Goal: Task Accomplishment & Management: Use online tool/utility

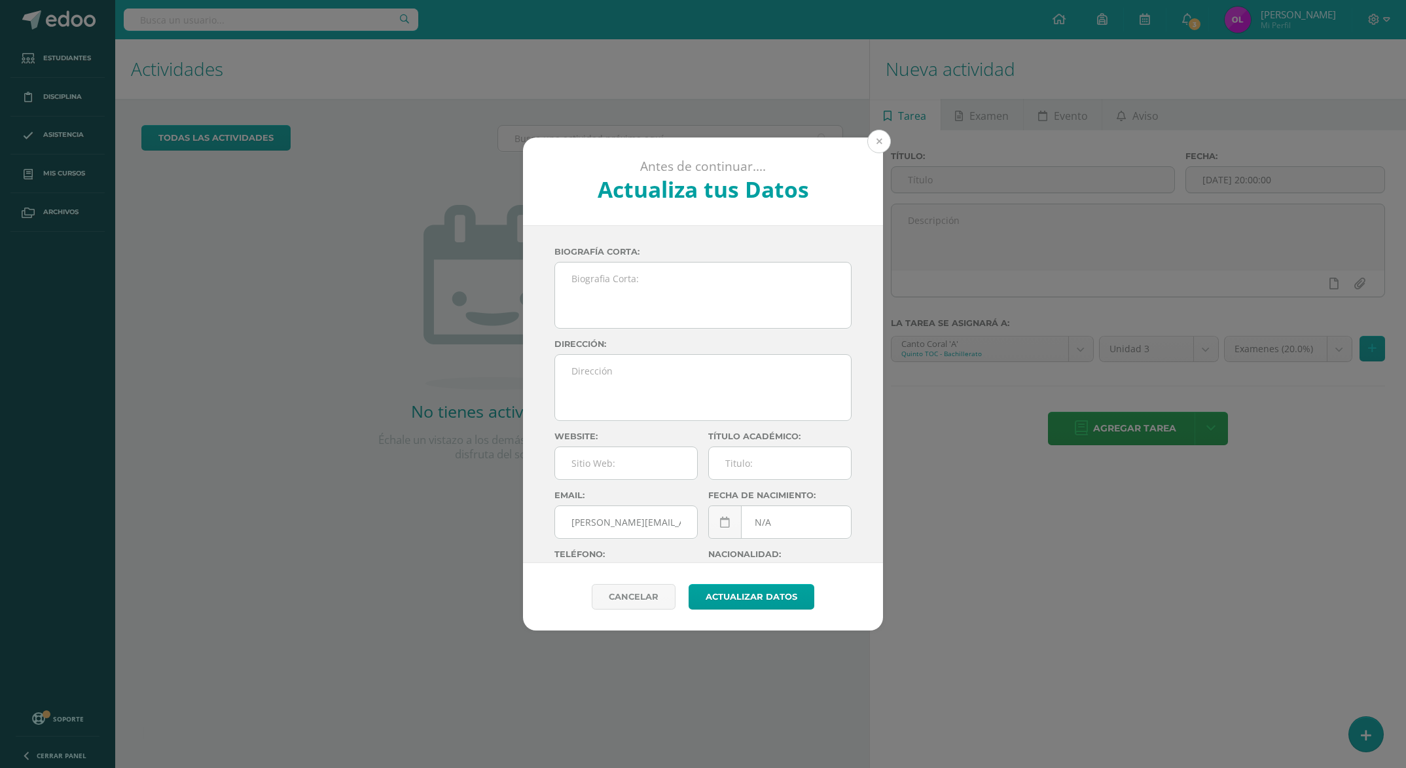
click at [884, 140] on button at bounding box center [879, 142] width 24 height 24
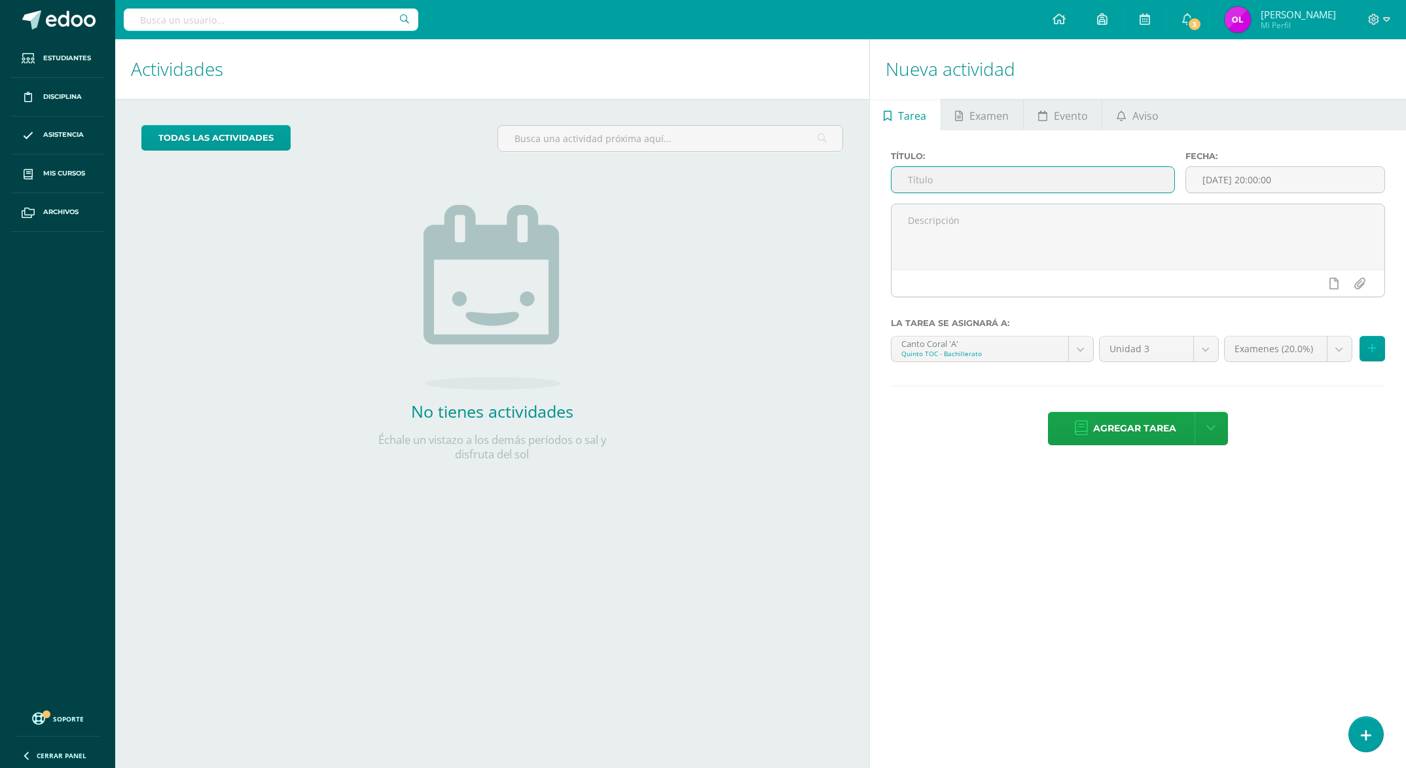
click at [941, 175] on input "text" at bounding box center [1033, 180] width 283 height 26
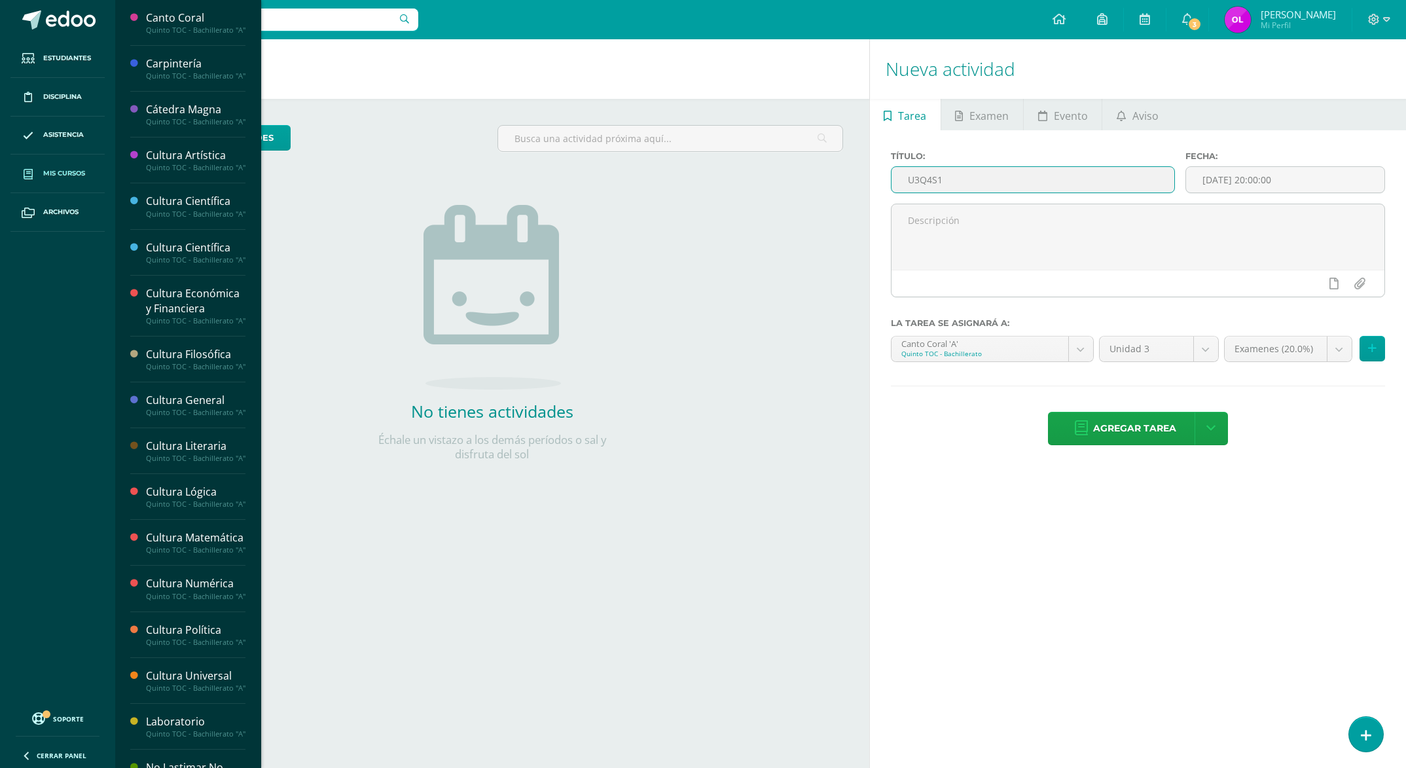
type input "U3Q4S1"
click at [58, 172] on span "Mis cursos" at bounding box center [64, 173] width 42 height 10
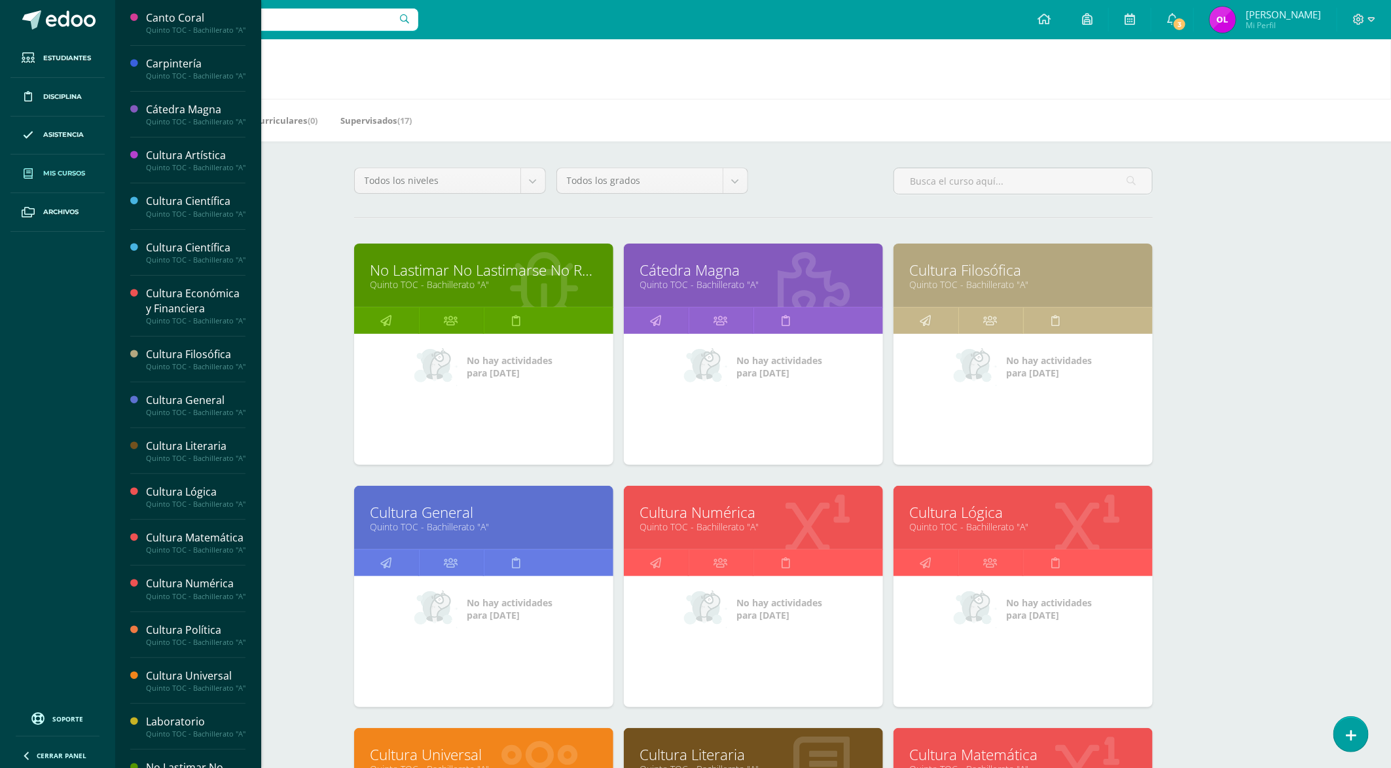
click at [71, 175] on span "Mis cursos" at bounding box center [64, 173] width 42 height 10
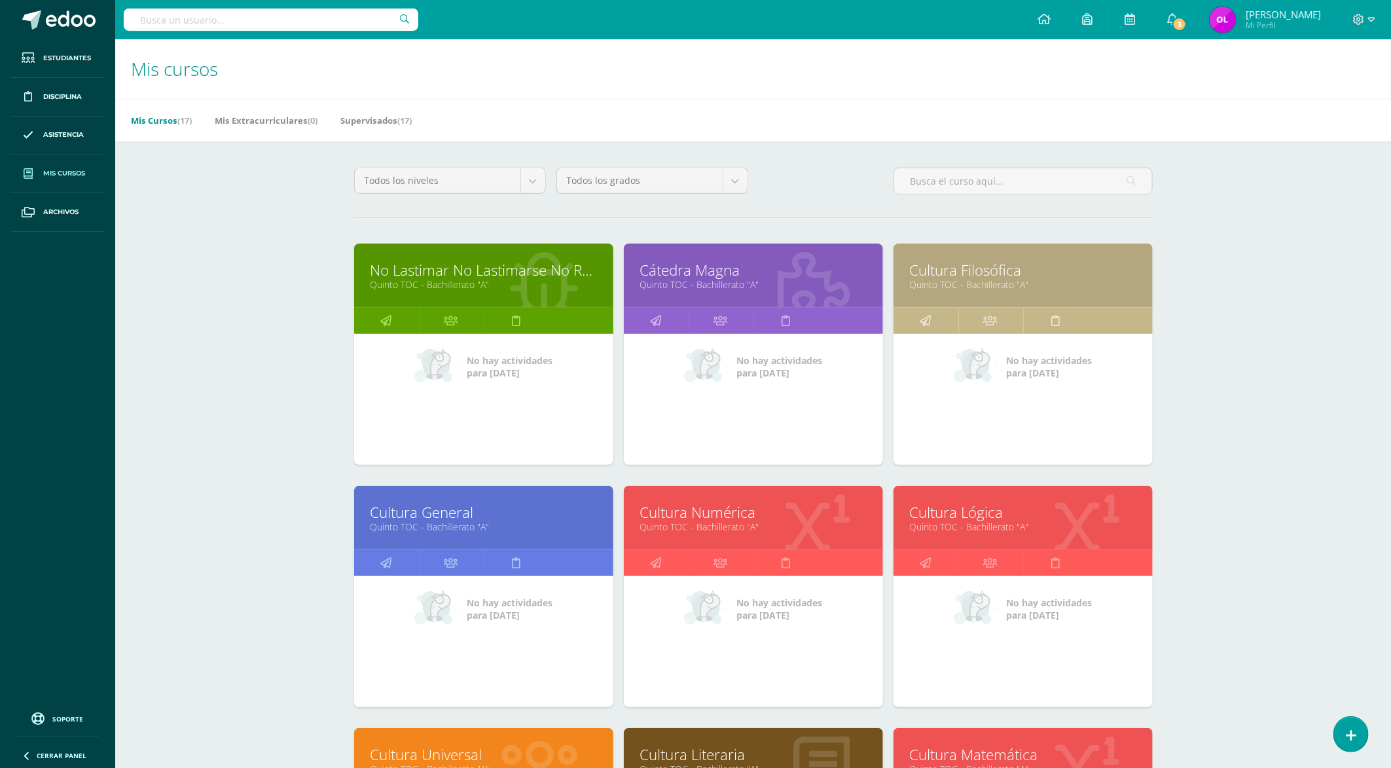
click at [546, 274] on link "No Lastimar No Lastimarse No Romper" at bounding box center [484, 270] width 226 height 20
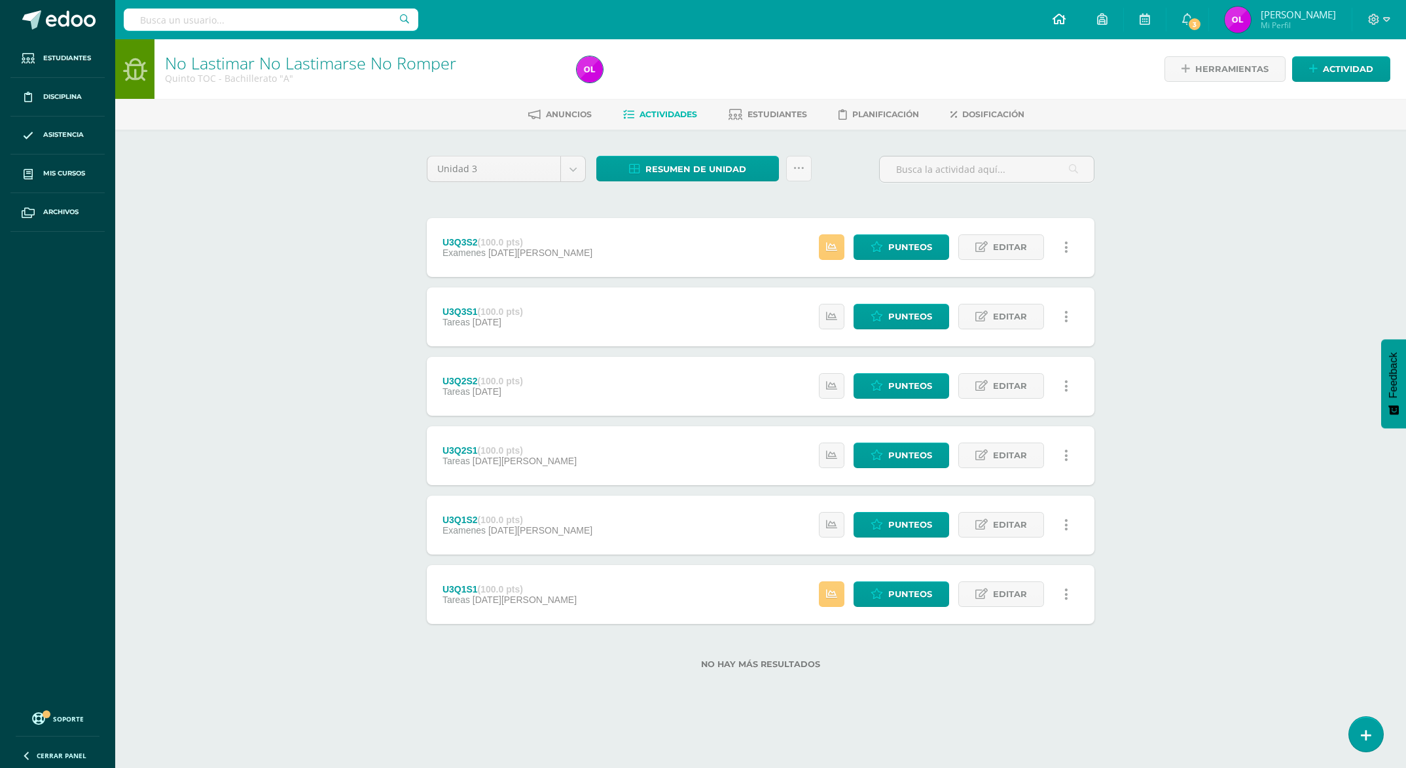
click at [1066, 18] on icon at bounding box center [1059, 19] width 13 height 12
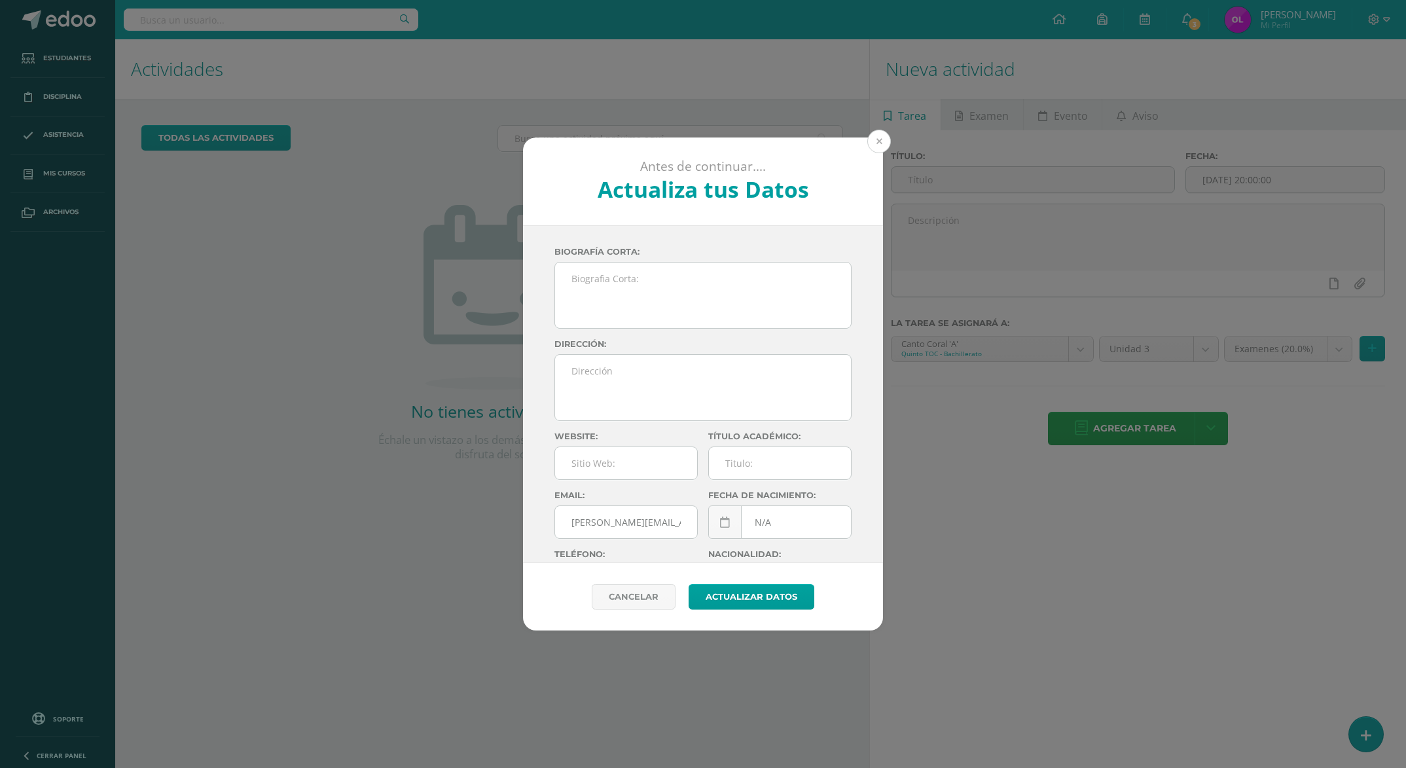
click at [871, 139] on button at bounding box center [879, 142] width 24 height 24
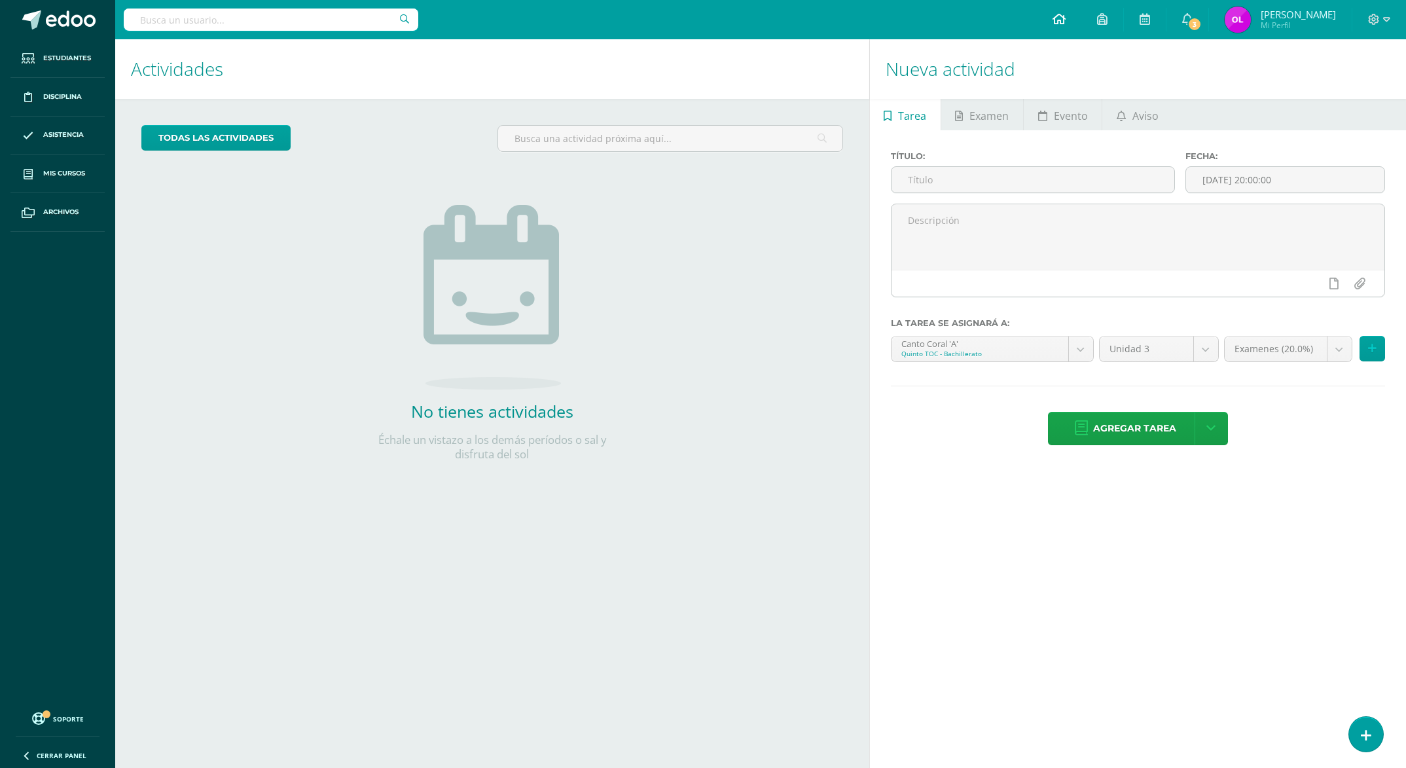
click at [1066, 20] on icon at bounding box center [1059, 19] width 13 height 12
click at [941, 179] on input "text" at bounding box center [1033, 180] width 283 height 26
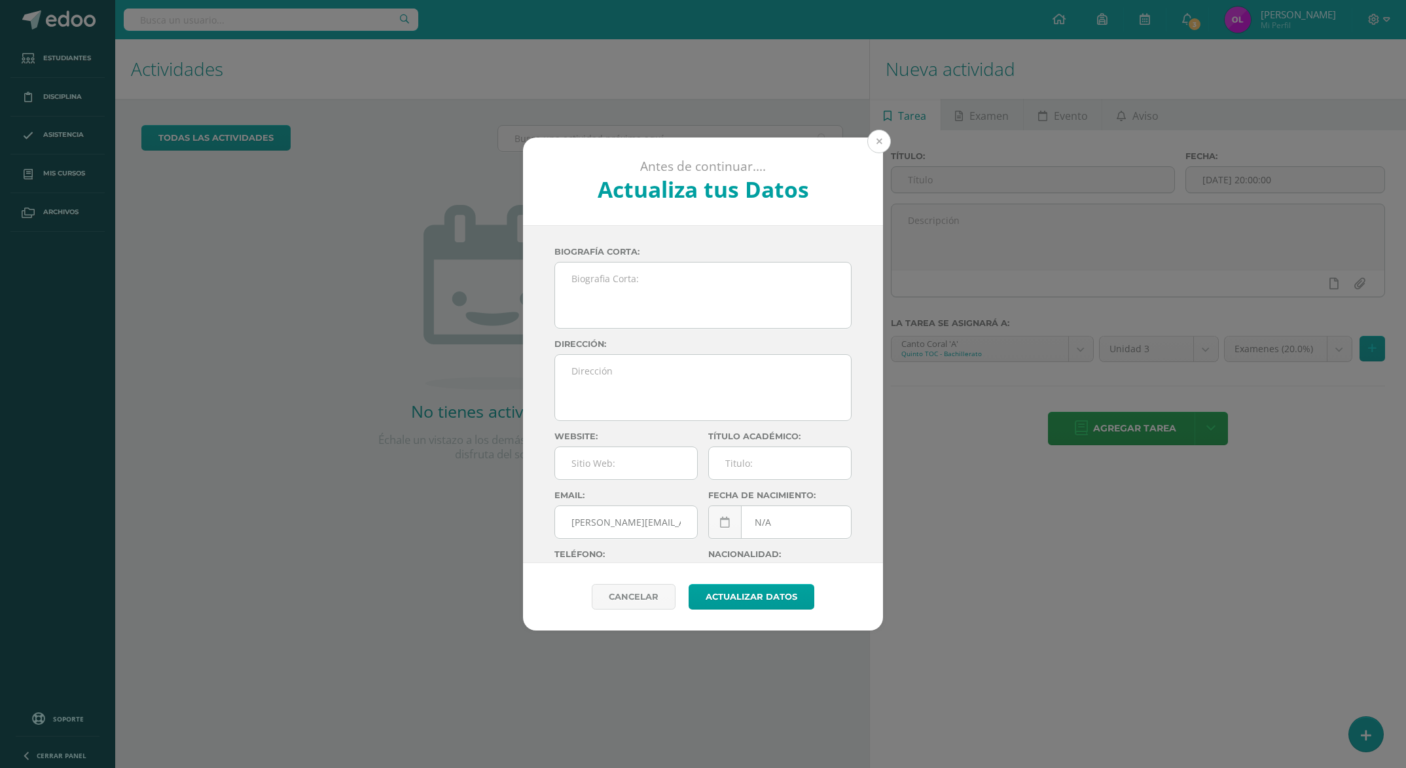
click at [880, 136] on button at bounding box center [879, 142] width 24 height 24
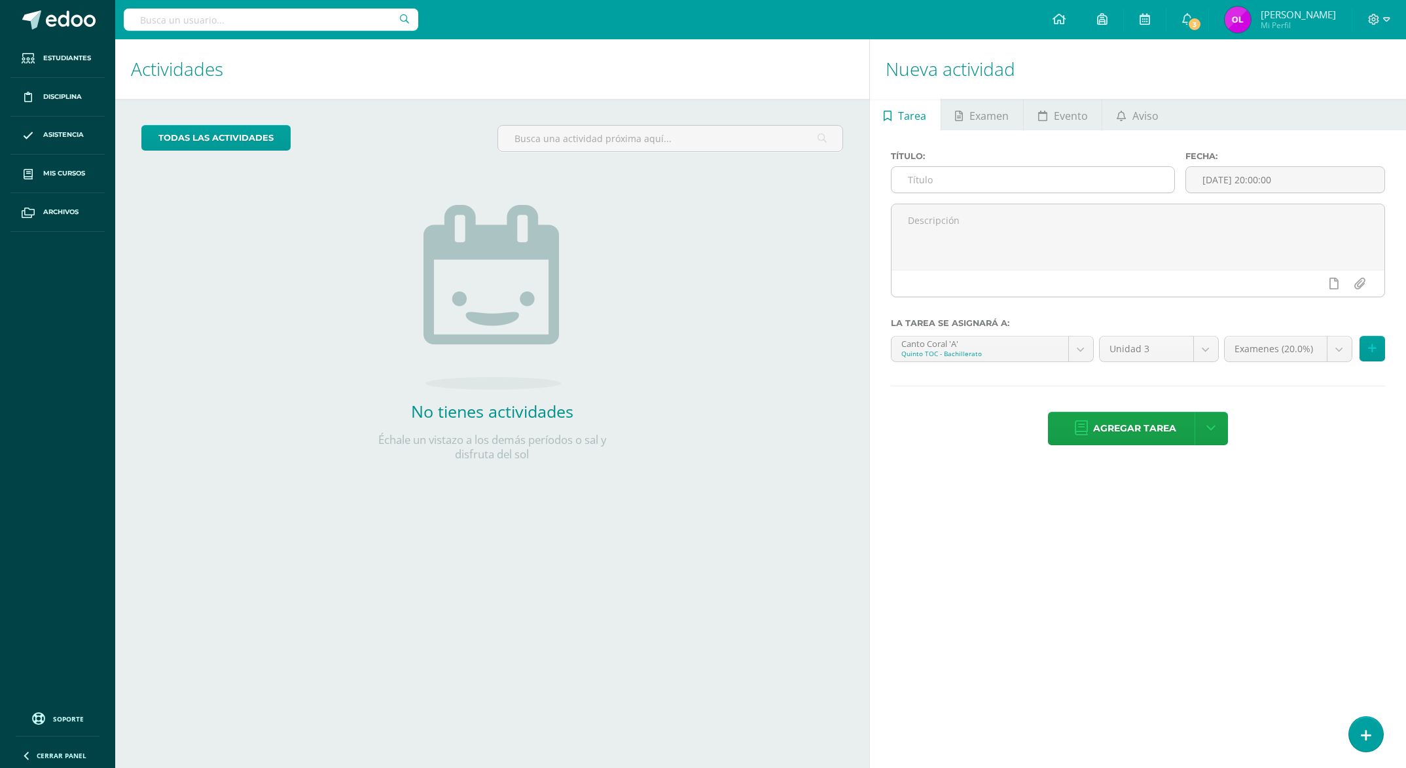
click at [969, 185] on input "text" at bounding box center [1033, 180] width 283 height 26
type input "u"
type input "U3Q4S1"
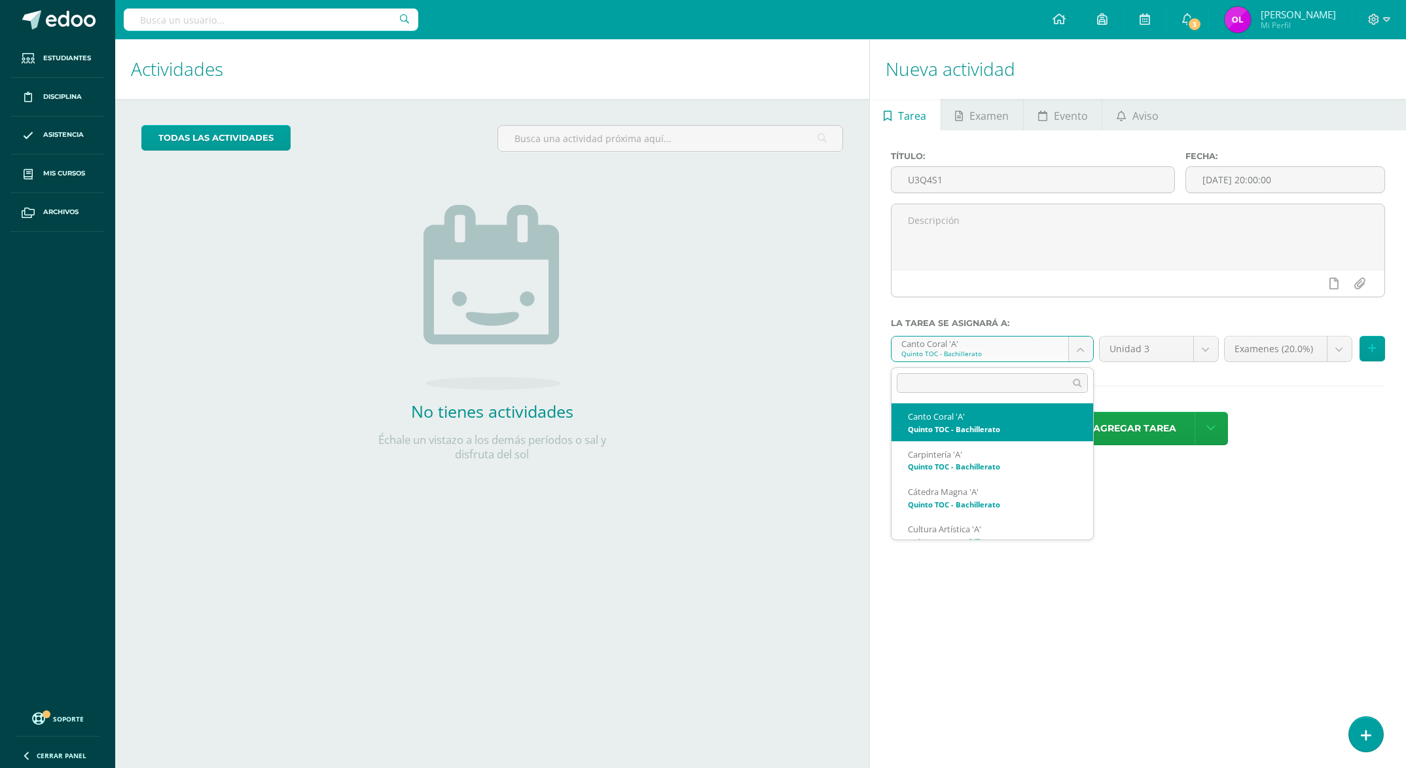
click at [1077, 352] on body "Estudiantes Disciplina Asistencia Mis cursos Archivos Soporte Ayuda Reportar un…" at bounding box center [703, 384] width 1406 height 768
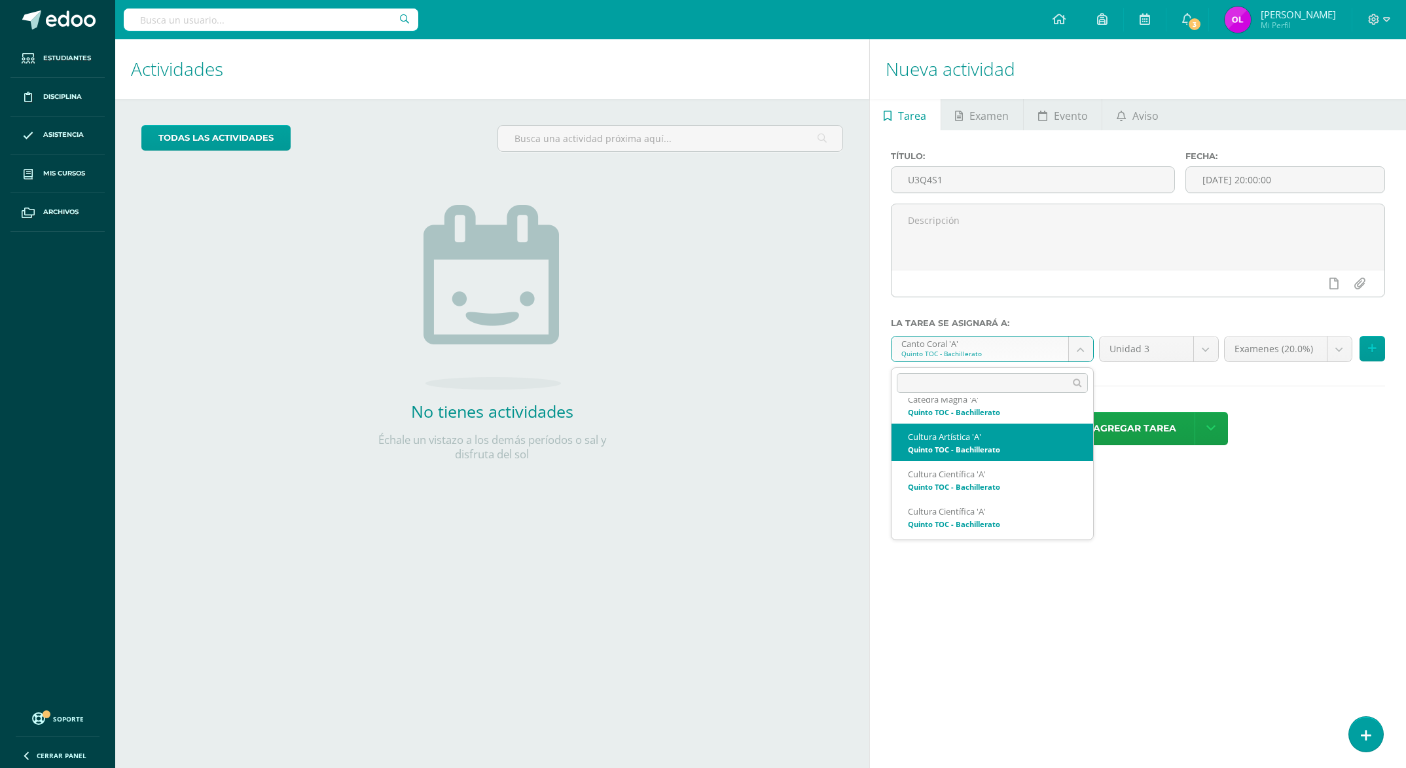
select select "148201"
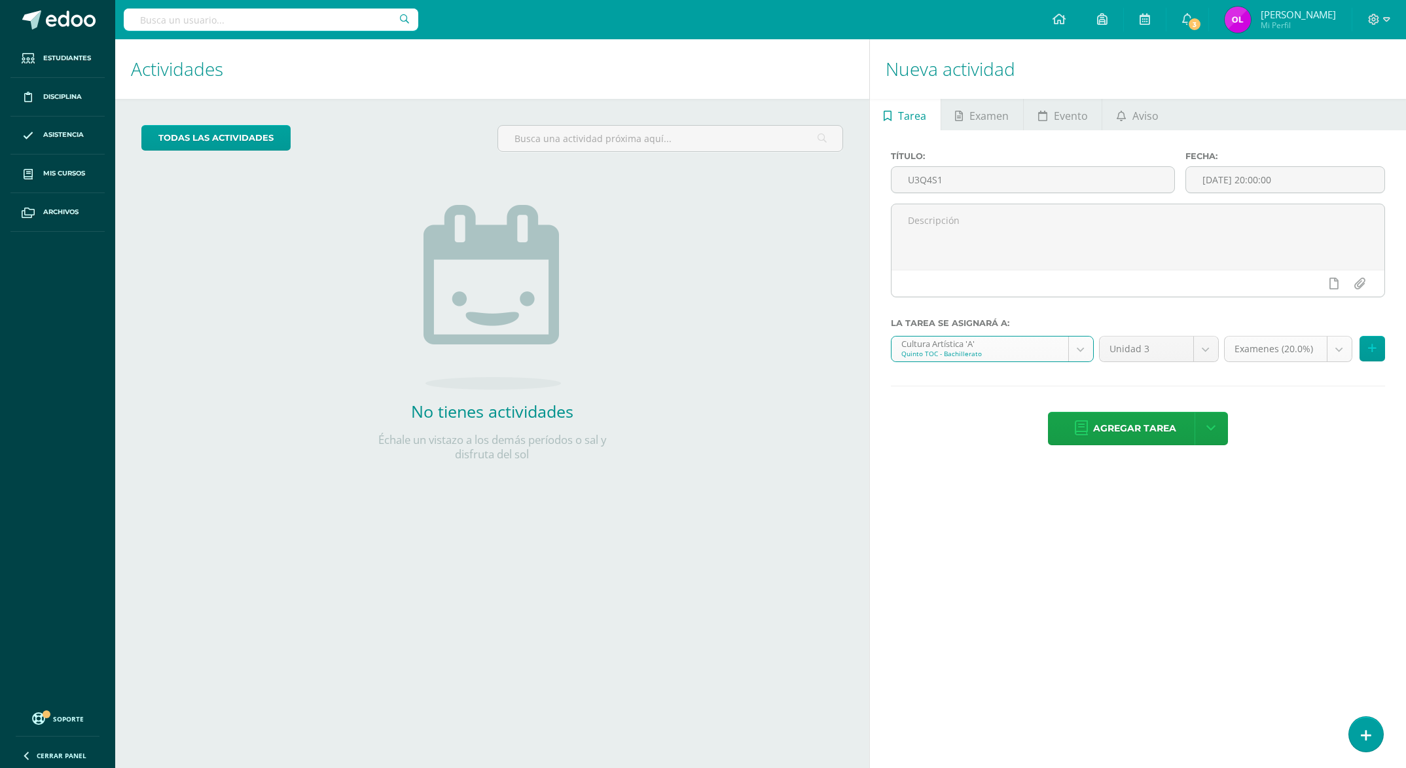
click at [1343, 352] on body "Estudiantes Disciplina Asistencia Mis cursos Archivos Soporte Ayuda Reportar un…" at bounding box center [703, 384] width 1406 height 768
select select "148210"
click at [1369, 348] on icon at bounding box center [1372, 348] width 9 height 11
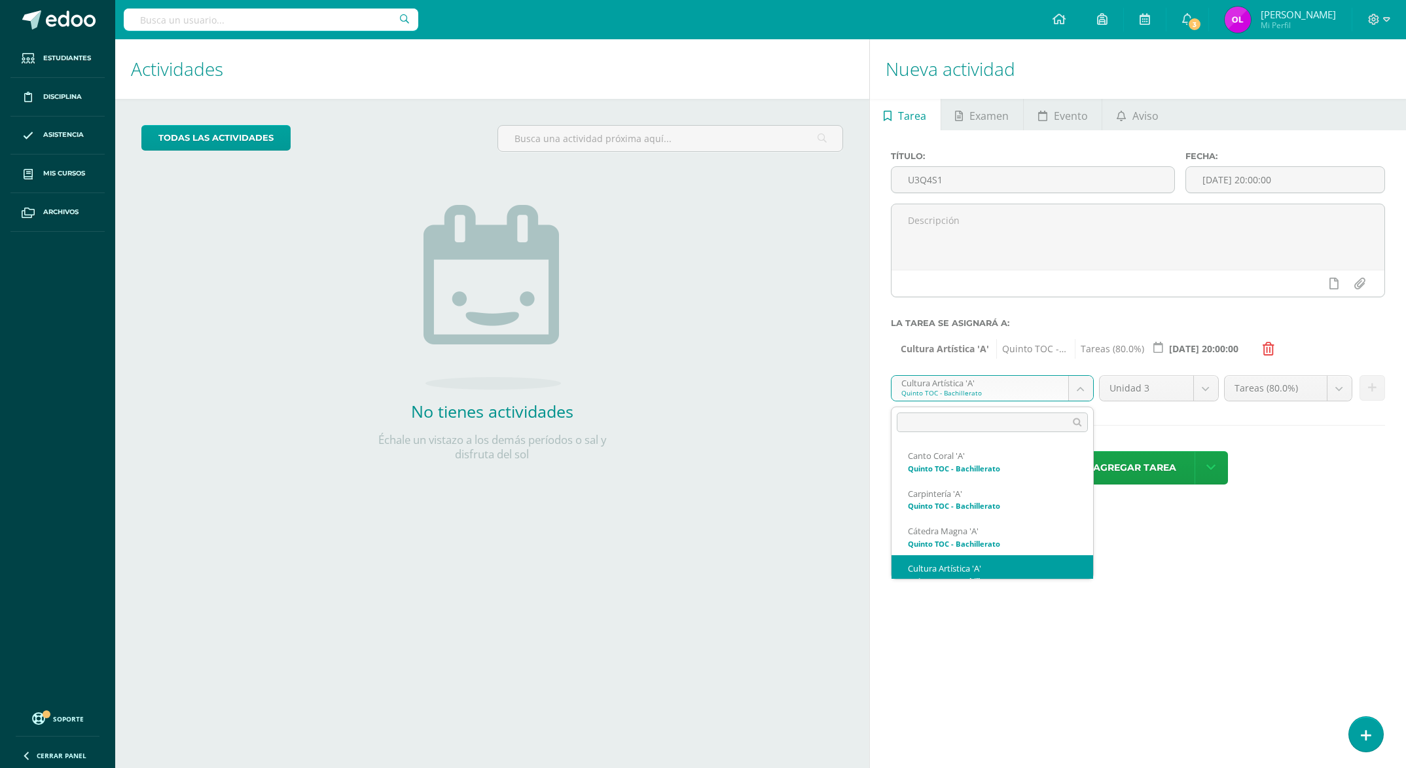
click at [1078, 388] on body "Estudiantes Disciplina Asistencia Mis cursos Archivos Soporte Ayuda Reportar un…" at bounding box center [703, 384] width 1406 height 768
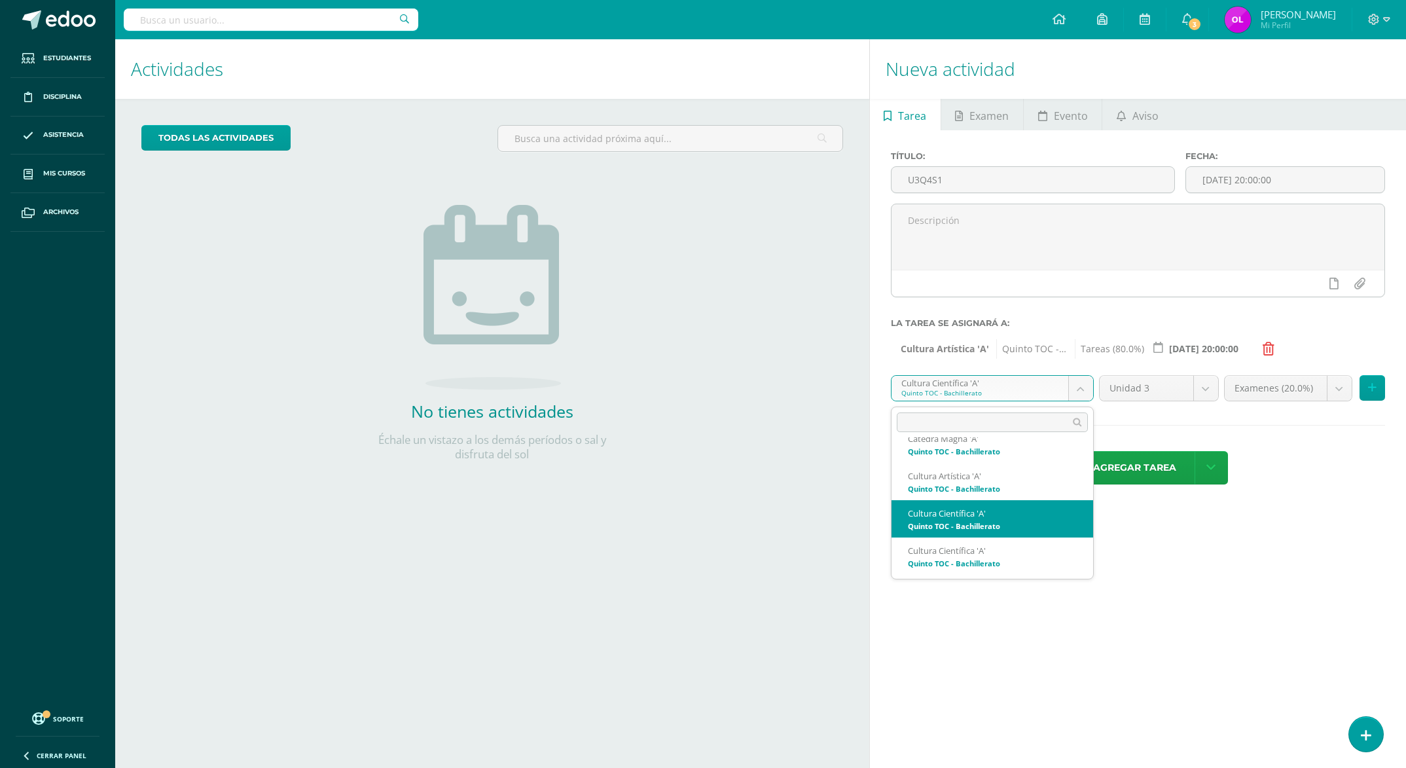
click at [1082, 391] on body "Estudiantes Disciplina Asistencia Mis cursos Archivos Soporte Ayuda Reportar un…" at bounding box center [703, 384] width 1406 height 768
select select "148344"
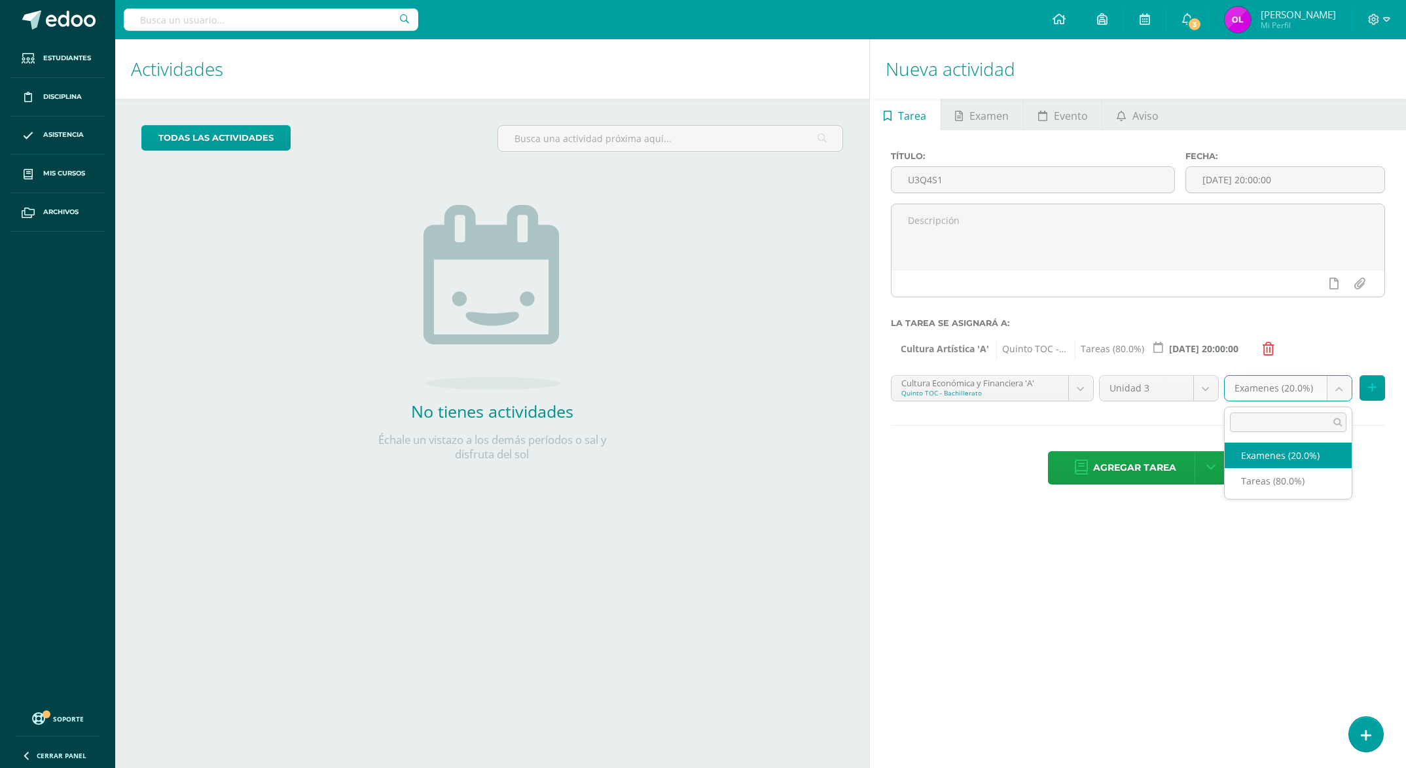
click at [1336, 389] on body "Estudiantes Disciplina Asistencia Mis cursos Archivos Soporte Ayuda Reportar un…" at bounding box center [703, 384] width 1406 height 768
select select "148353"
click at [1373, 389] on icon at bounding box center [1372, 387] width 9 height 11
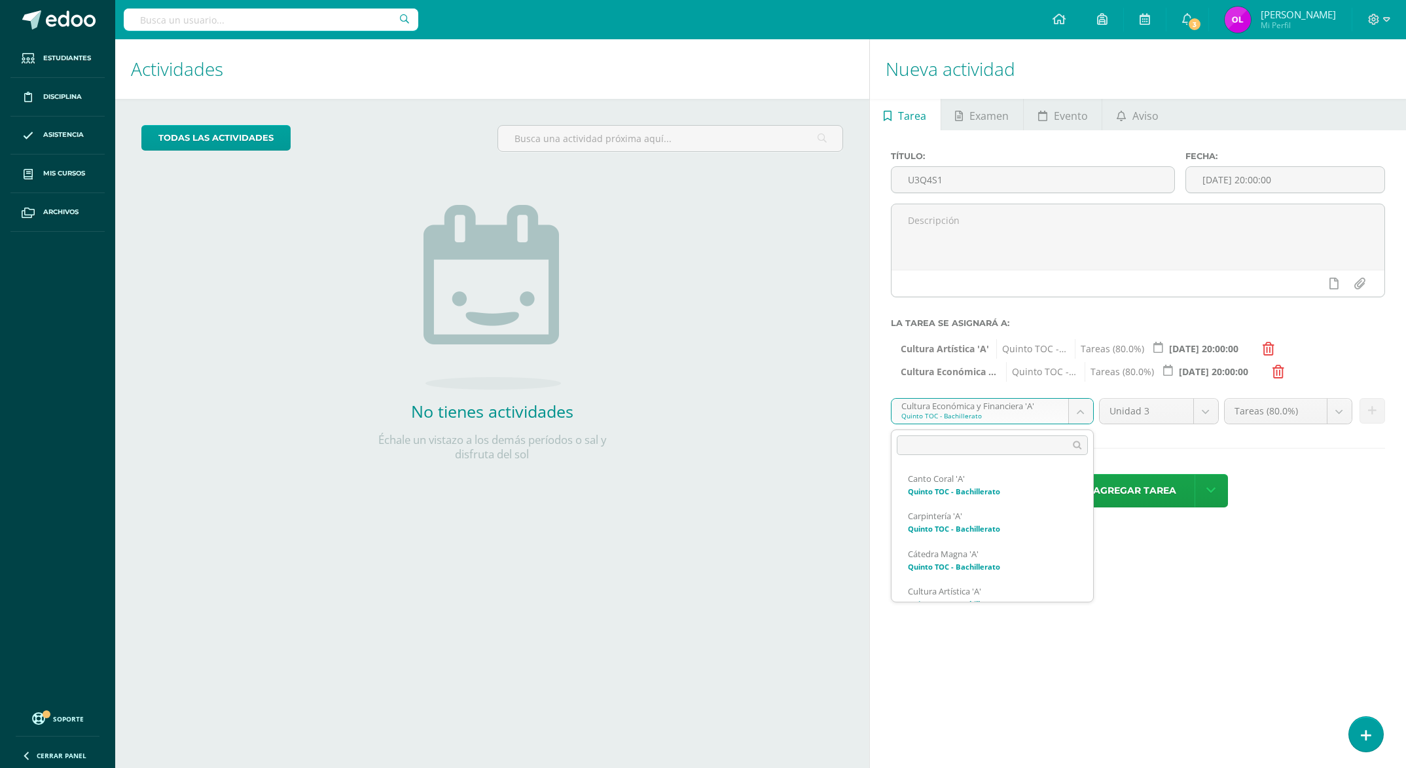
click at [1077, 412] on body "Estudiantes Disciplina Asistencia Mis cursos Archivos Soporte Ayuda Reportar un…" at bounding box center [703, 384] width 1406 height 768
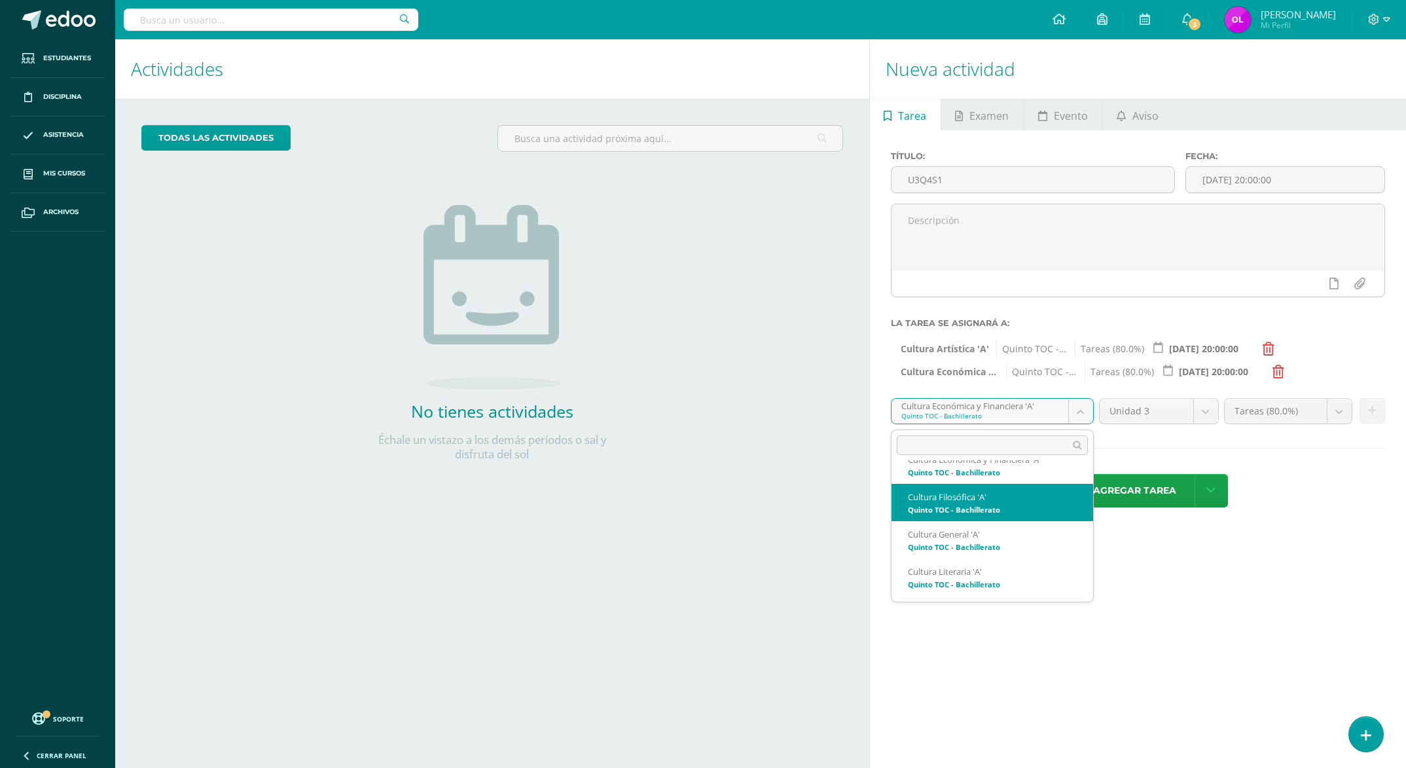
select select "148292"
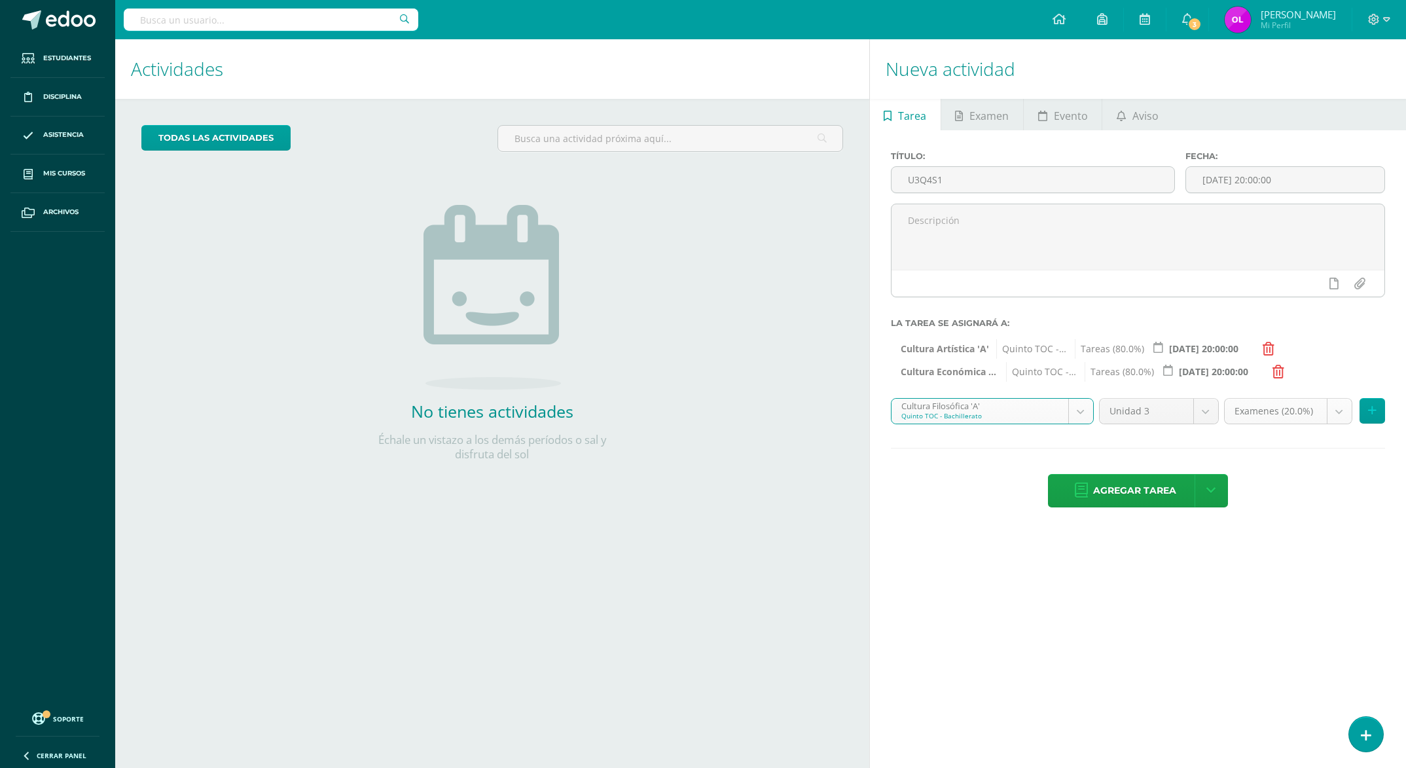
click at [1331, 413] on body "Estudiantes Disciplina Asistencia Mis cursos Archivos Soporte Ayuda Reportar un…" at bounding box center [703, 384] width 1406 height 768
select select "148301"
click at [1373, 411] on icon at bounding box center [1372, 410] width 9 height 11
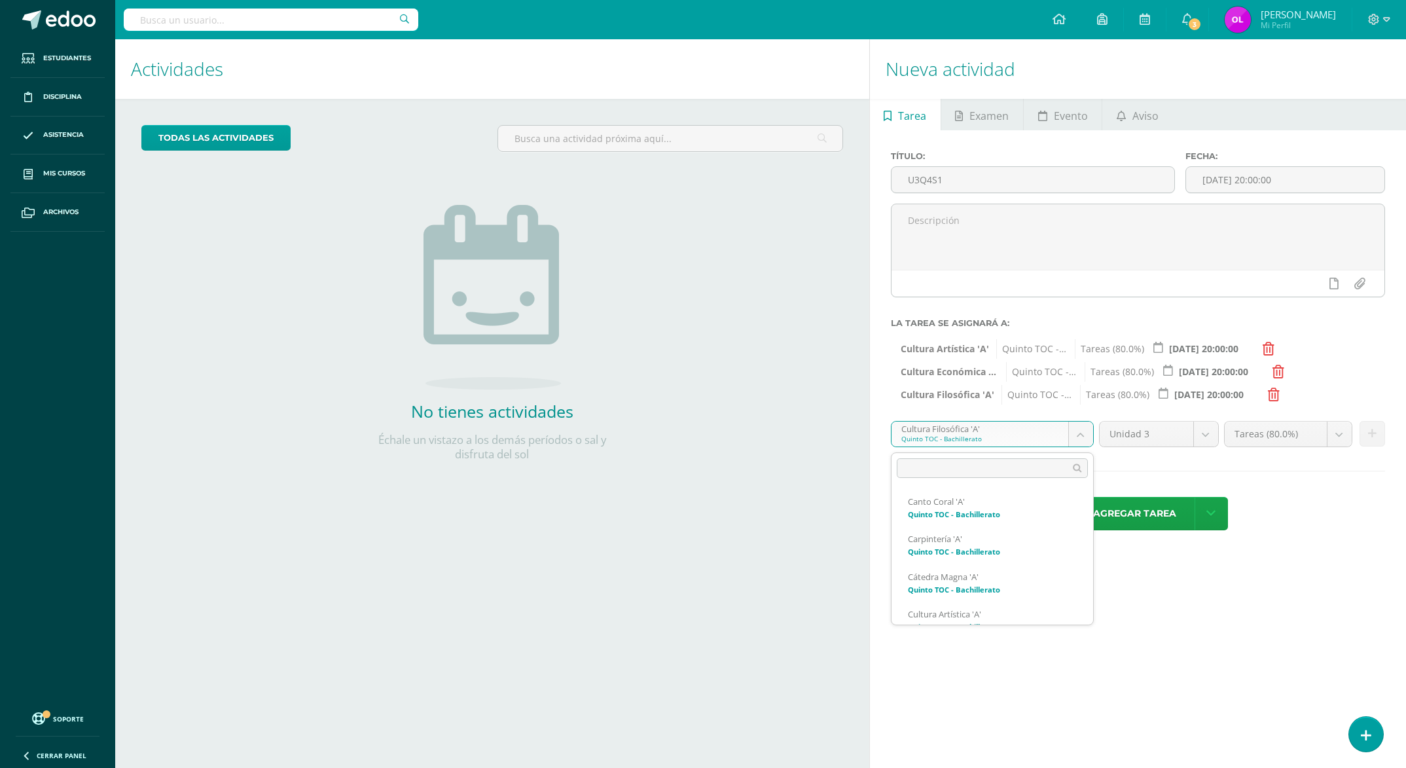
click at [1077, 432] on body "Estudiantes Disciplina Asistencia Mis cursos Archivos Soporte Ayuda Reportar un…" at bounding box center [703, 384] width 1406 height 768
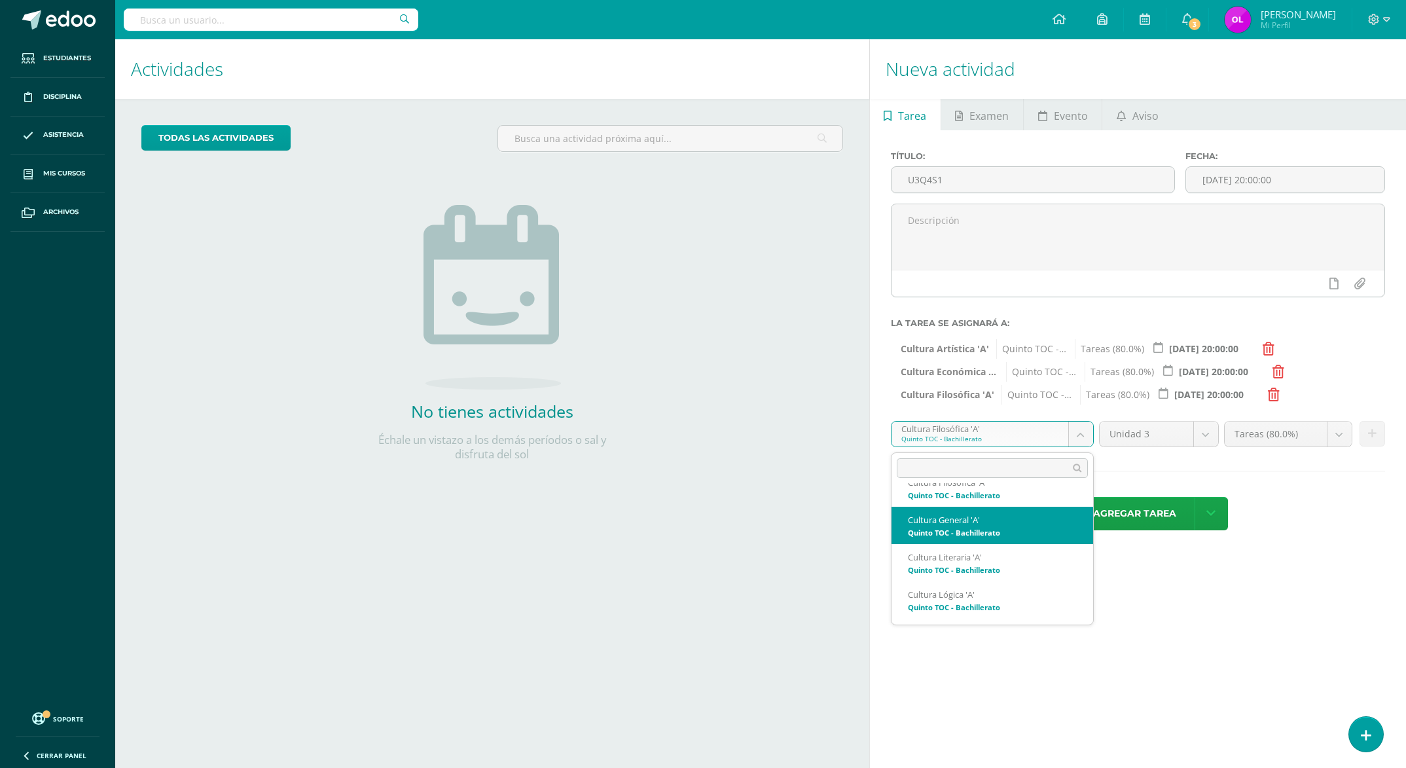
select select "148305"
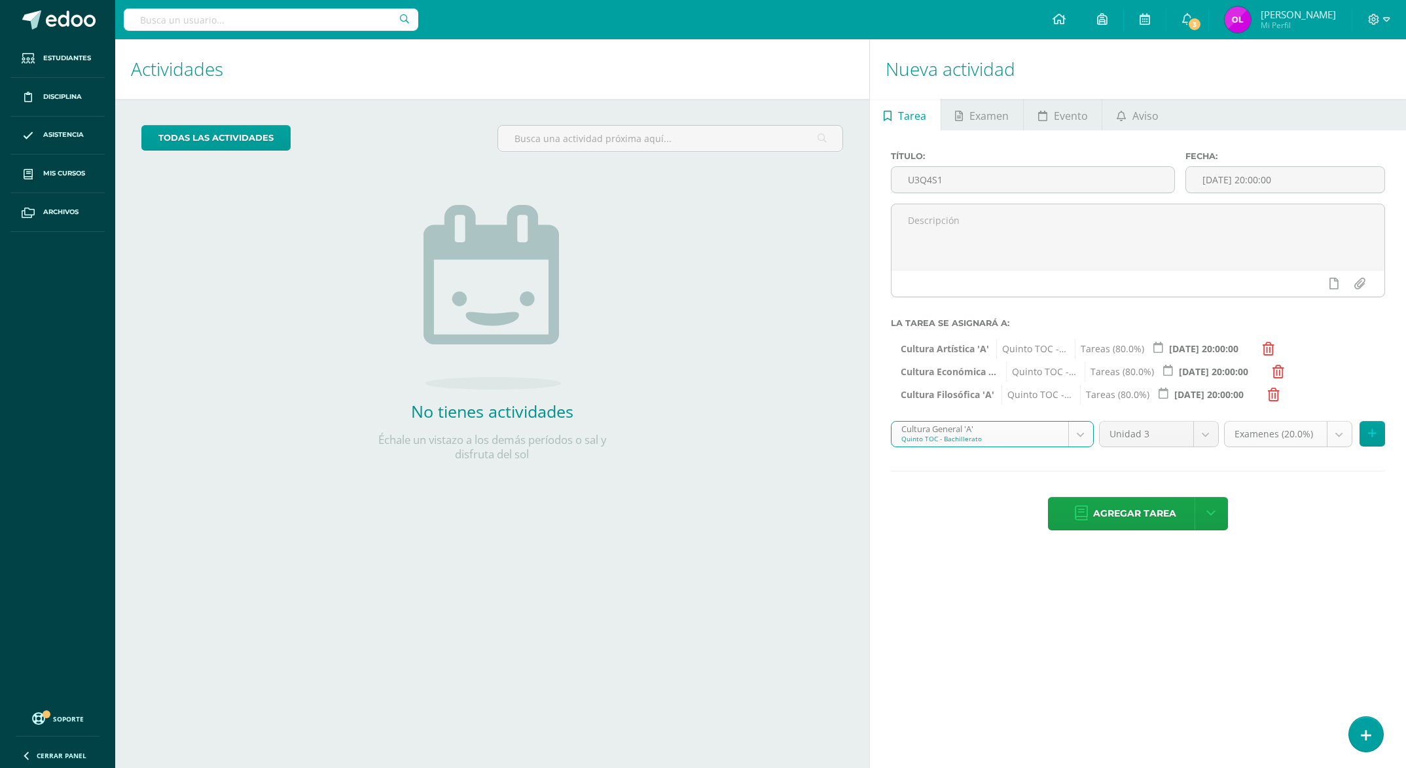
click at [1334, 435] on body "Estudiantes Disciplina Asistencia Mis cursos Archivos Soporte Ayuda Reportar un…" at bounding box center [703, 384] width 1406 height 768
select select "148314"
click at [1375, 431] on icon at bounding box center [1372, 433] width 9 height 11
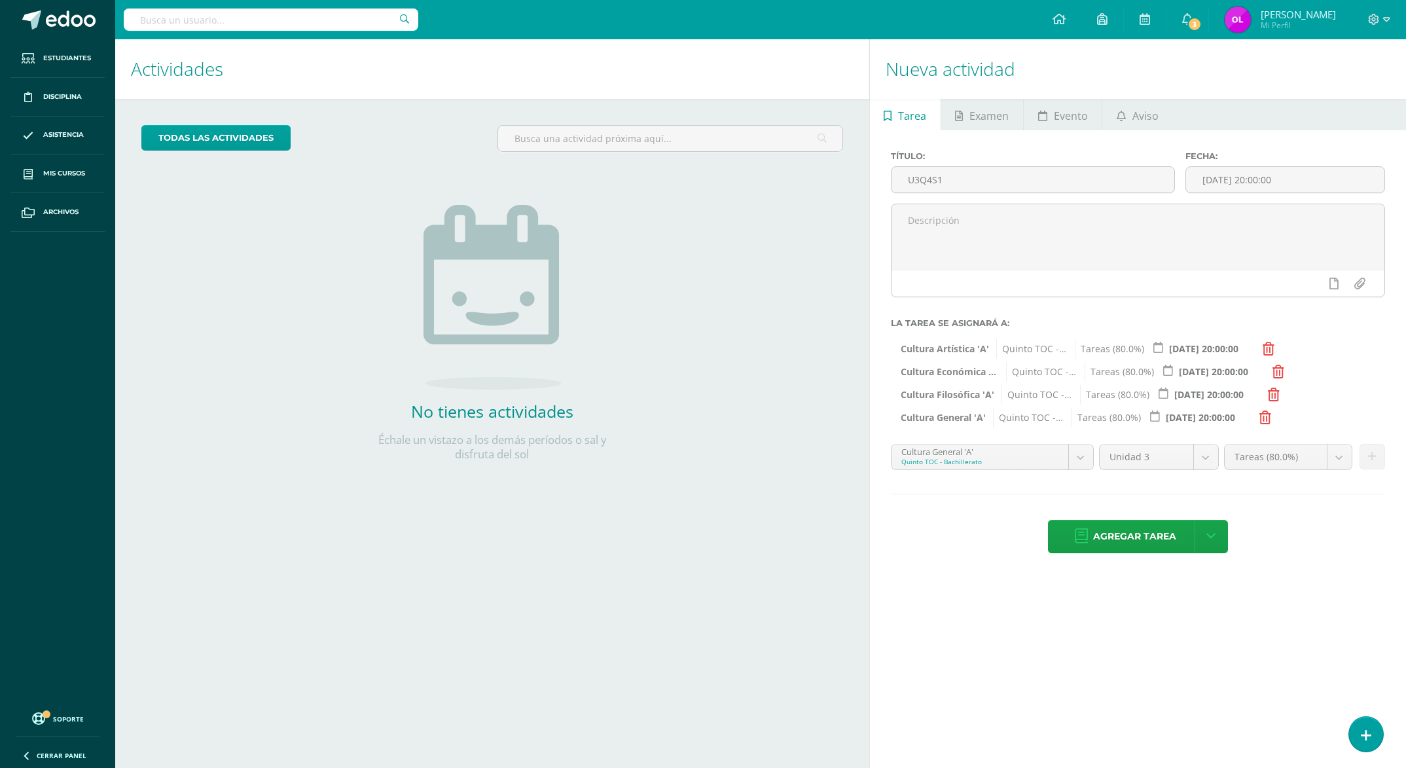
click at [1081, 460] on body "Estudiantes Disciplina Asistencia Mis cursos Archivos Soporte Ayuda Reportar un…" at bounding box center [703, 384] width 1406 height 768
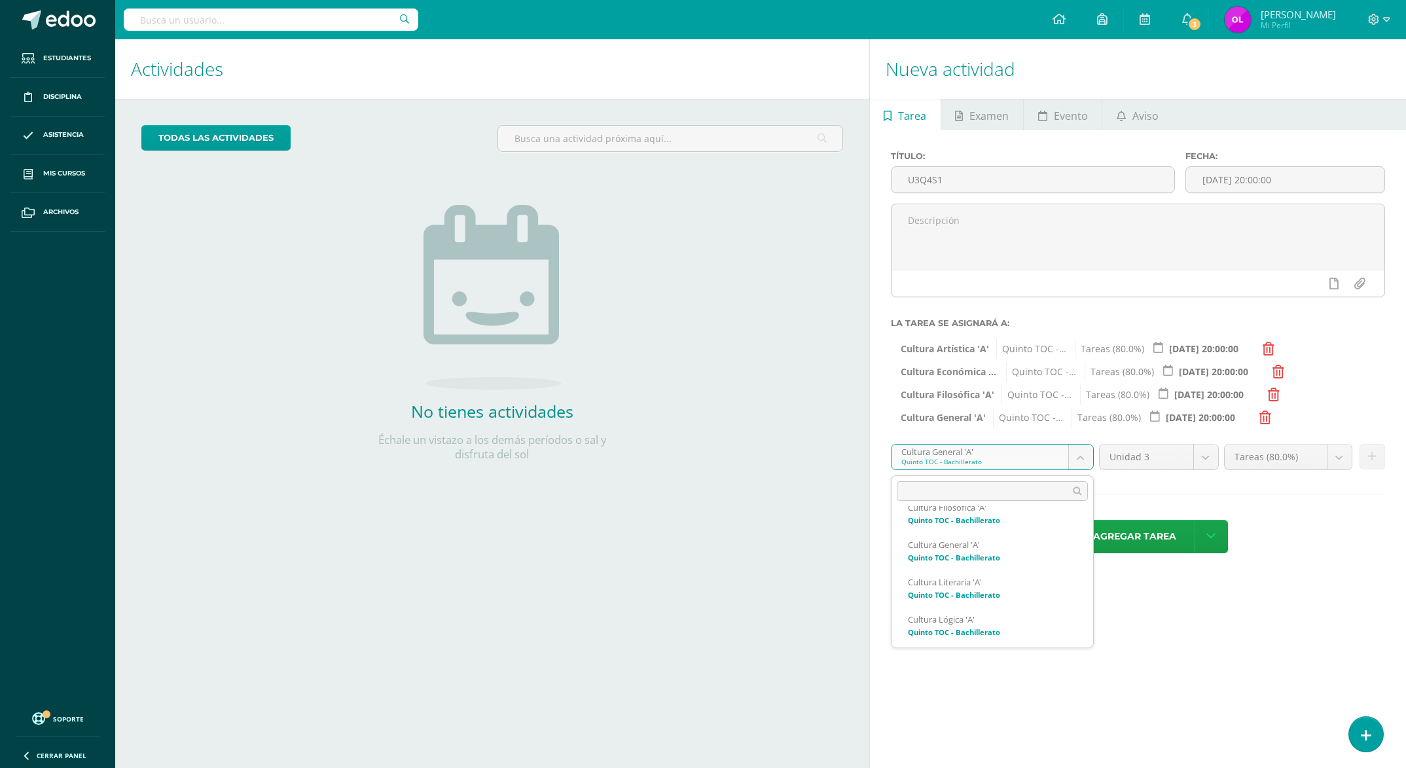
scroll to position [318, 0]
select select "148162"
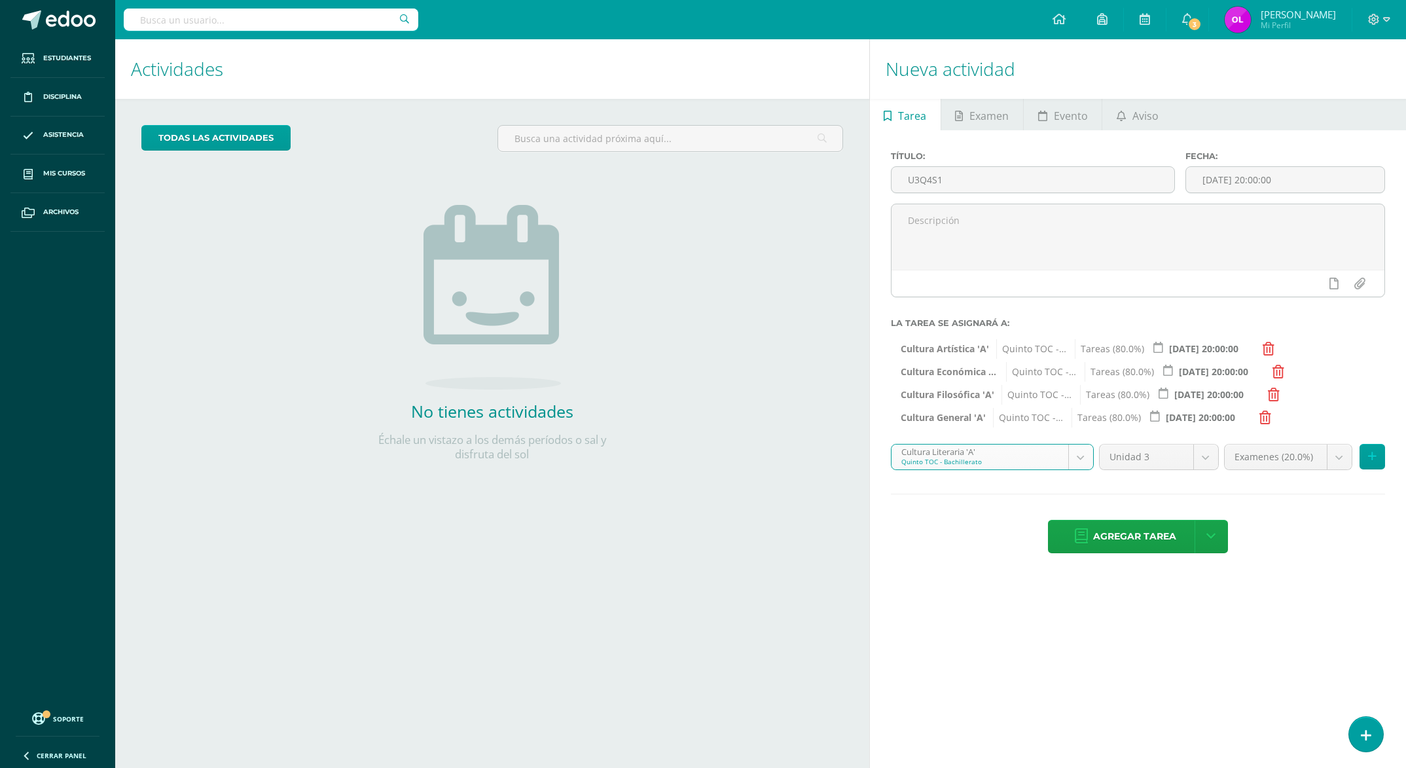
click at [1337, 460] on body "Estudiantes Disciplina Asistencia Mis cursos Archivos Soporte Ayuda Reportar un…" at bounding box center [703, 384] width 1406 height 768
select select "148171"
click at [1371, 456] on icon at bounding box center [1372, 456] width 9 height 11
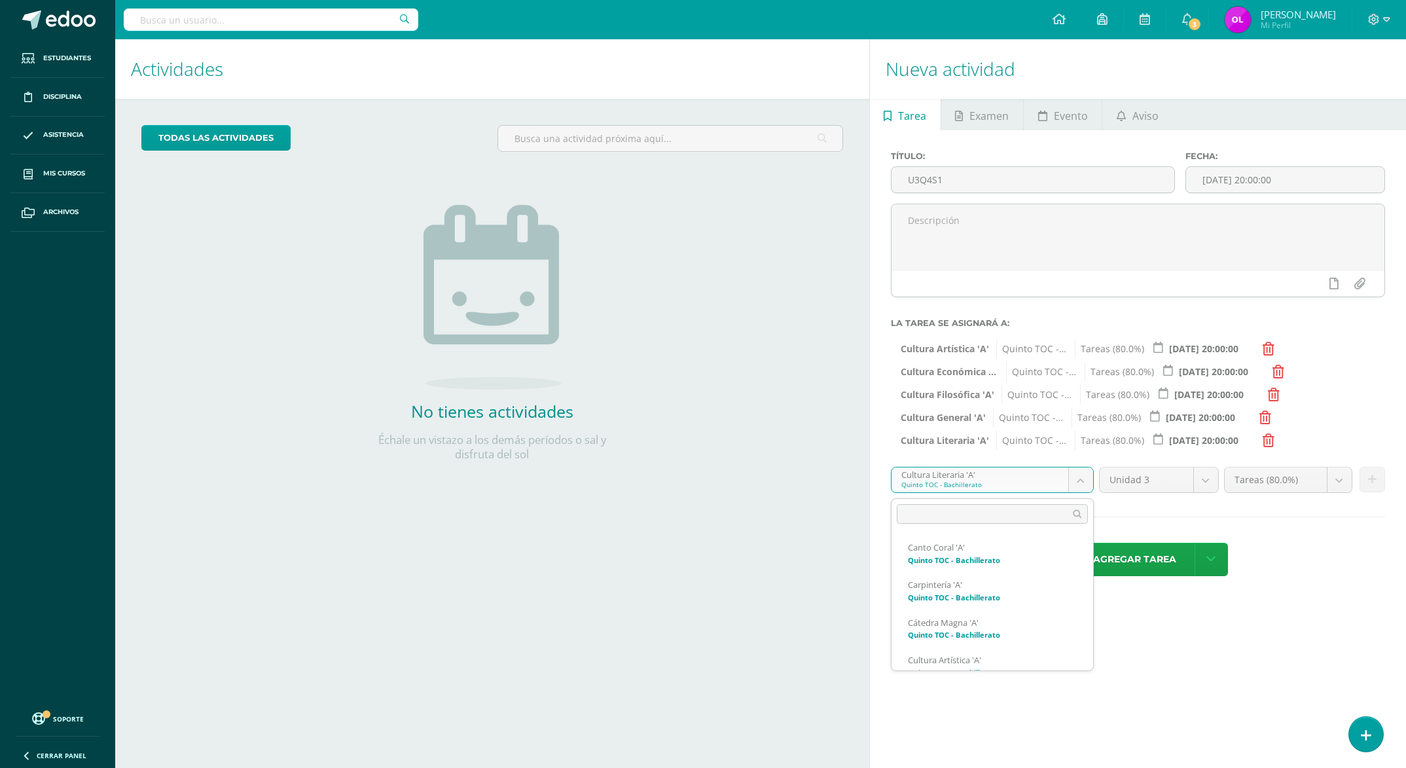
click at [1076, 477] on body "Estudiantes Disciplina Asistencia Mis cursos Archivos Soporte Ayuda Reportar un…" at bounding box center [703, 384] width 1406 height 768
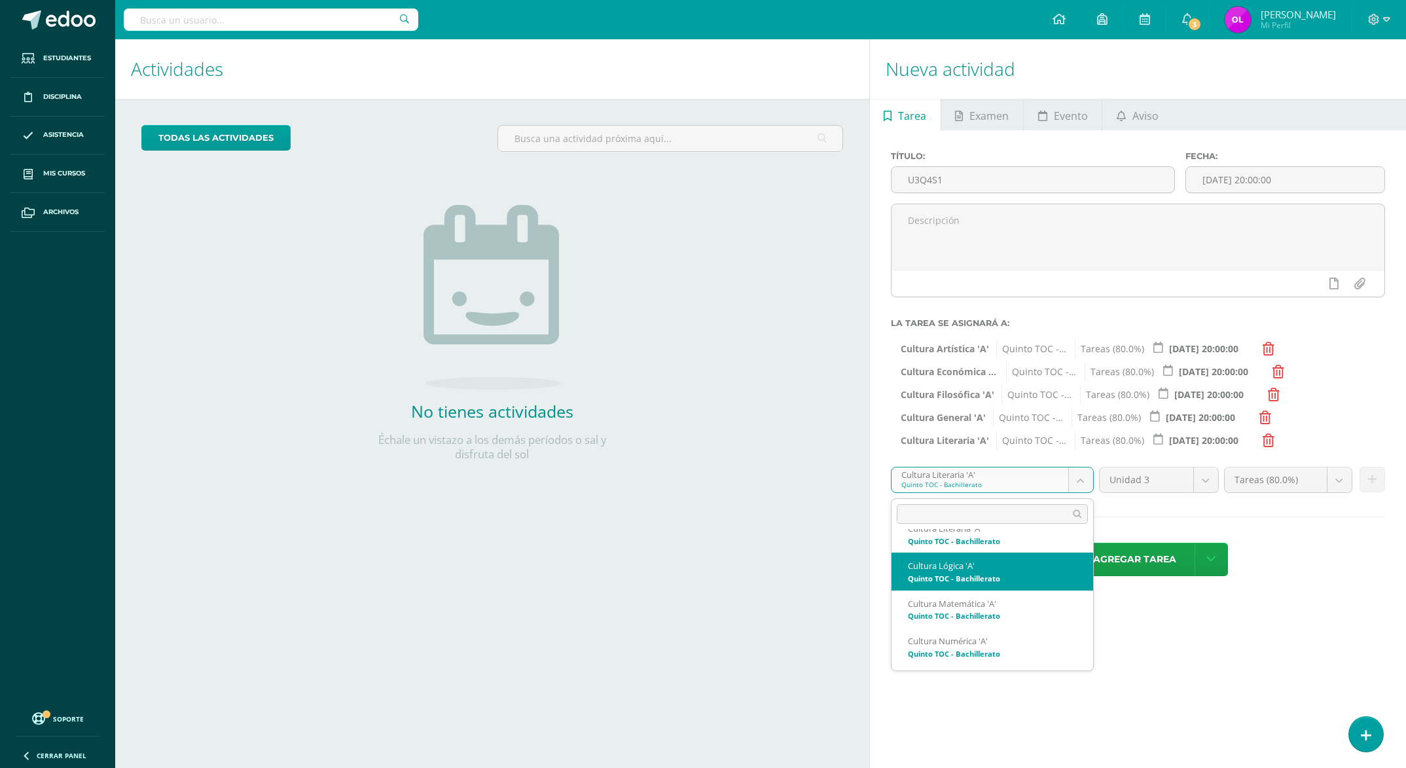
select select "148318"
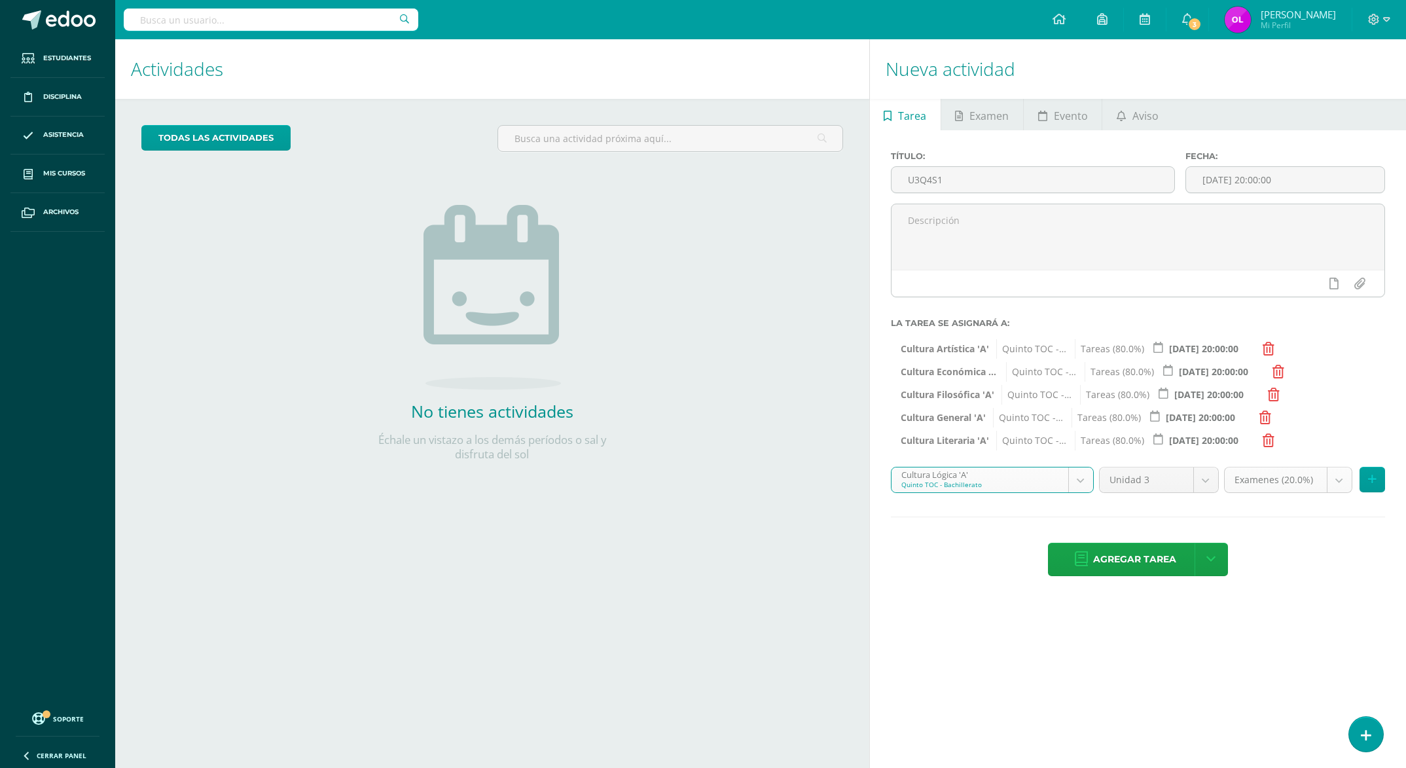
click at [1334, 480] on body "Estudiantes Disciplina Asistencia Mis cursos Archivos Soporte Ayuda Reportar un…" at bounding box center [703, 384] width 1406 height 768
select select "148327"
click at [1371, 481] on icon at bounding box center [1372, 479] width 9 height 11
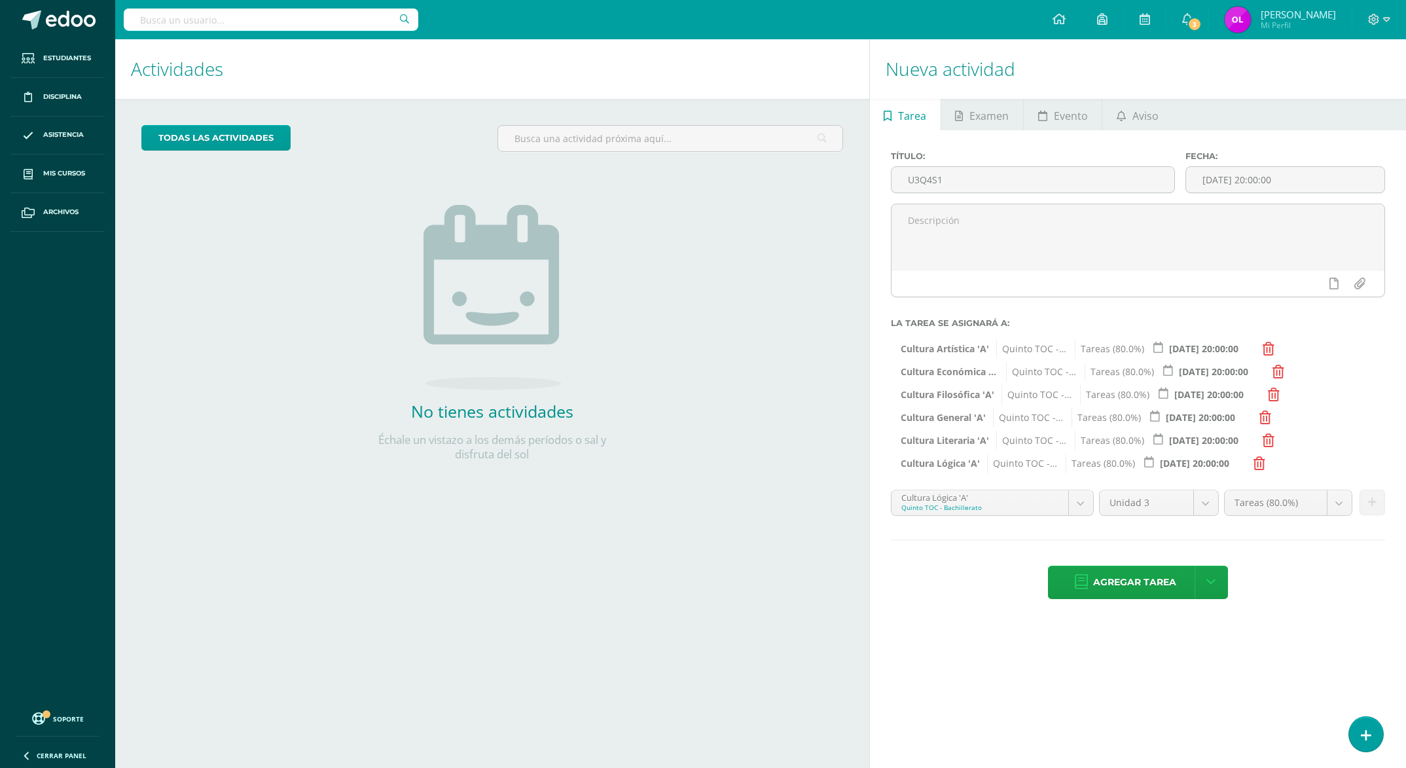
click at [1081, 507] on body "Estudiantes Disciplina Asistencia Mis cursos Archivos Soporte Ayuda Reportar un…" at bounding box center [703, 384] width 1406 height 768
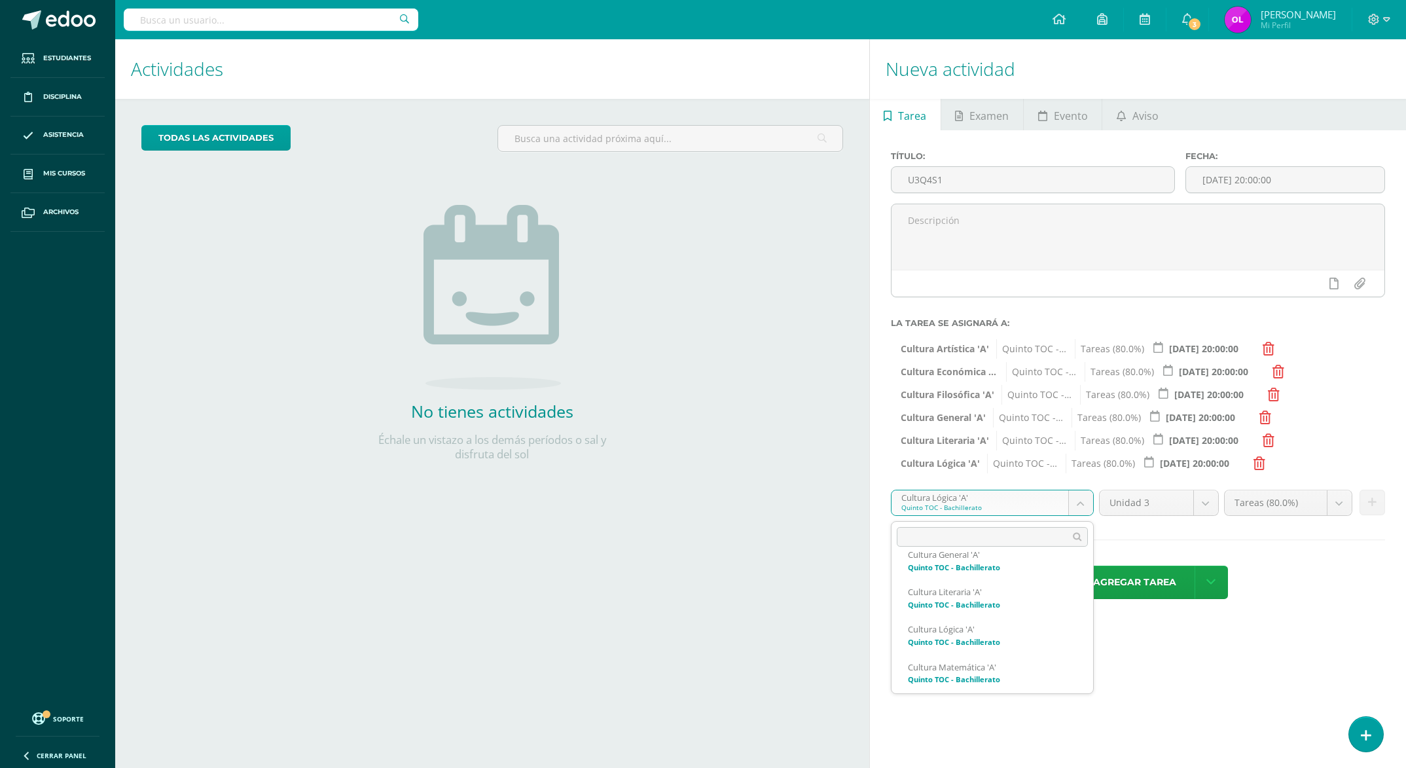
scroll to position [353, 0]
select select "148331"
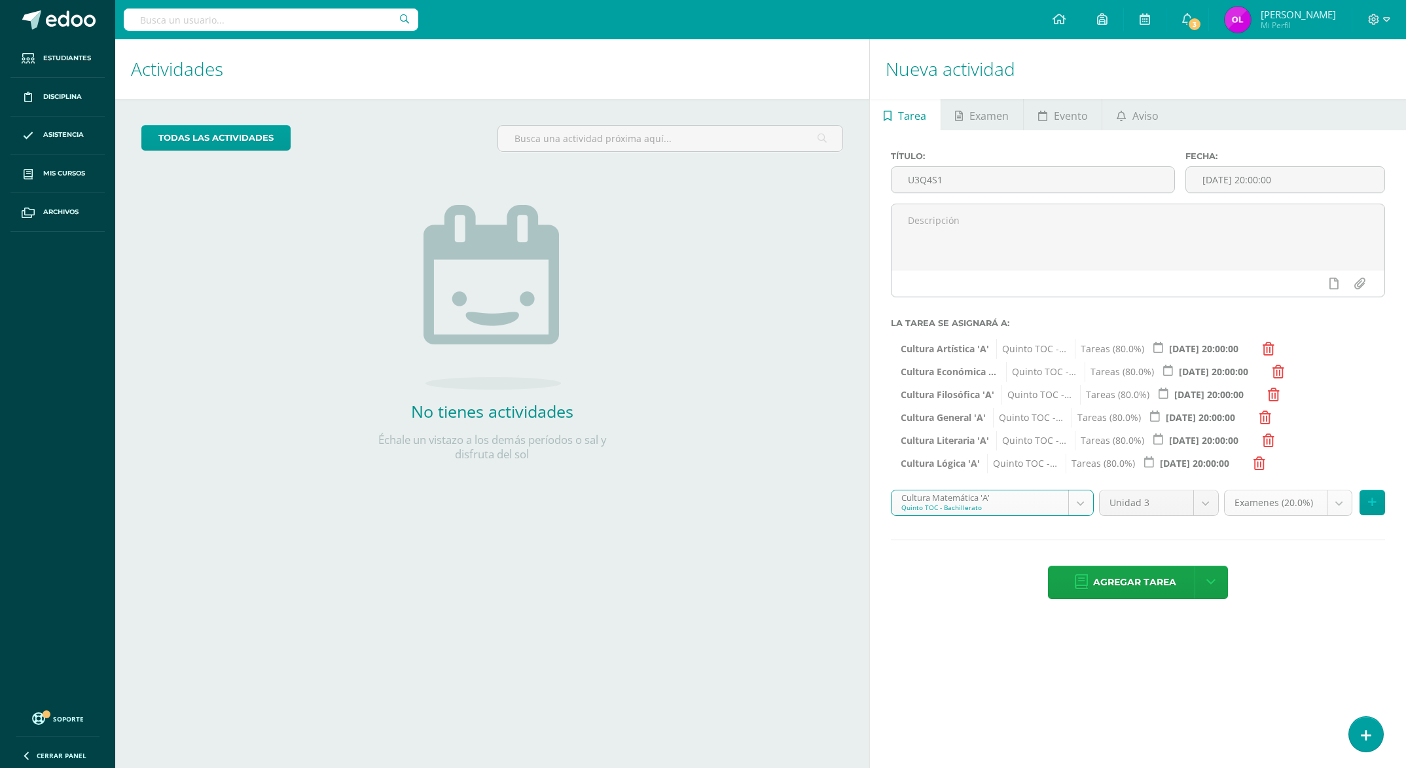
click at [1339, 505] on body "Estudiantes Disciplina Asistencia Mis cursos Archivos Soporte Ayuda Reportar un…" at bounding box center [703, 384] width 1406 height 768
select select "148340"
click at [1373, 505] on icon at bounding box center [1372, 502] width 9 height 11
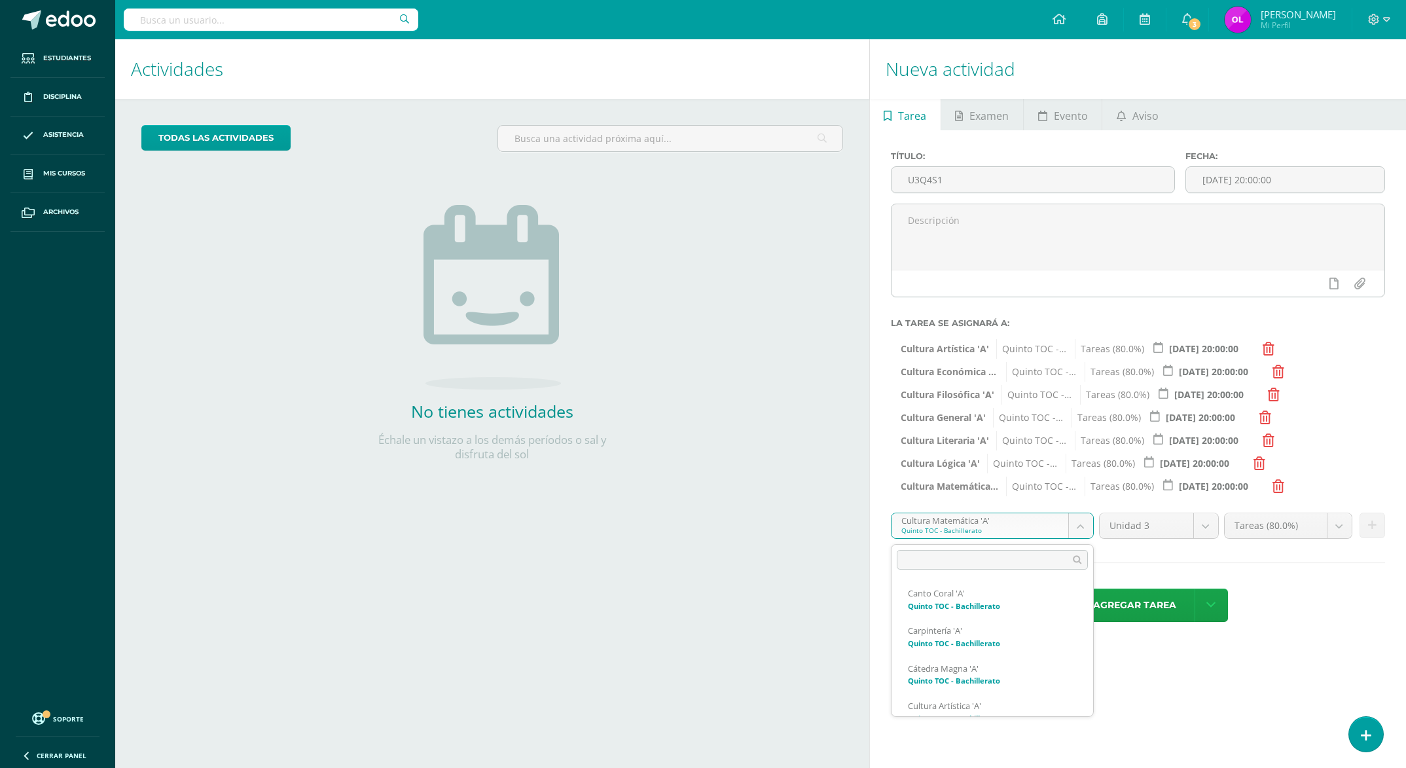
click at [1077, 525] on body "Estudiantes Disciplina Asistencia Mis cursos Archivos Soporte Ayuda Reportar un…" at bounding box center [703, 384] width 1406 height 768
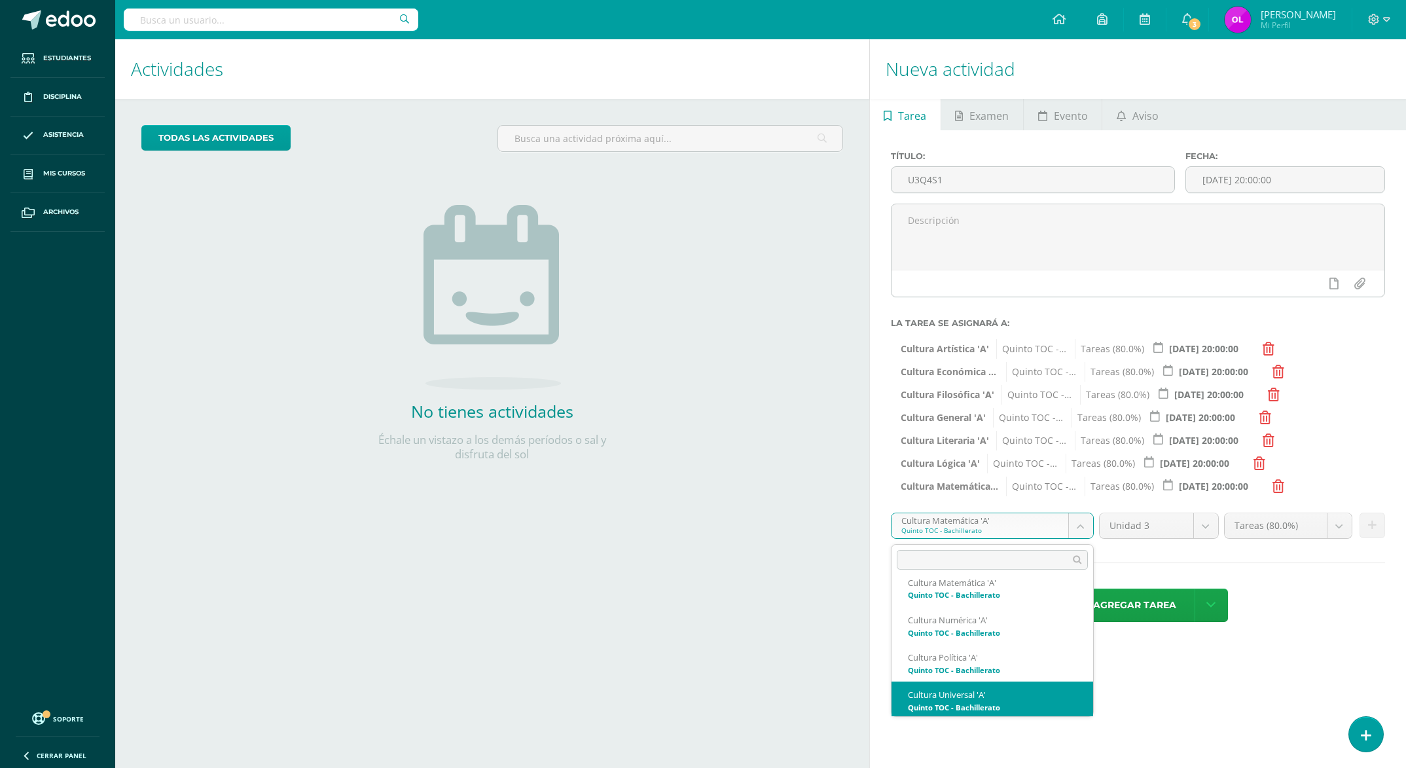
scroll to position [424, 0]
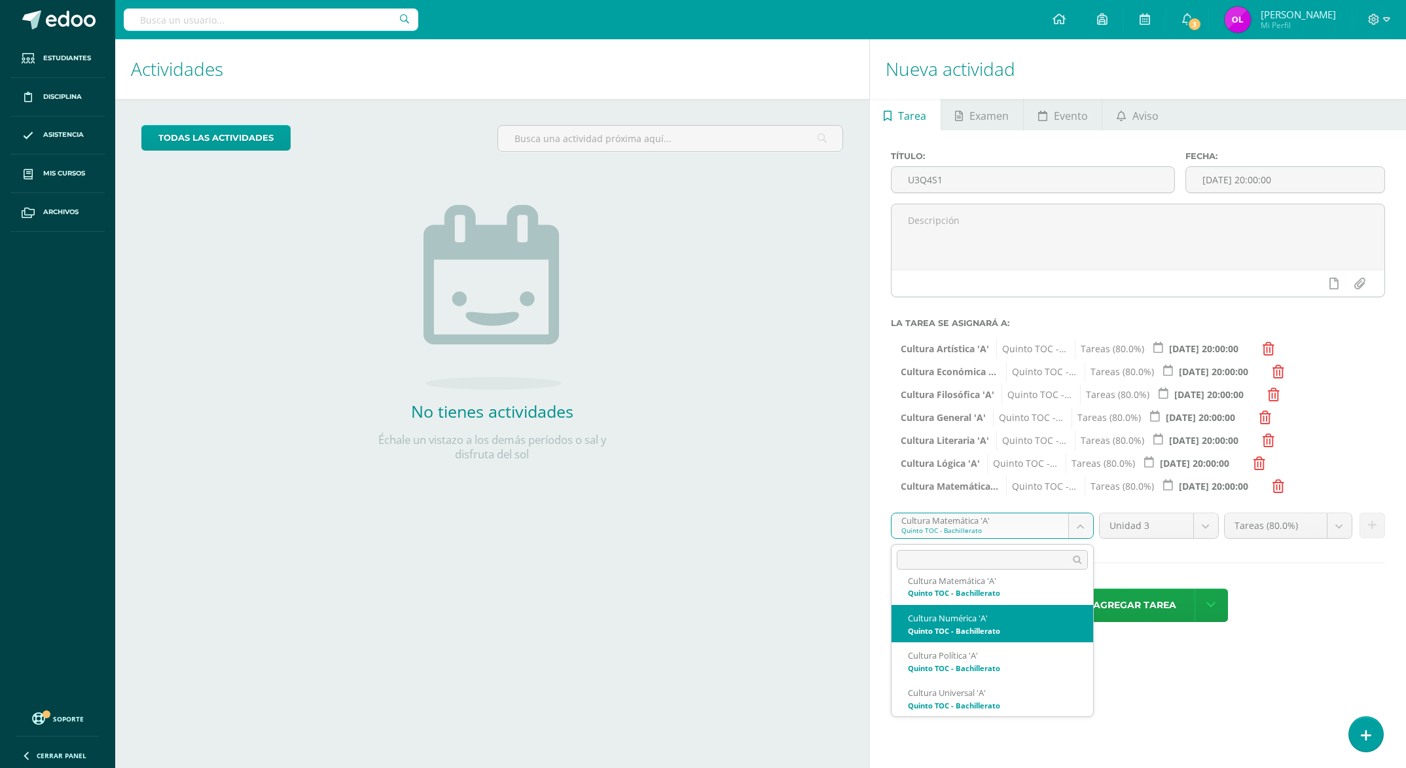
select select "148357"
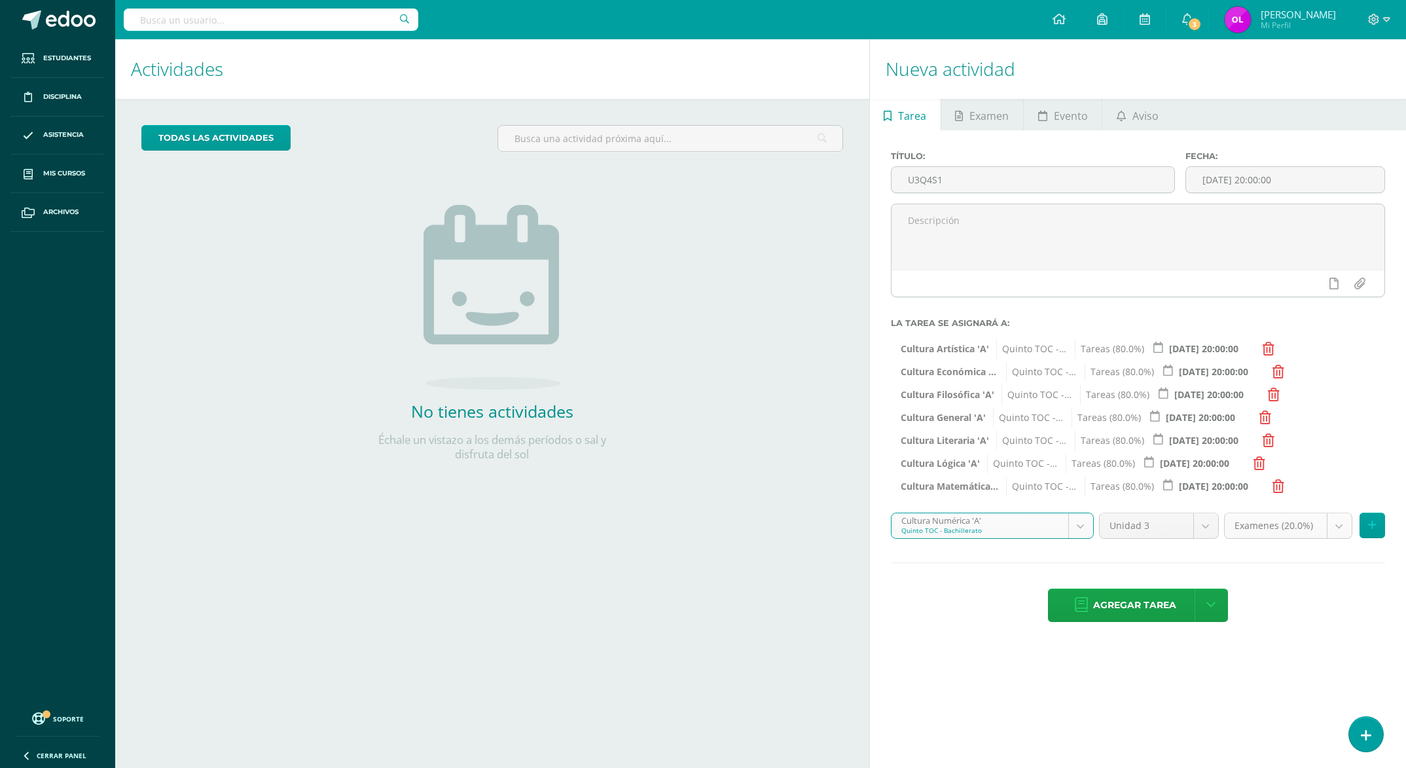
click at [1335, 528] on body "Estudiantes Disciplina Asistencia Mis cursos Archivos Soporte Ayuda Reportar un…" at bounding box center [703, 384] width 1406 height 768
select select "148366"
click at [1373, 525] on icon at bounding box center [1372, 525] width 9 height 11
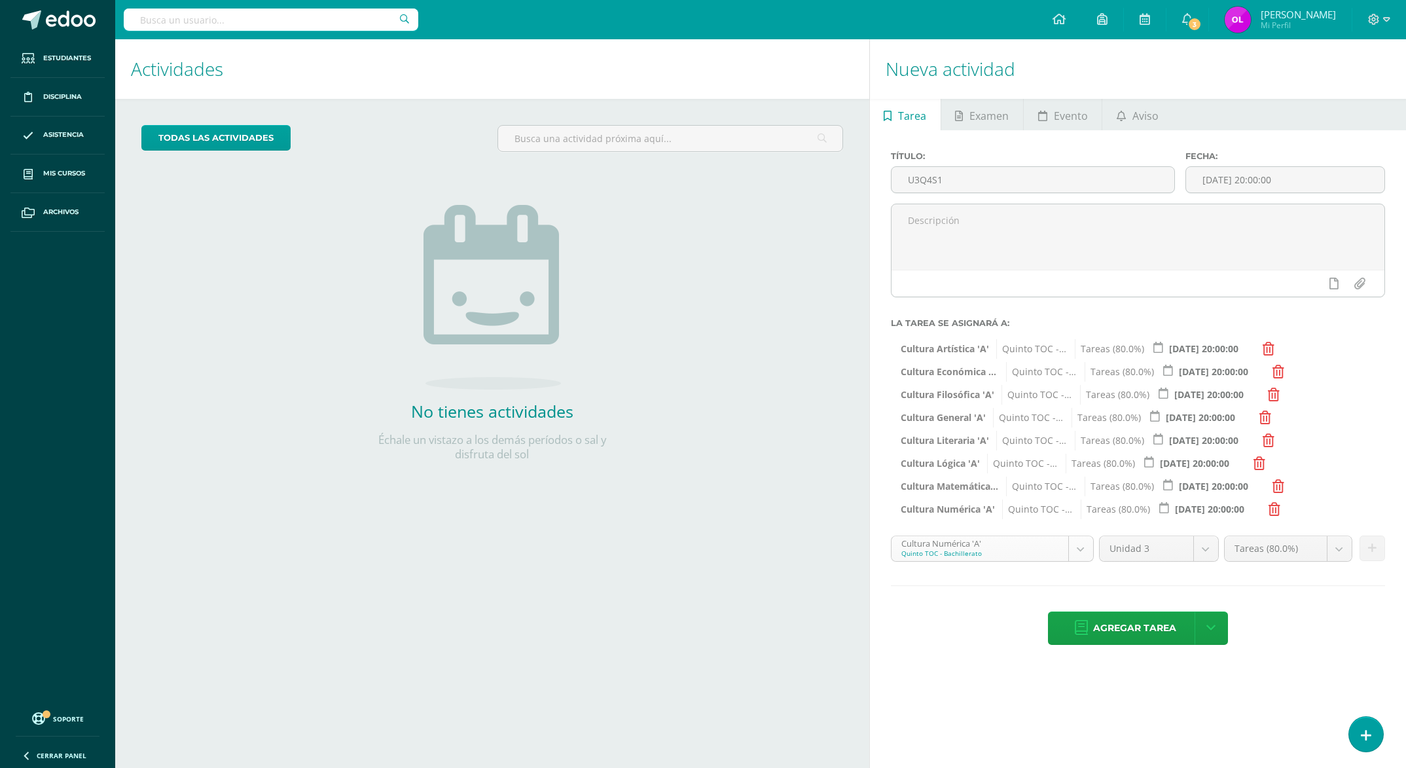
click at [1084, 548] on body "Estudiantes Disciplina Asistencia Mis cursos Archivos Soporte Ayuda Reportar un…" at bounding box center [703, 384] width 1406 height 768
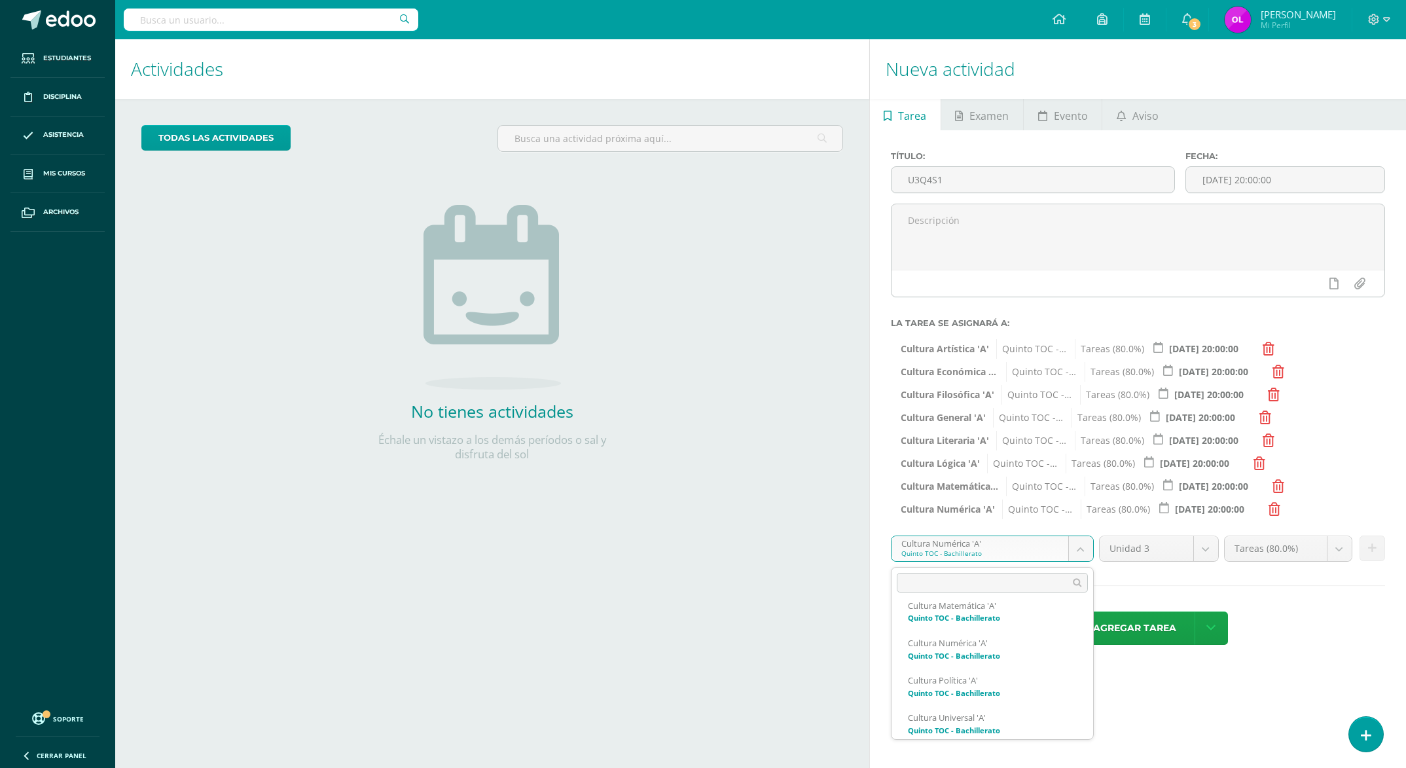
scroll to position [428, 0]
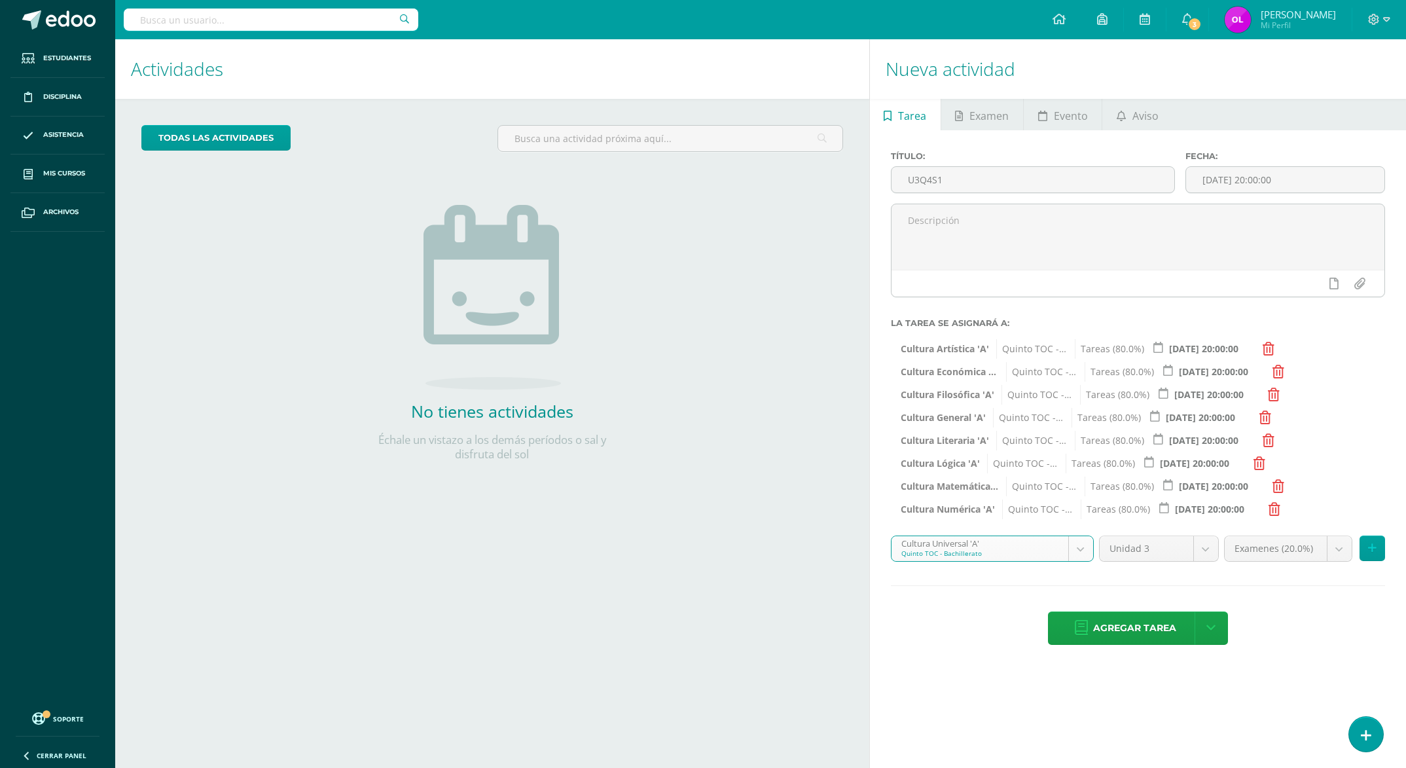
click at [1082, 546] on body "Estudiantes Disciplina Asistencia Mis cursos Archivos Soporte Ayuda Reportar un…" at bounding box center [703, 384] width 1406 height 768
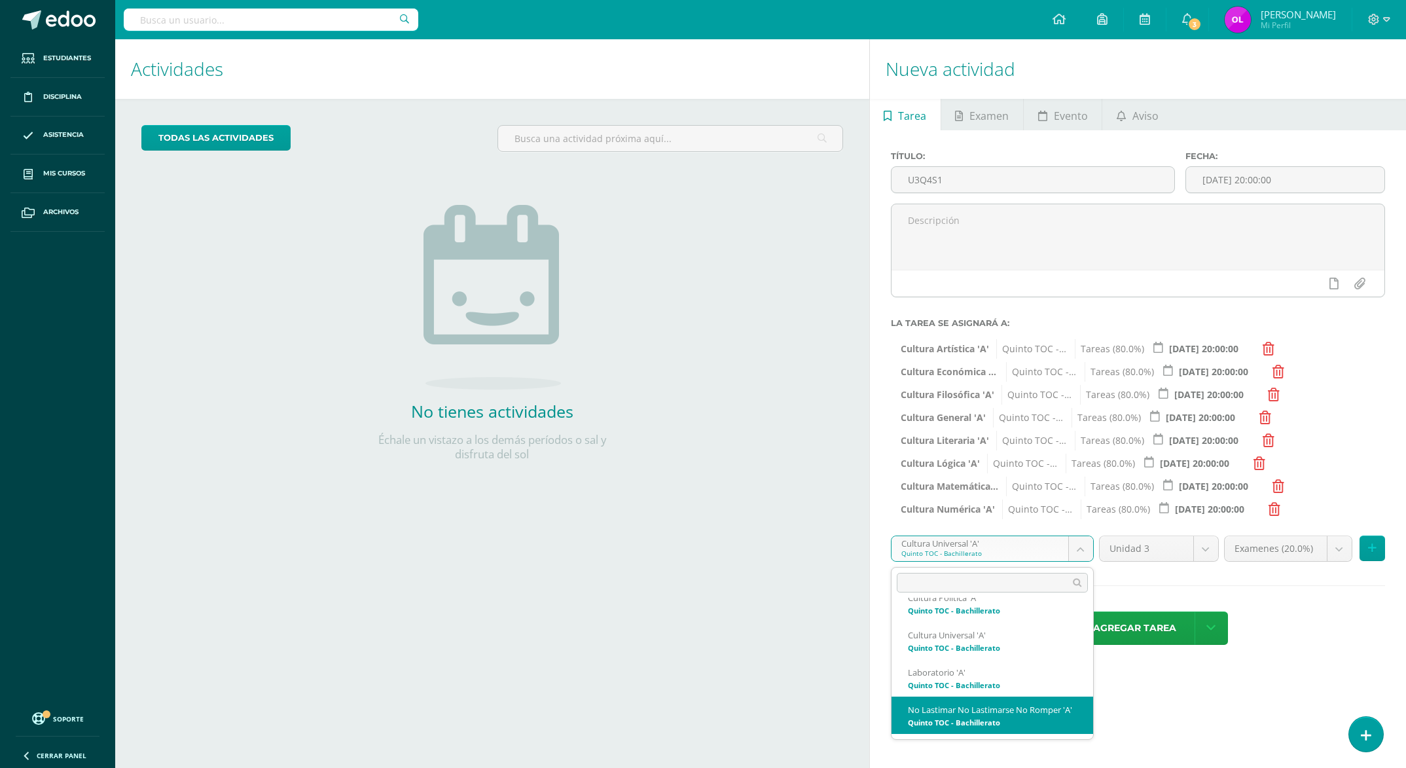
select select "148071"
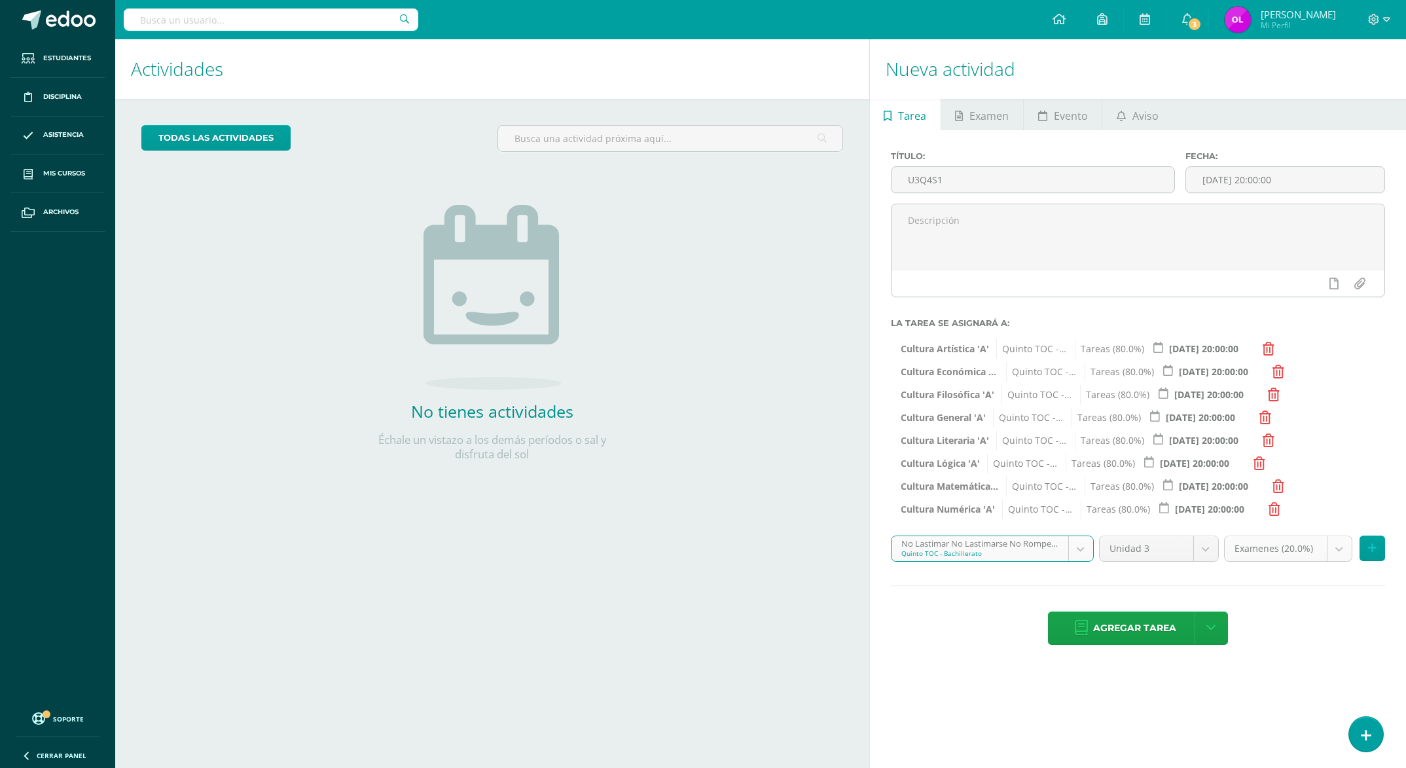
click at [1339, 551] on body "Estudiantes Disciplina Asistencia Mis cursos Archivos Soporte Ayuda Reportar un…" at bounding box center [703, 384] width 1406 height 768
select select "148080"
click at [1373, 548] on icon at bounding box center [1372, 548] width 9 height 11
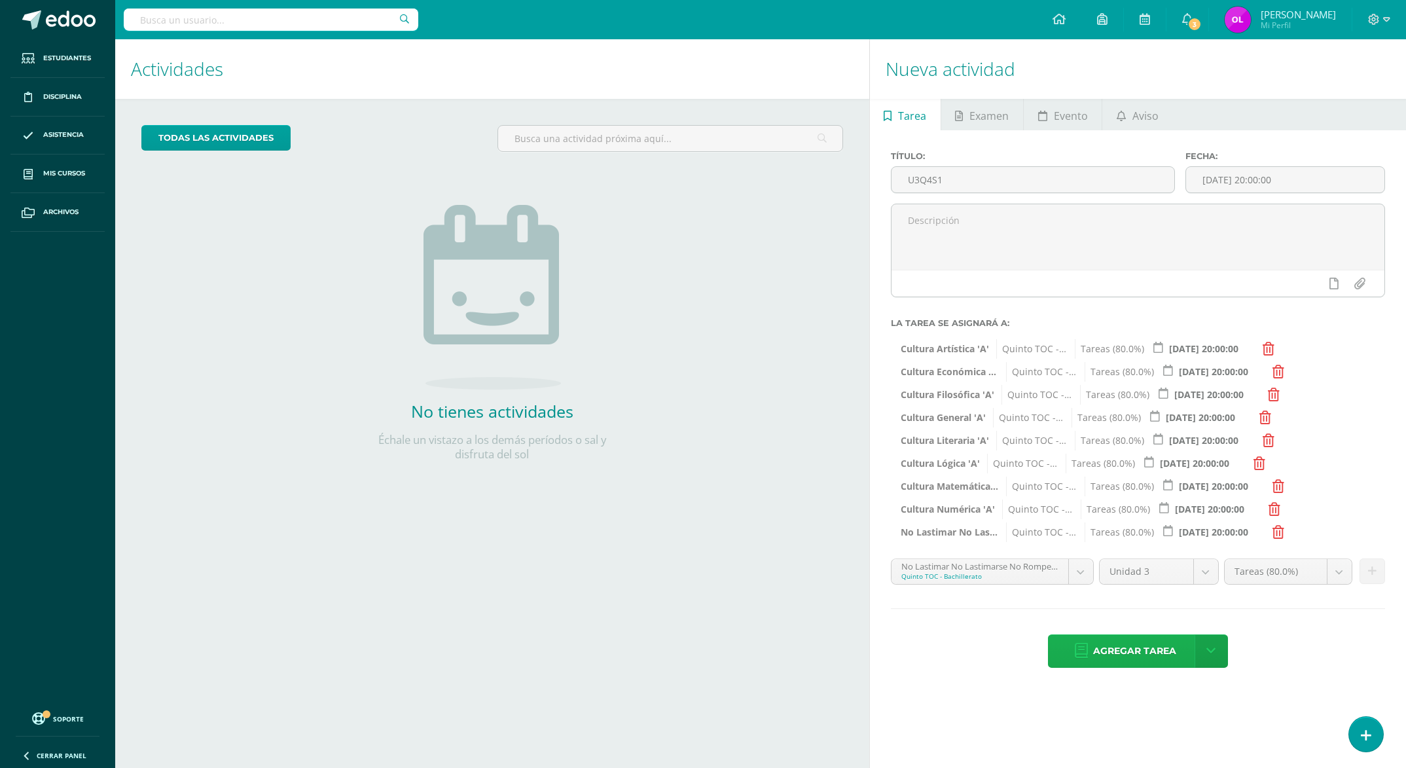
click at [1122, 650] on span "Agregar tarea" at bounding box center [1134, 651] width 83 height 32
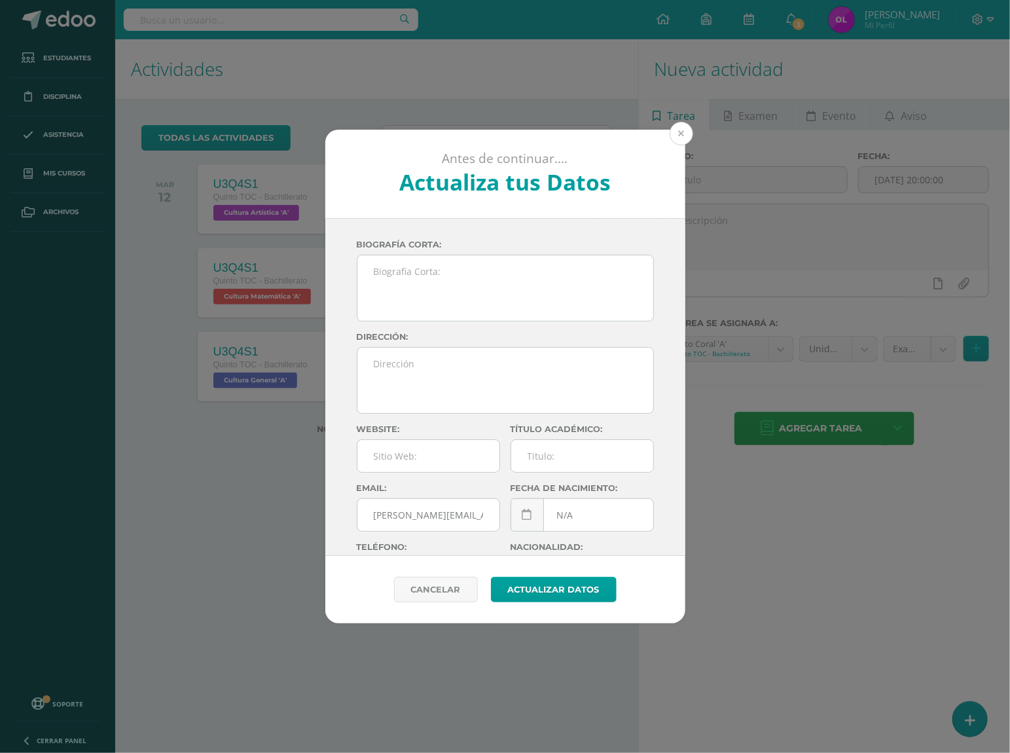
click at [678, 130] on button at bounding box center [682, 134] width 24 height 24
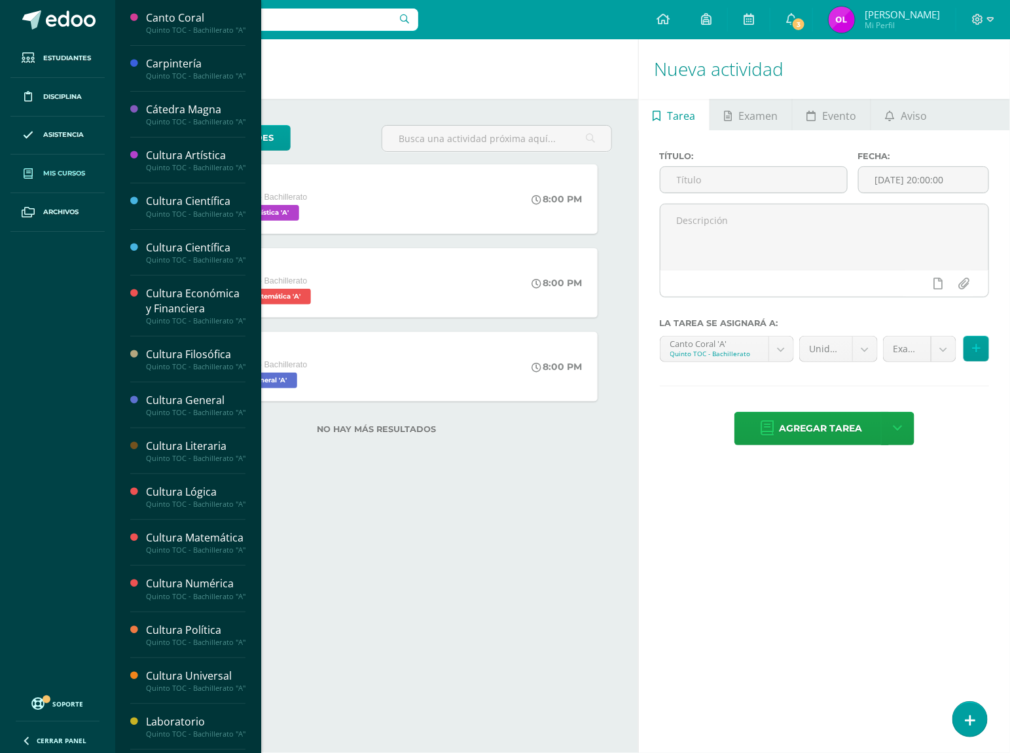
click at [50, 170] on span "Mis cursos" at bounding box center [64, 173] width 42 height 10
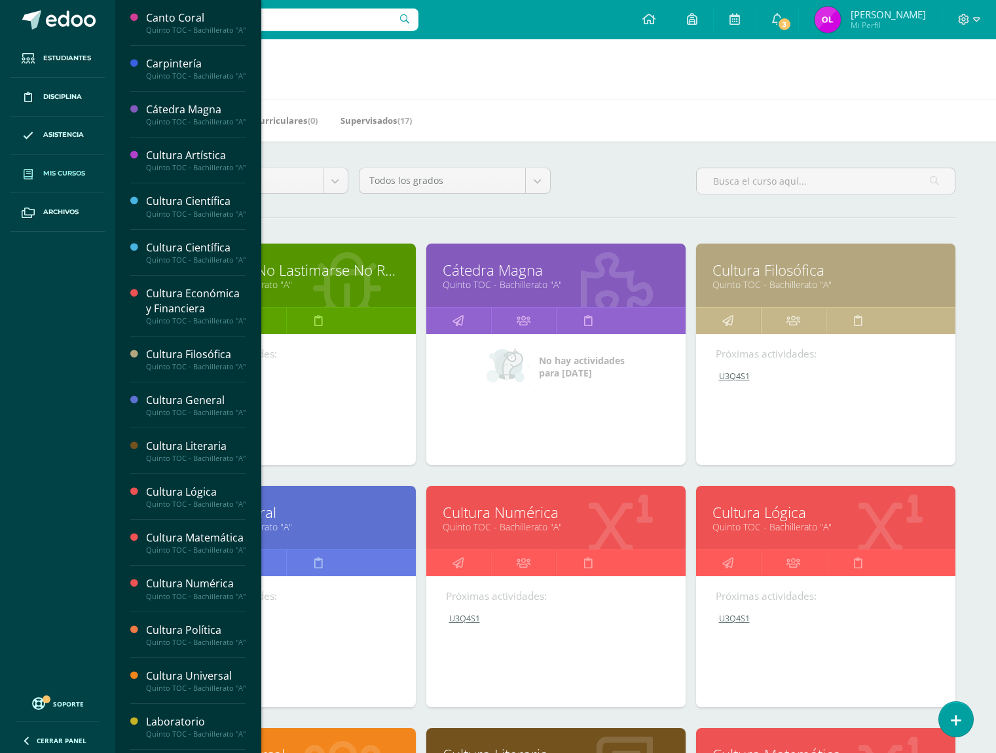
click at [280, 285] on link "Quinto TOC - Bachillerato "A"" at bounding box center [286, 284] width 226 height 12
click at [300, 283] on link "Quinto TOC - Bachillerato "A"" at bounding box center [286, 284] width 226 height 12
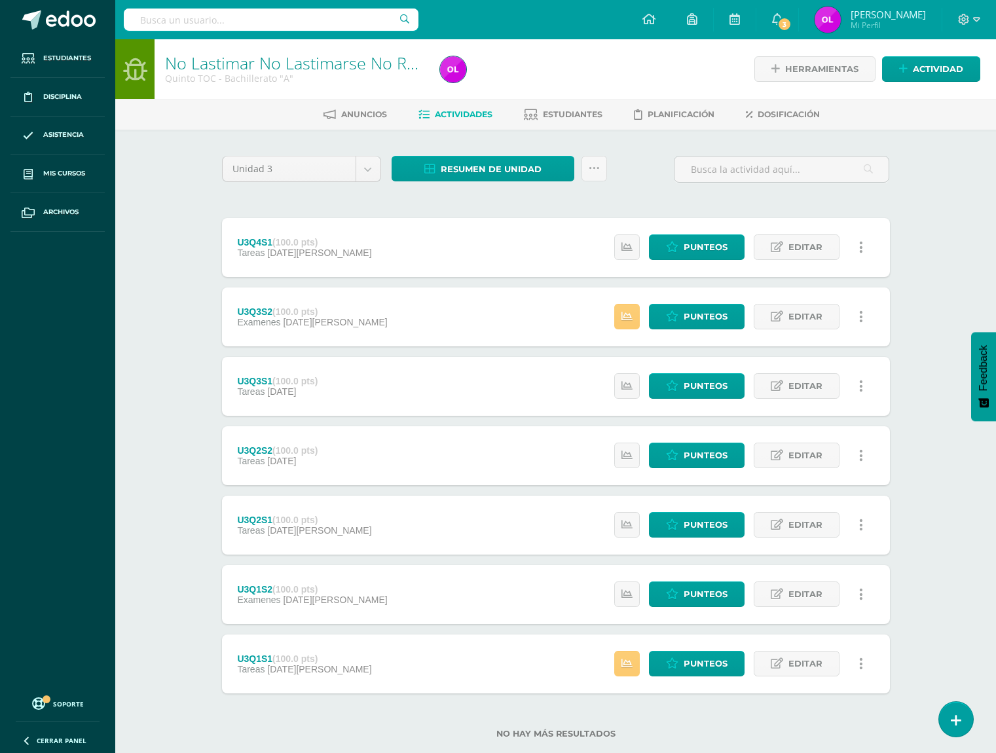
click at [164, 236] on div "No Lastimar No Lastimarse No Romper Quinto TOC - Bachillerato "A" Herramientas …" at bounding box center [555, 409] width 880 height 741
click at [701, 246] on span "Punteos" at bounding box center [705, 247] width 44 height 24
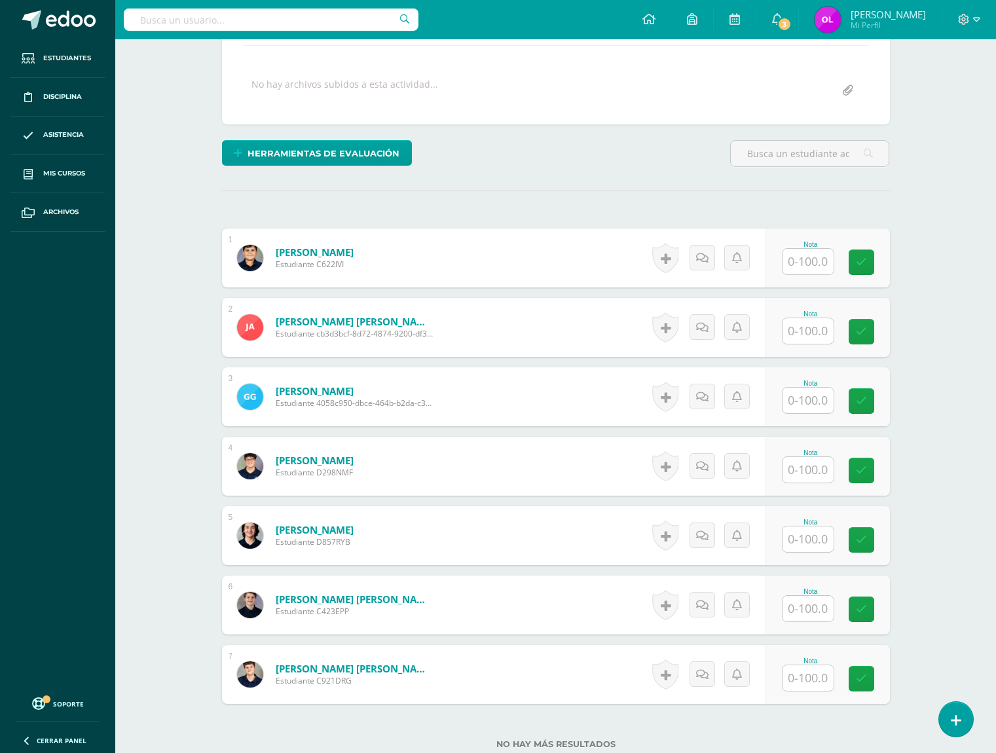
scroll to position [228, 0]
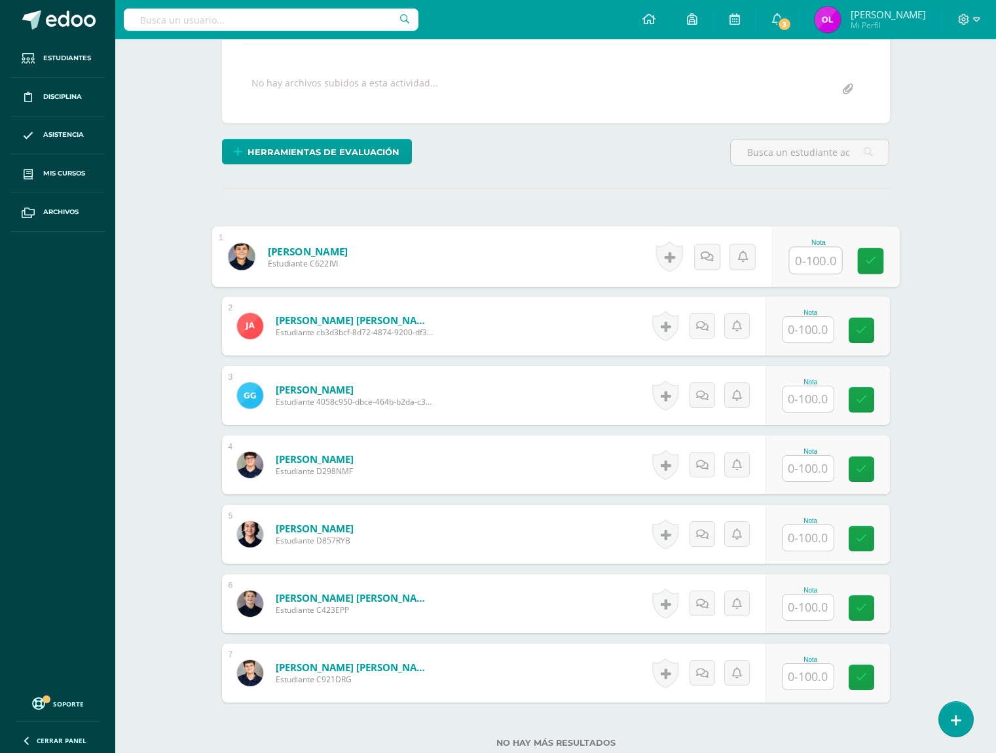
click at [809, 258] on input "text" at bounding box center [815, 260] width 52 height 26
type input "80"
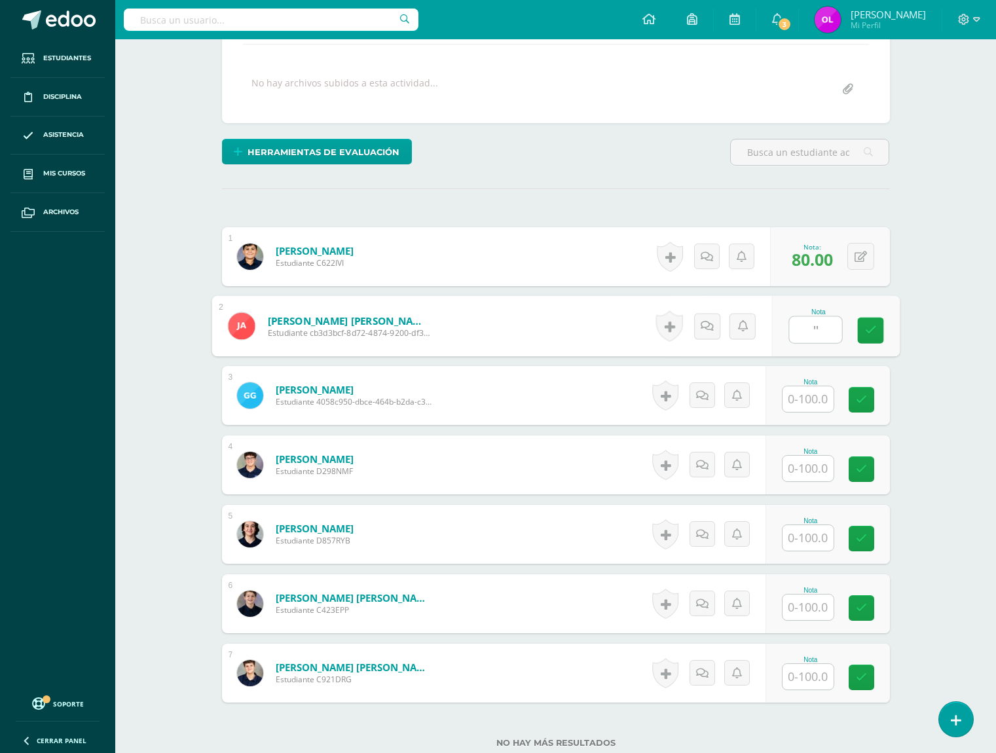
type input "'"
type input "--"
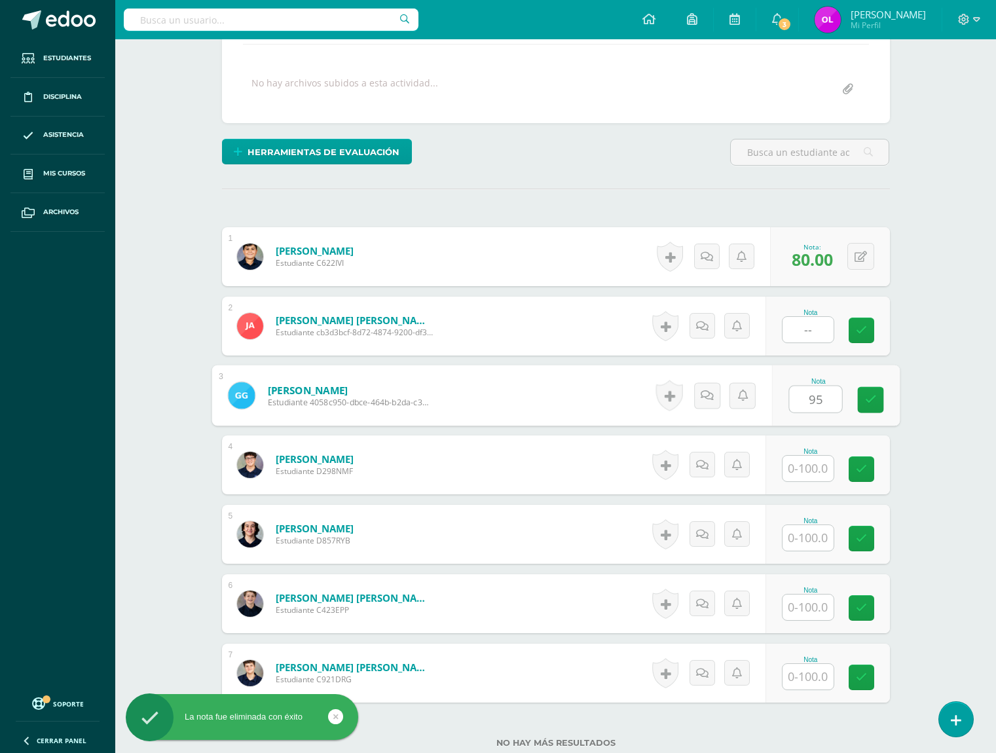
type input "95"
type input "67"
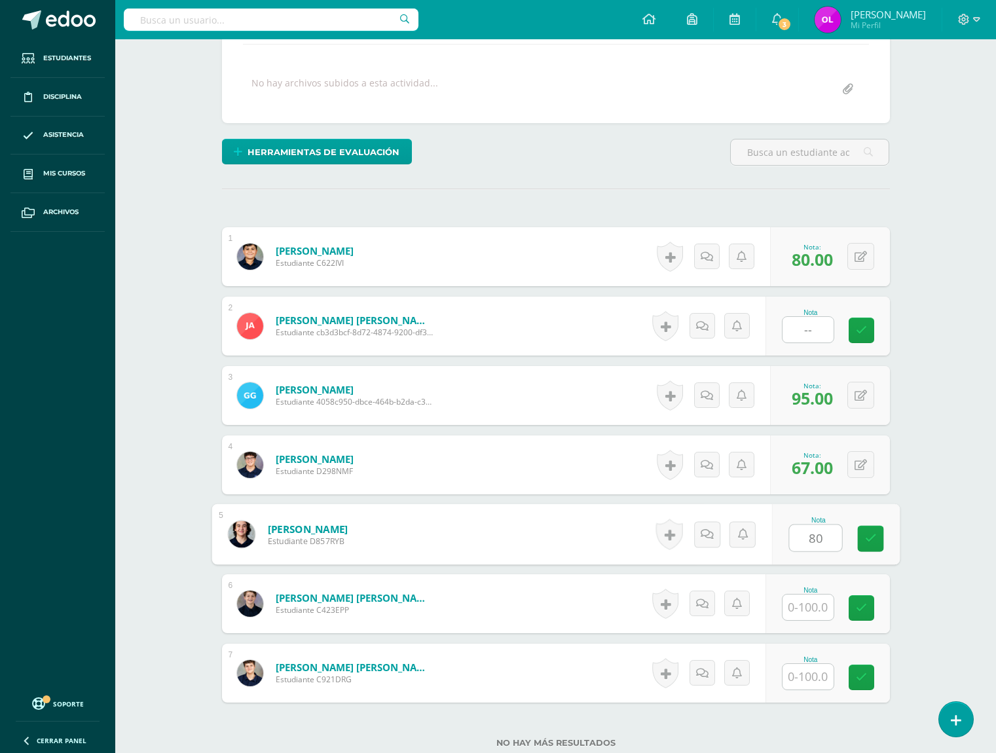
type input "80"
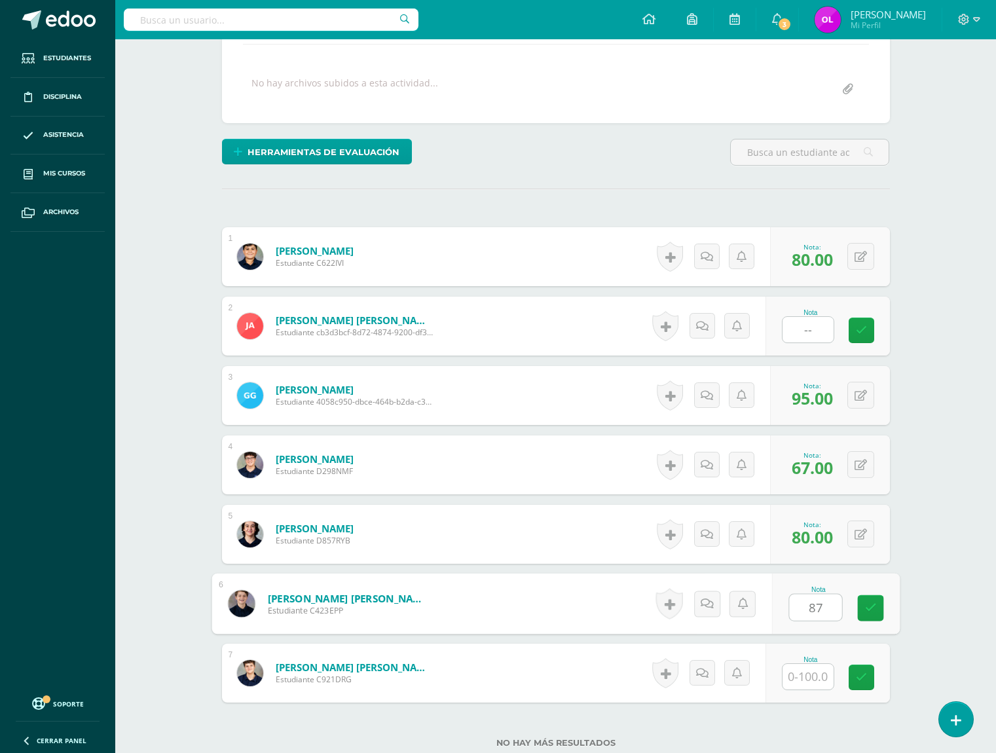
type input "87"
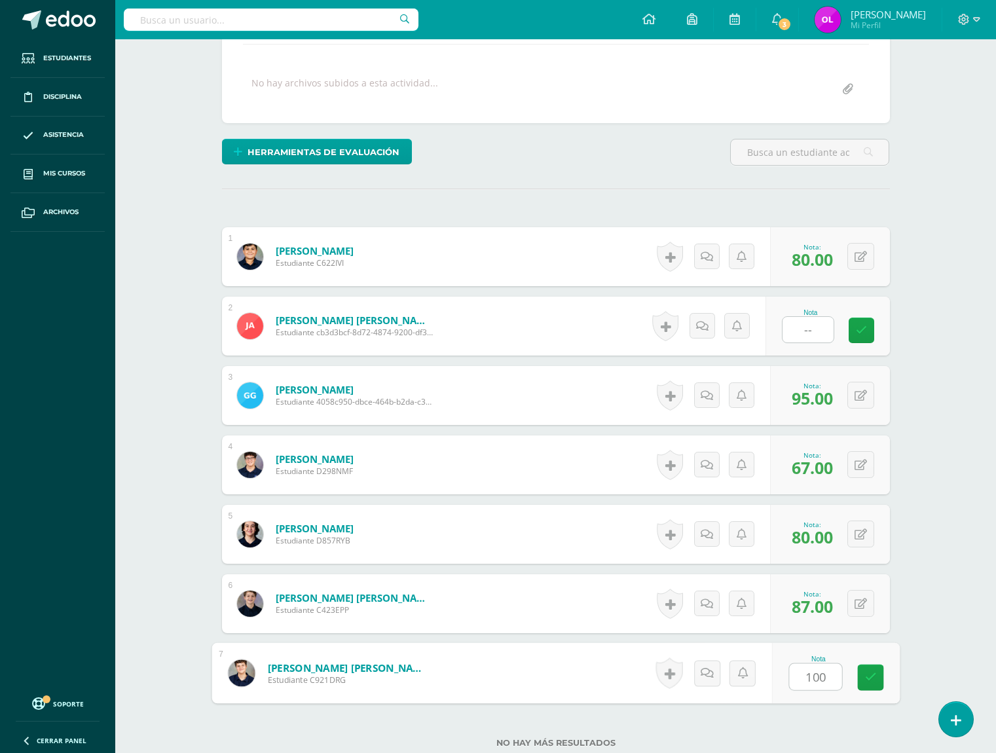
type input "100"
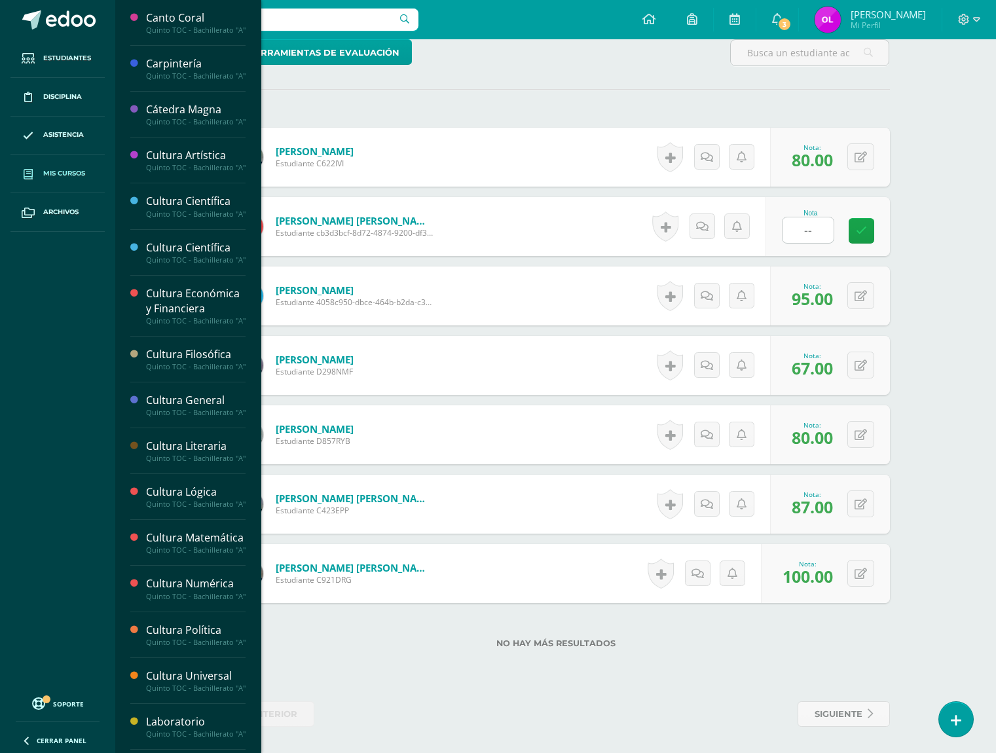
click at [63, 175] on span "Mis cursos" at bounding box center [64, 173] width 42 height 10
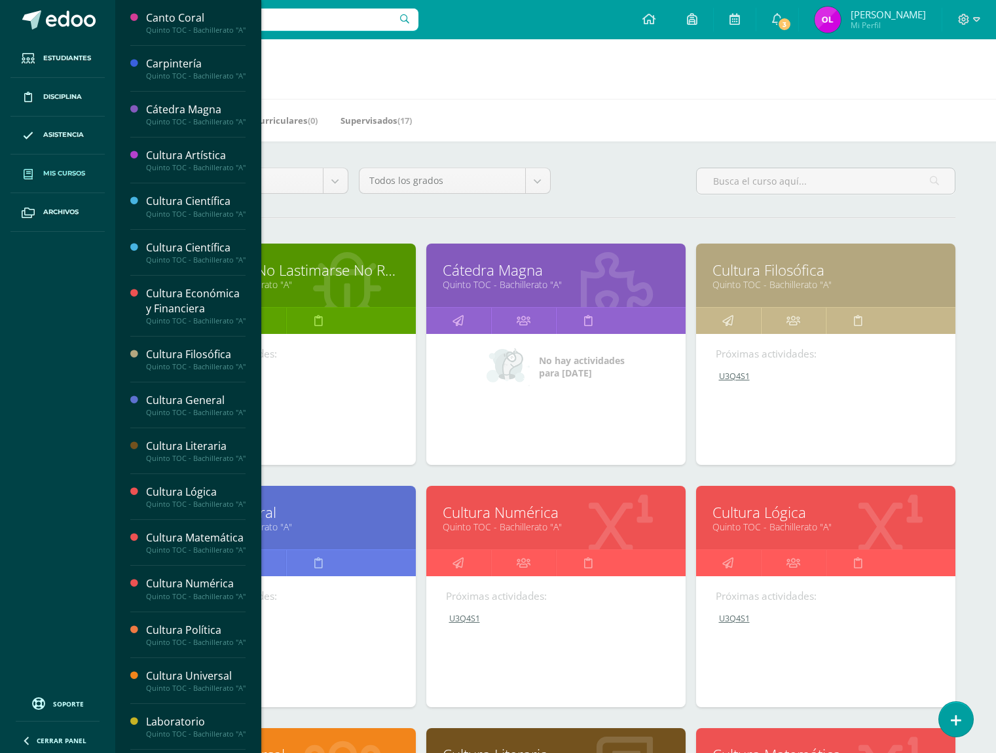
click at [853, 291] on link "Quinto TOC - Bachillerato "A"" at bounding box center [825, 284] width 226 height 12
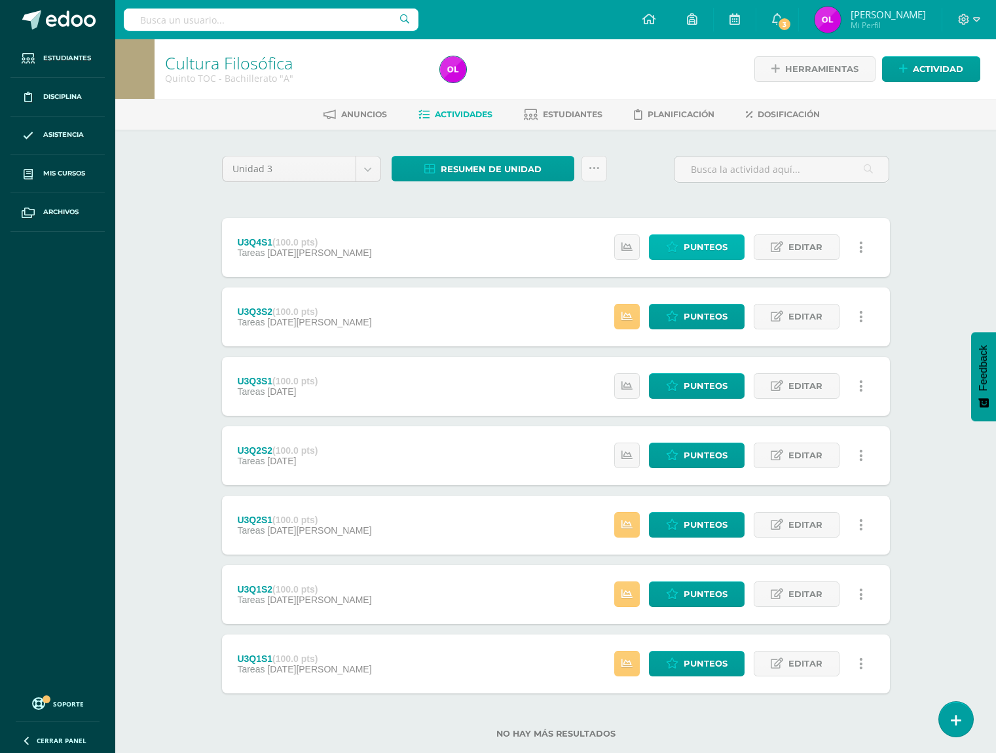
click at [719, 240] on span "Punteos" at bounding box center [705, 247] width 44 height 24
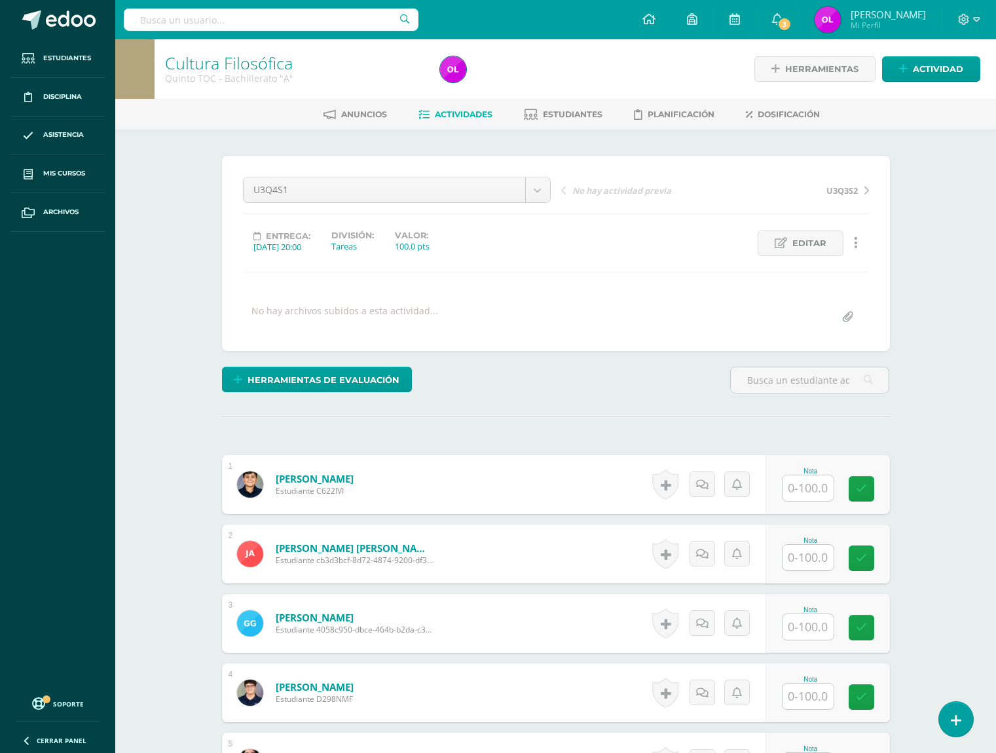
scroll to position [1, 0]
click at [808, 486] on input "text" at bounding box center [815, 488] width 52 height 26
type input "97"
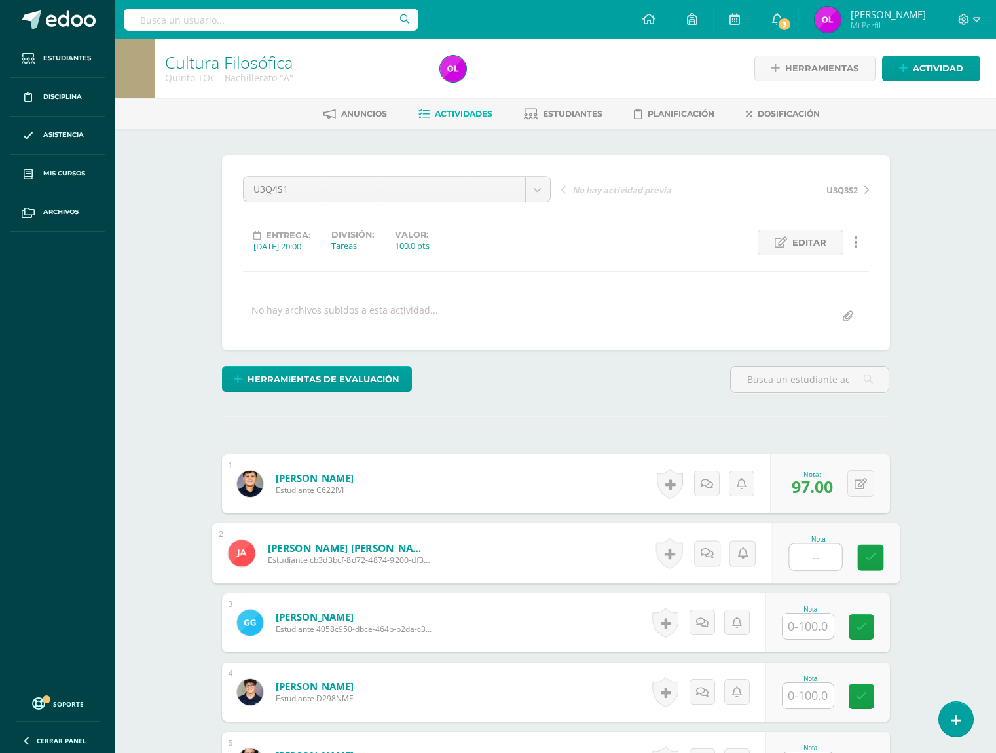
type input "--"
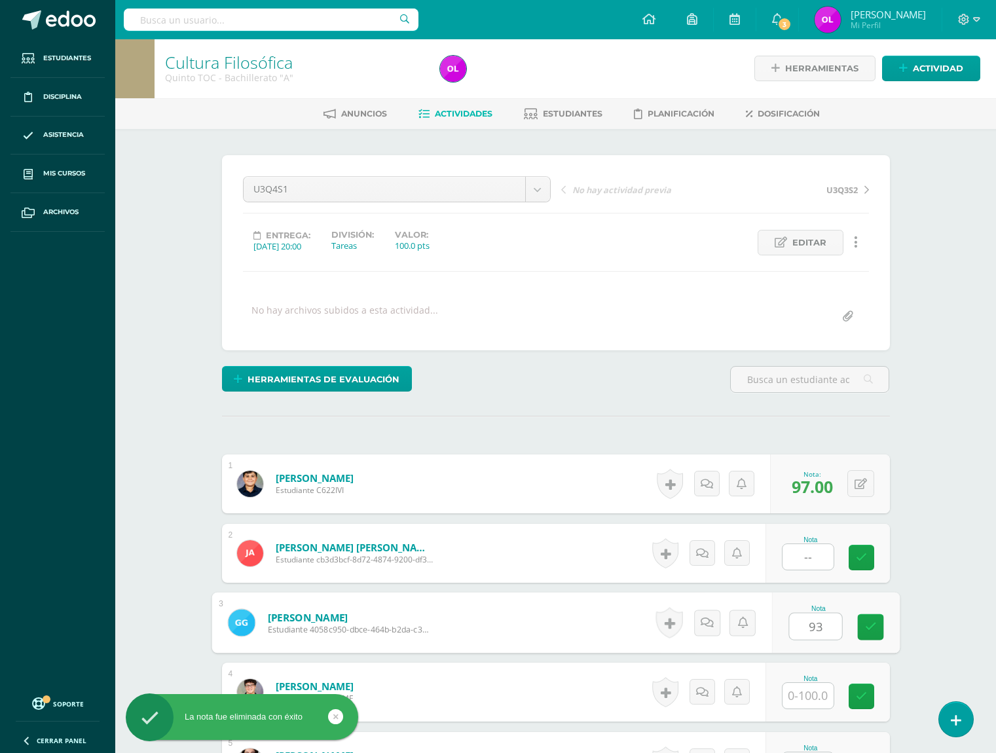
type input "93"
type input "60"
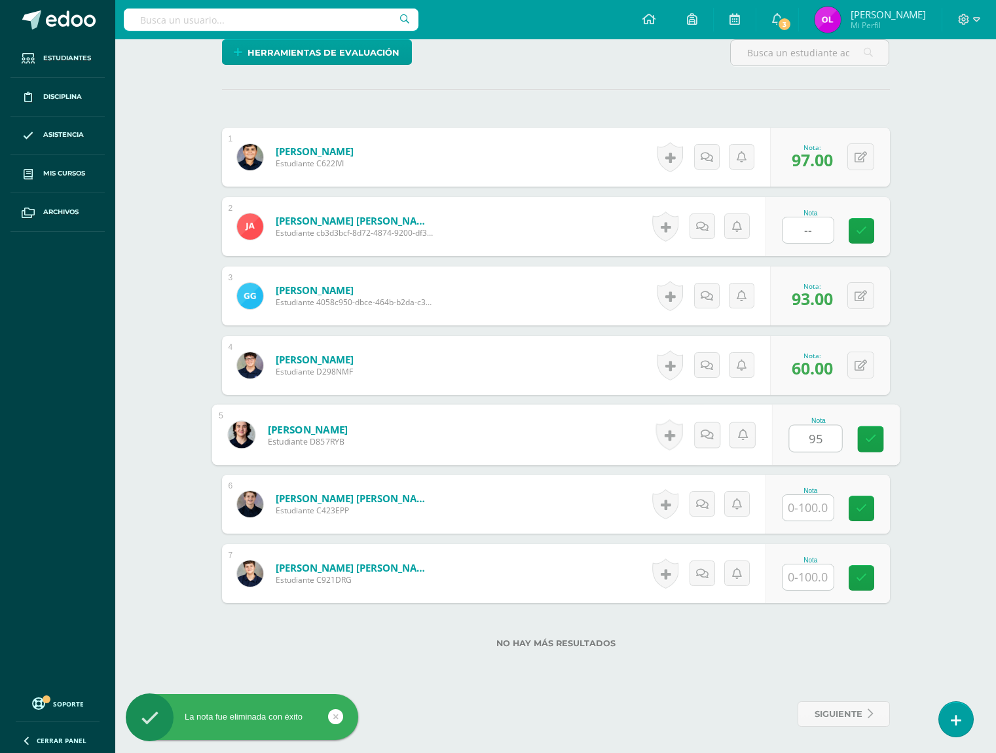
type input "95"
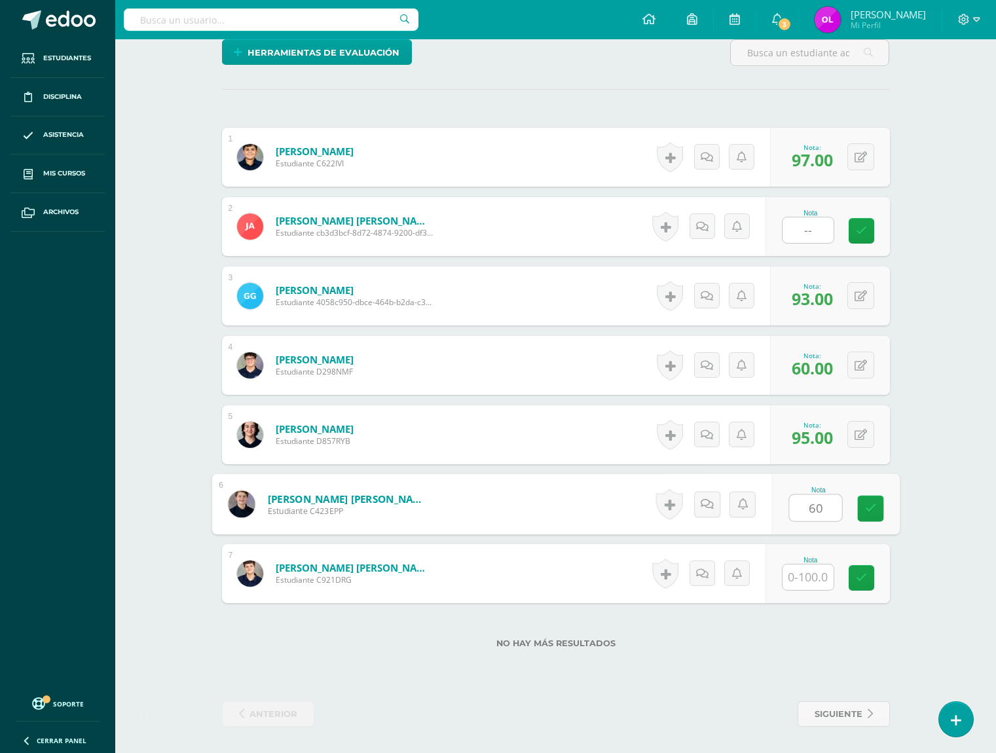
type input "60"
type input "95"
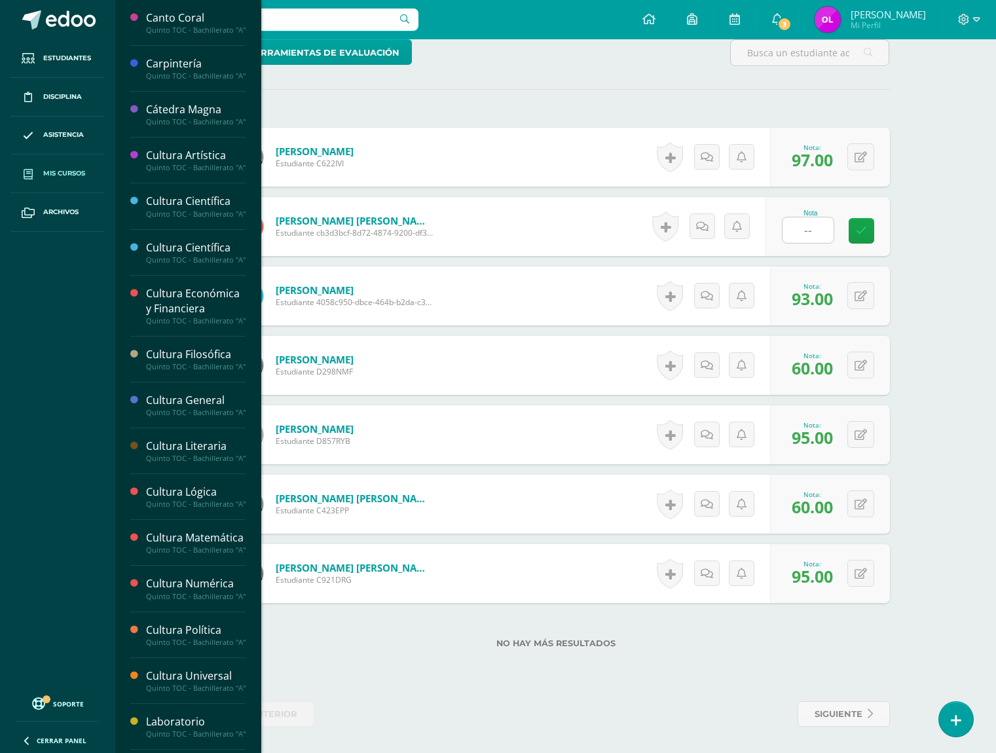
click at [41, 173] on link "Mis cursos" at bounding box center [57, 173] width 94 height 39
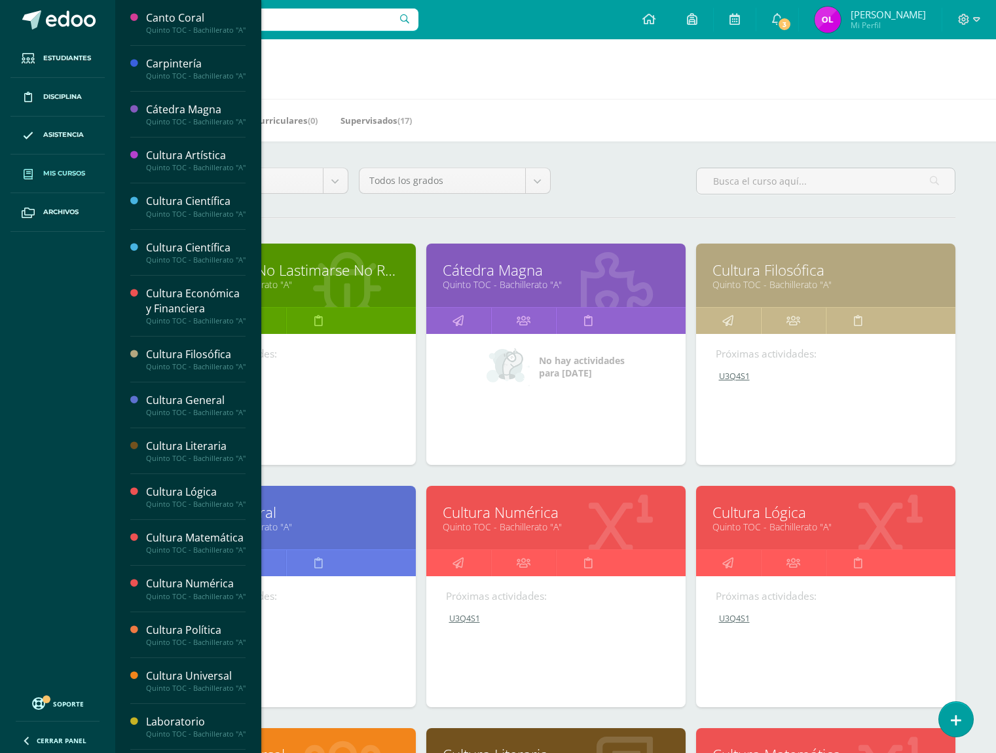
click at [300, 523] on link "Quinto TOC - Bachillerato "A"" at bounding box center [286, 526] width 226 height 12
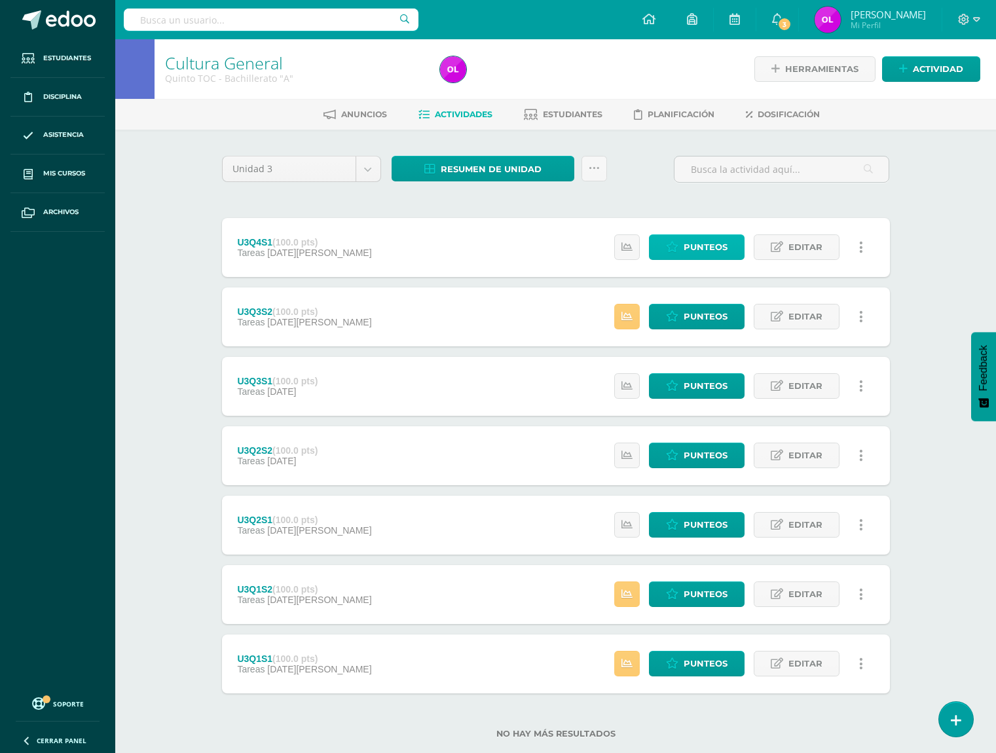
click at [691, 248] on span "Punteos" at bounding box center [705, 247] width 44 height 24
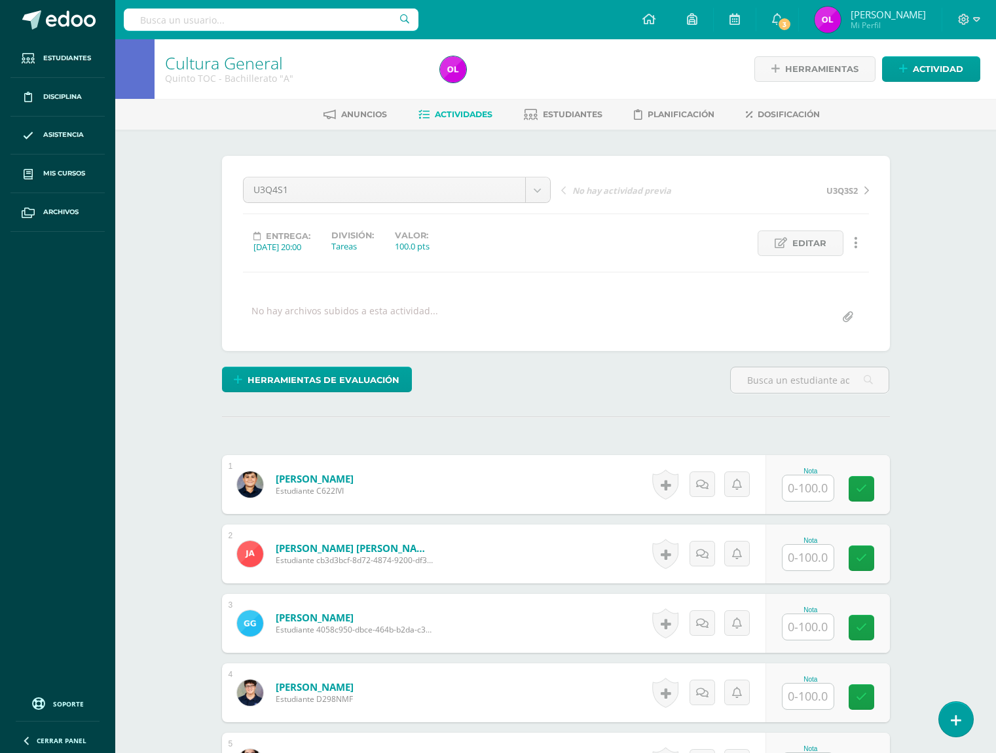
scroll to position [1, 0]
click at [416, 446] on div "¿Estás seguro que quieres eliminar esta actividad? Esto borrará la actividad y …" at bounding box center [556, 604] width 678 height 898
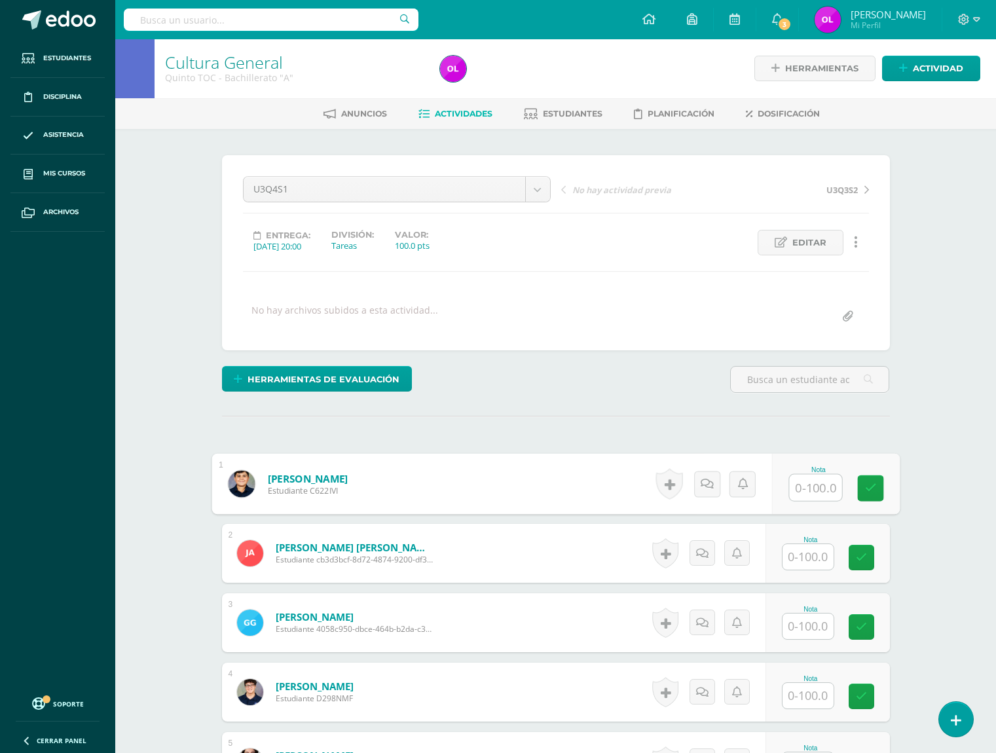
click at [807, 493] on input "text" at bounding box center [815, 488] width 52 height 26
type input "100"
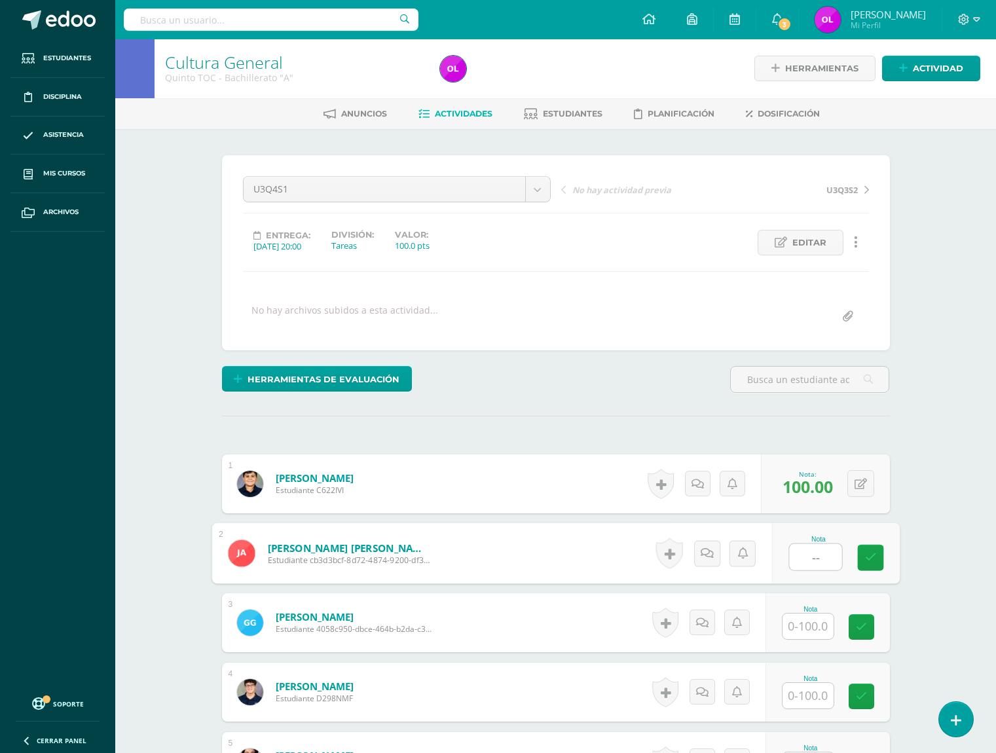
type input "--"
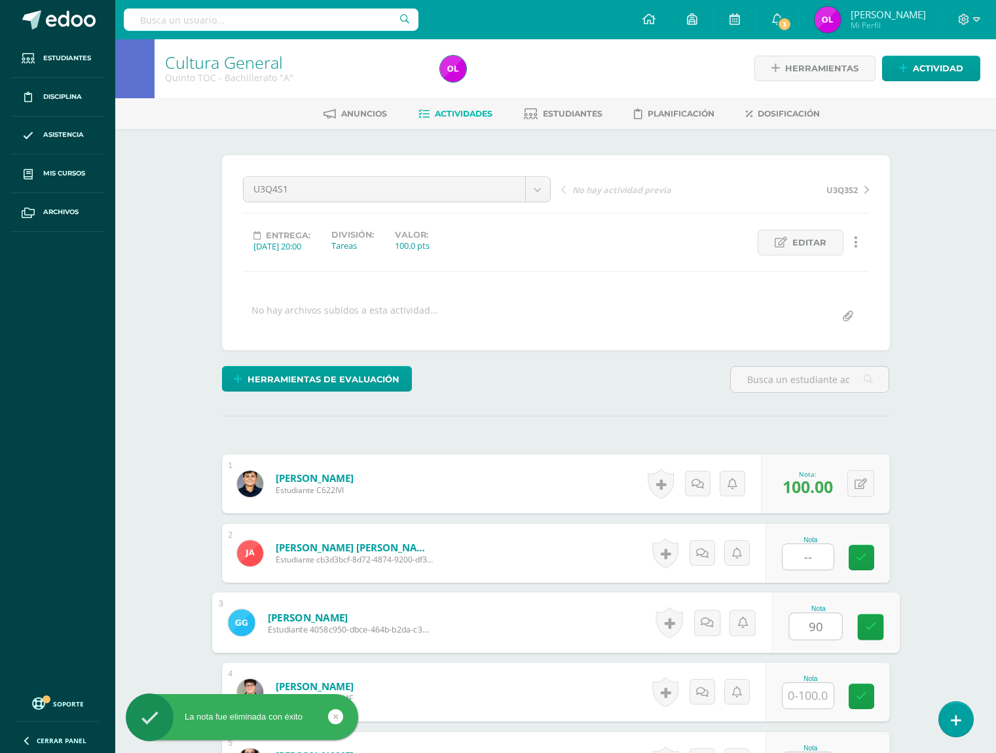
type input "90"
type input "75"
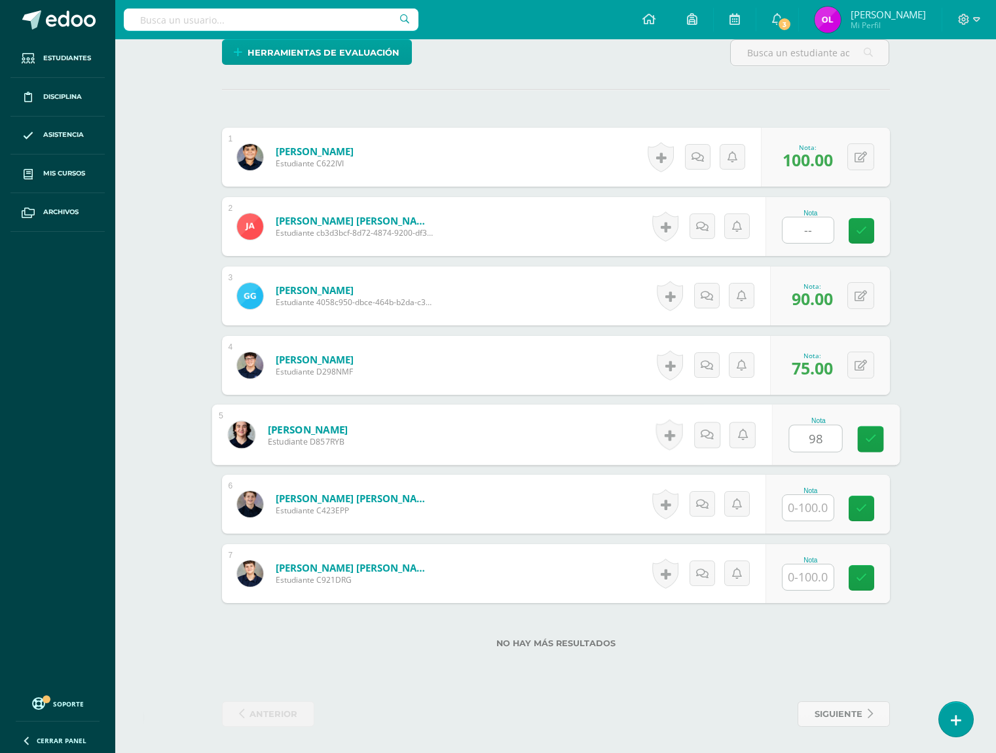
type input "98"
type input "70"
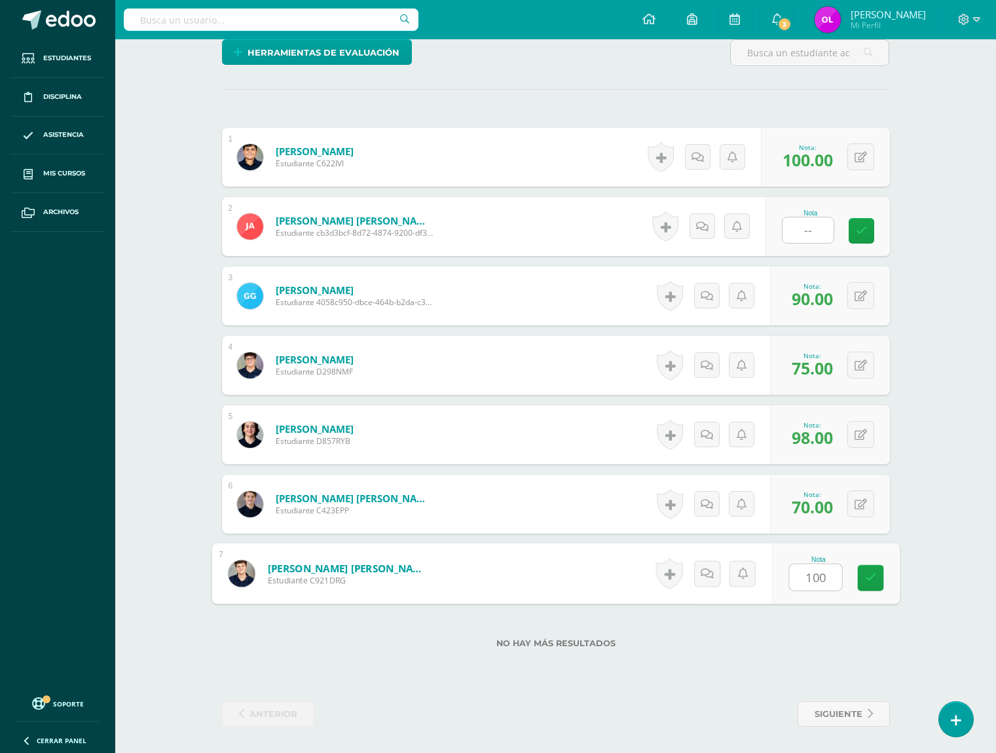
type input "100"
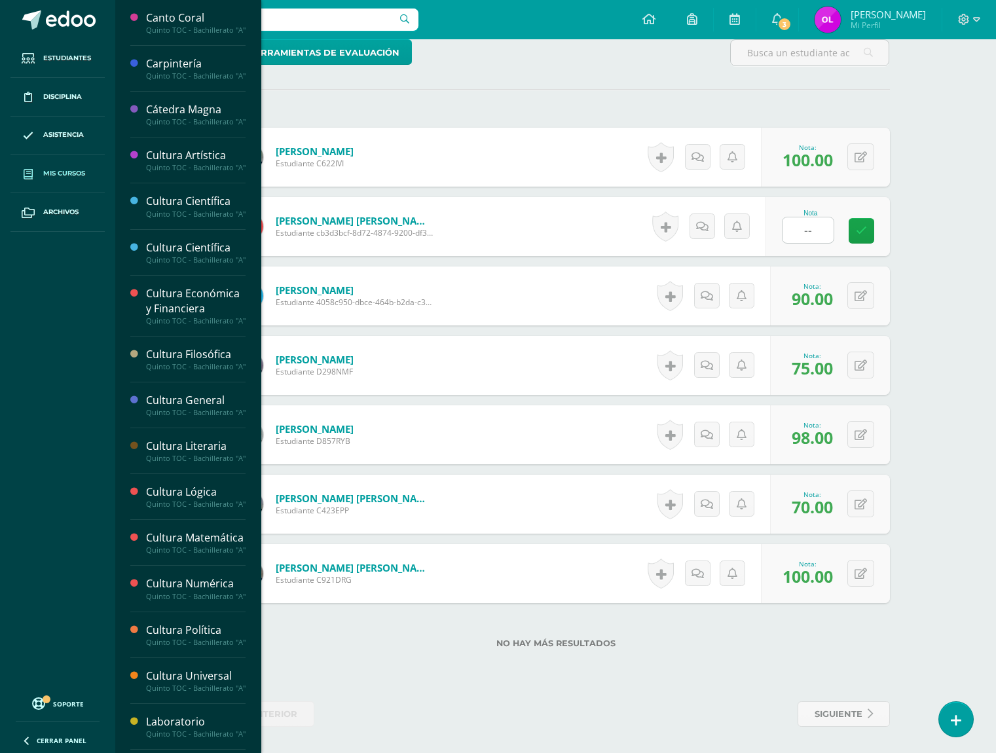
click at [69, 173] on span "Mis cursos" at bounding box center [64, 173] width 42 height 10
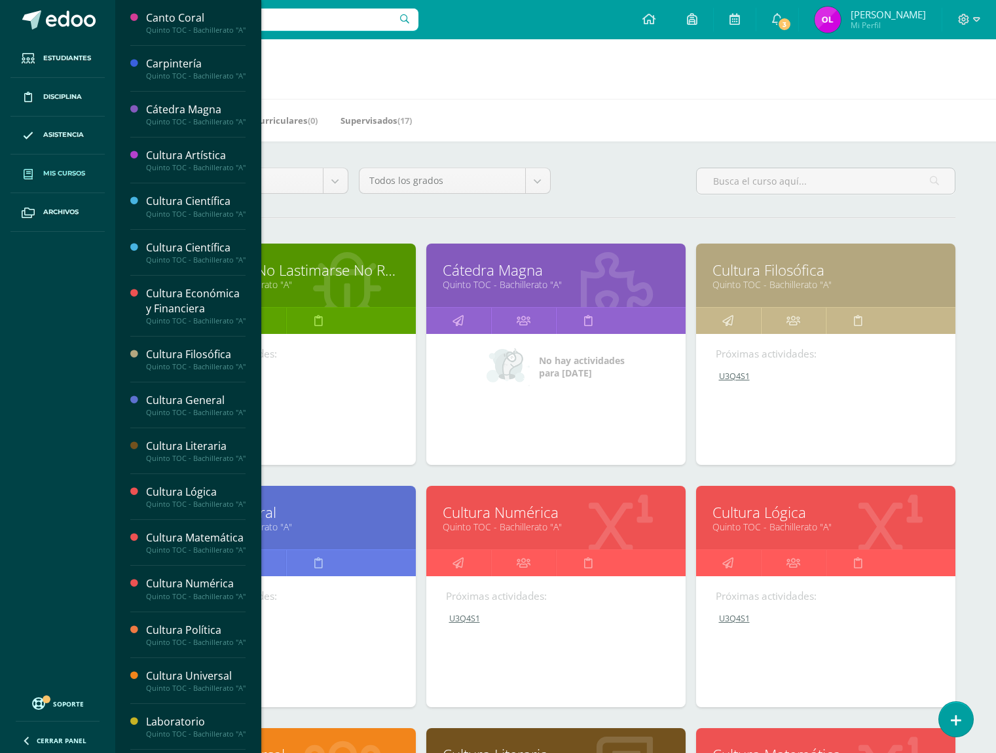
click at [497, 516] on link "Cultura Numérica" at bounding box center [556, 512] width 226 height 20
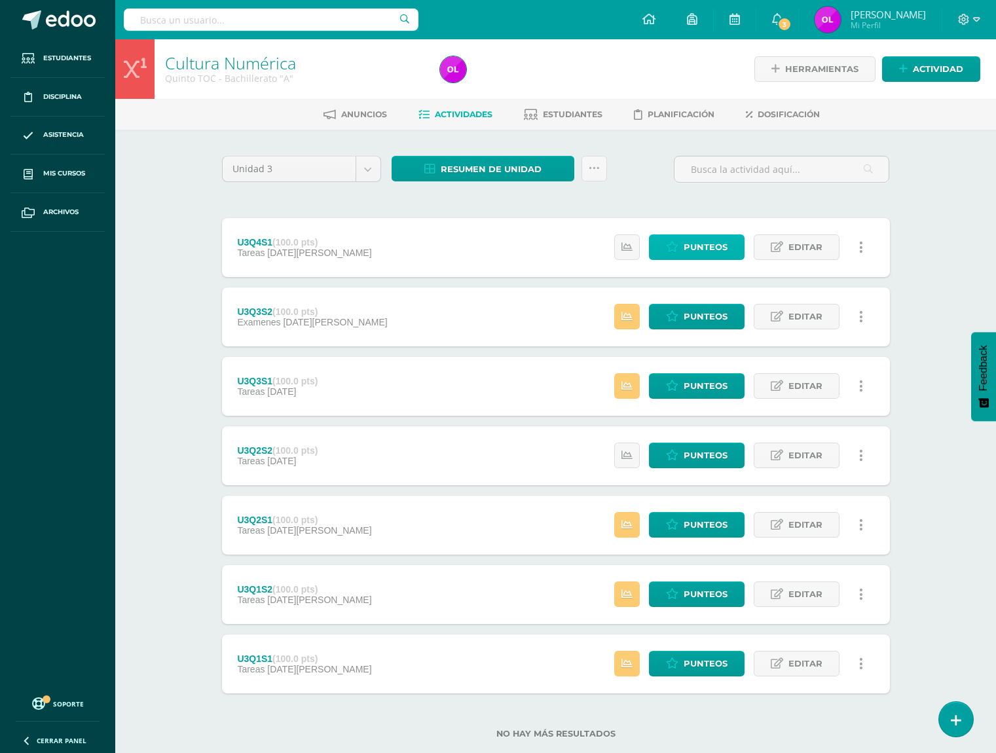
click at [708, 246] on span "Punteos" at bounding box center [705, 247] width 44 height 24
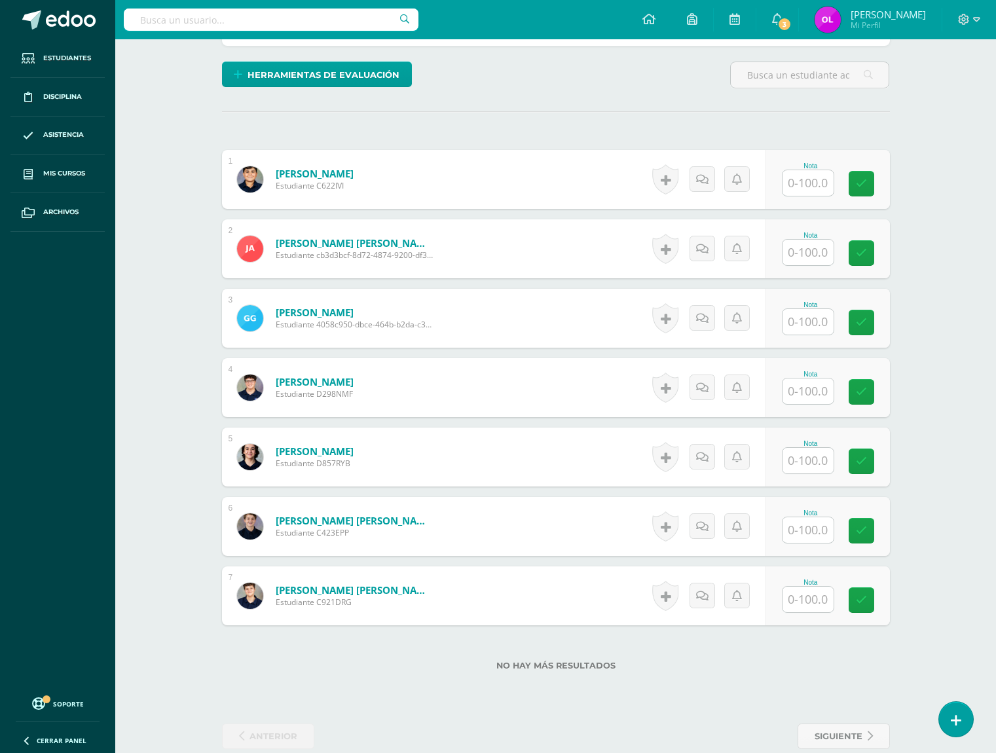
scroll to position [333, 0]
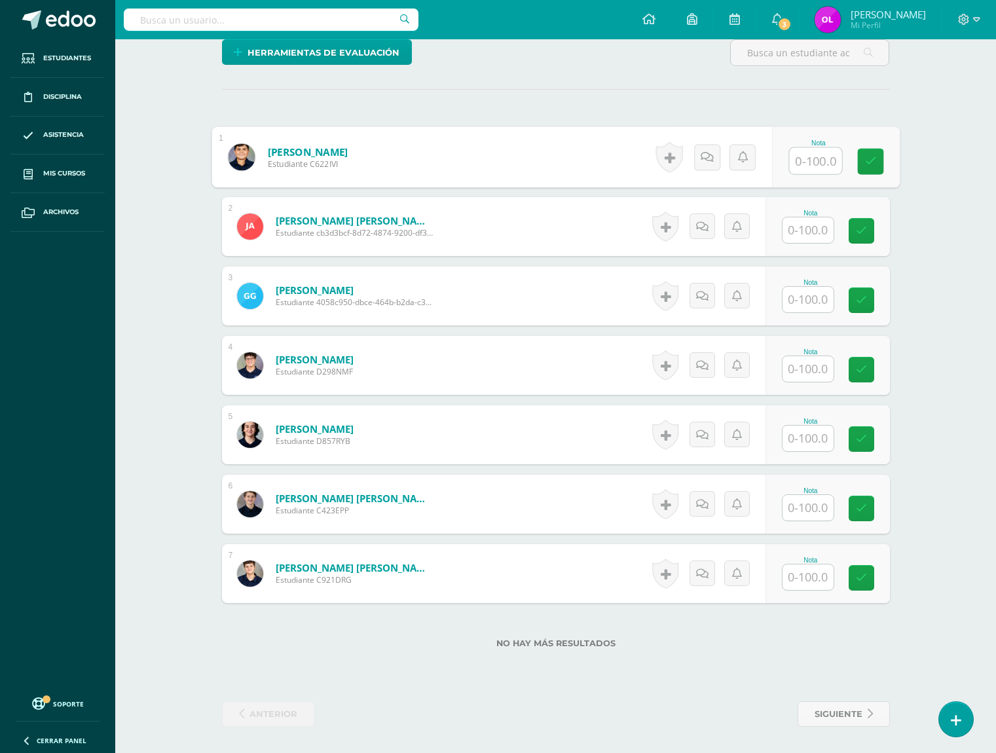
click at [802, 155] on input "text" at bounding box center [815, 161] width 52 height 26
type input "100"
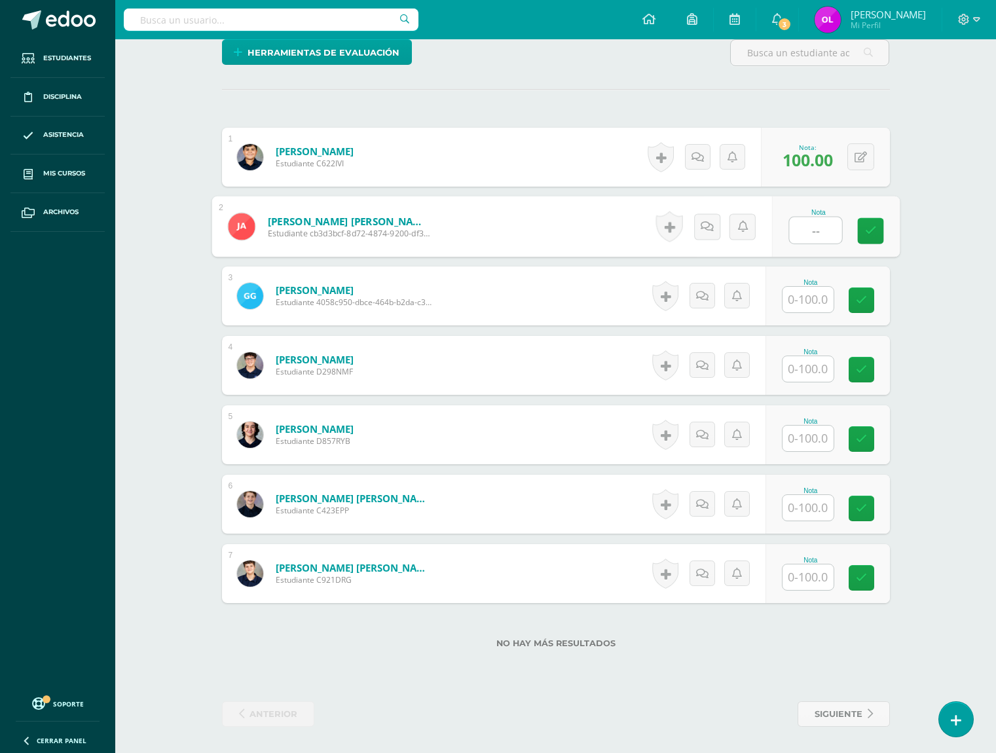
type input "--"
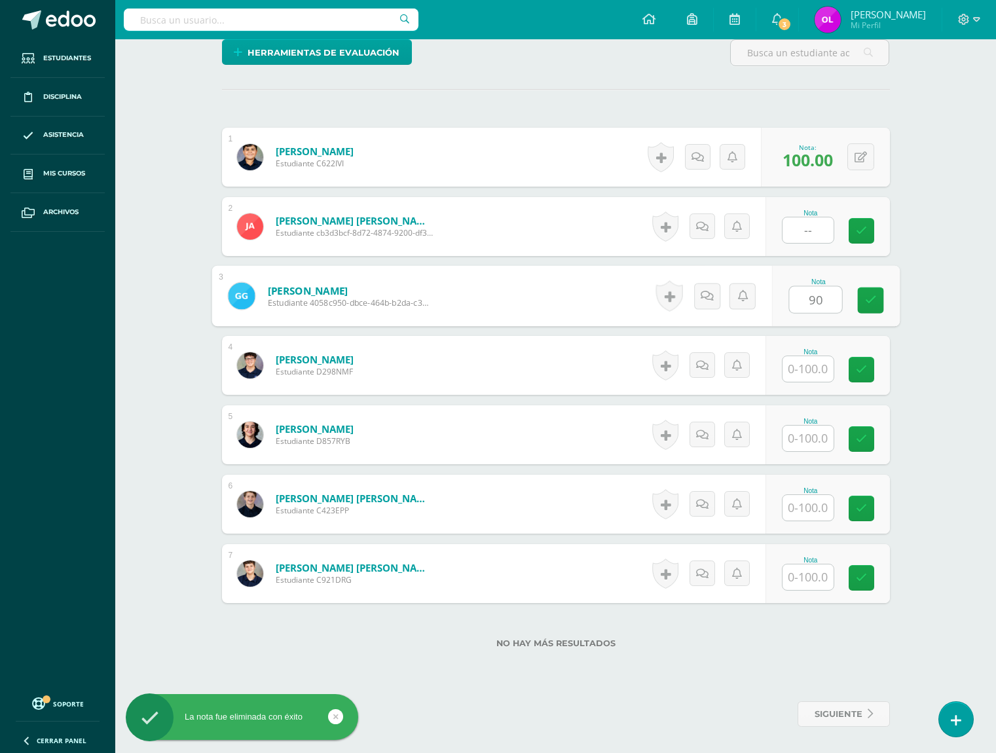
type input "90"
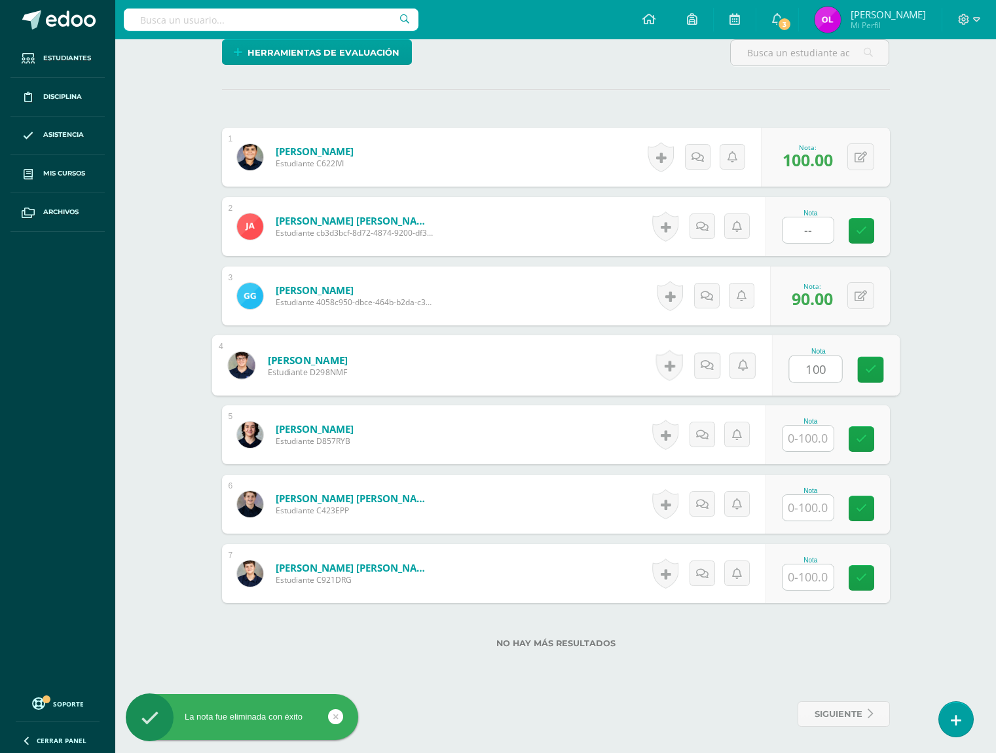
type input "100"
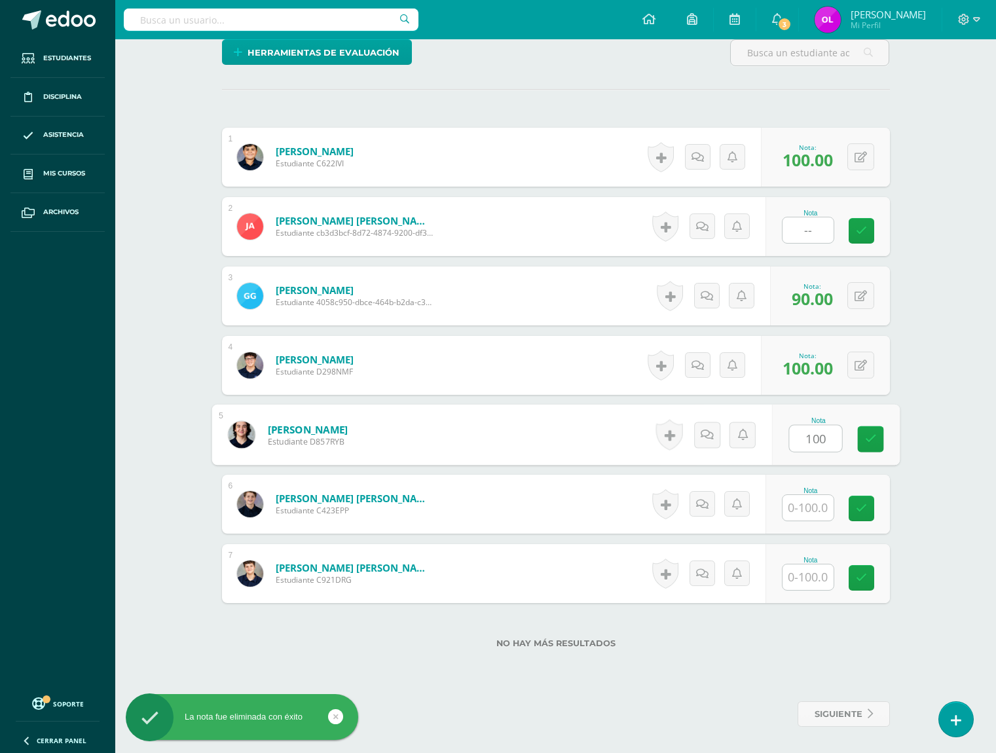
type input "100"
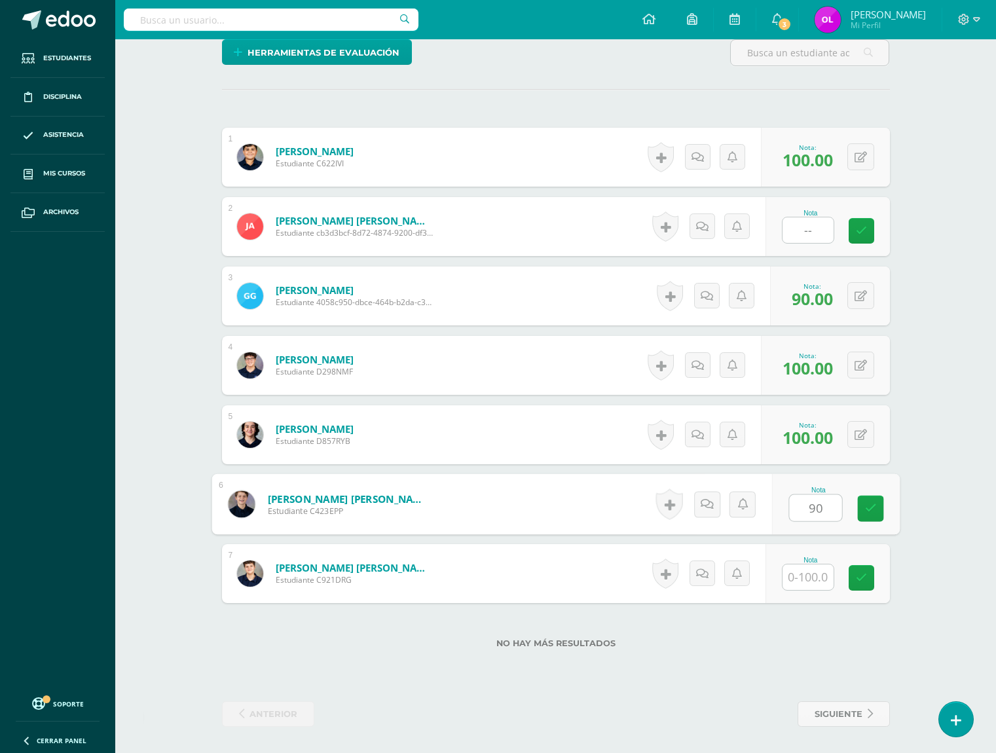
type input "90"
type input "100"
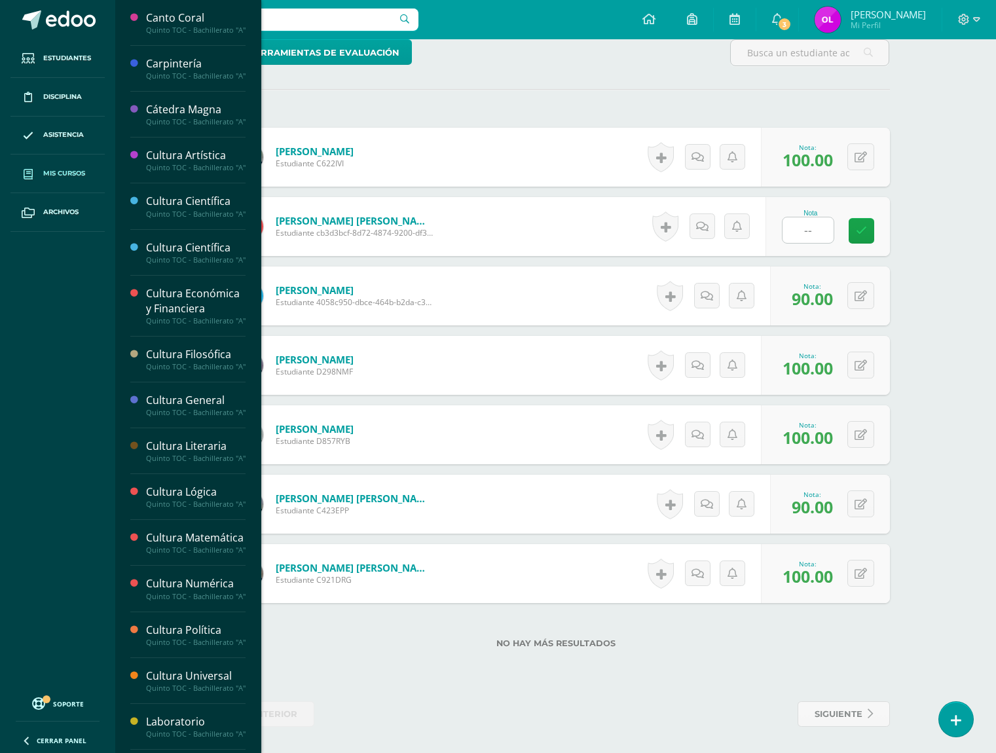
click at [73, 171] on span "Mis cursos" at bounding box center [64, 173] width 42 height 10
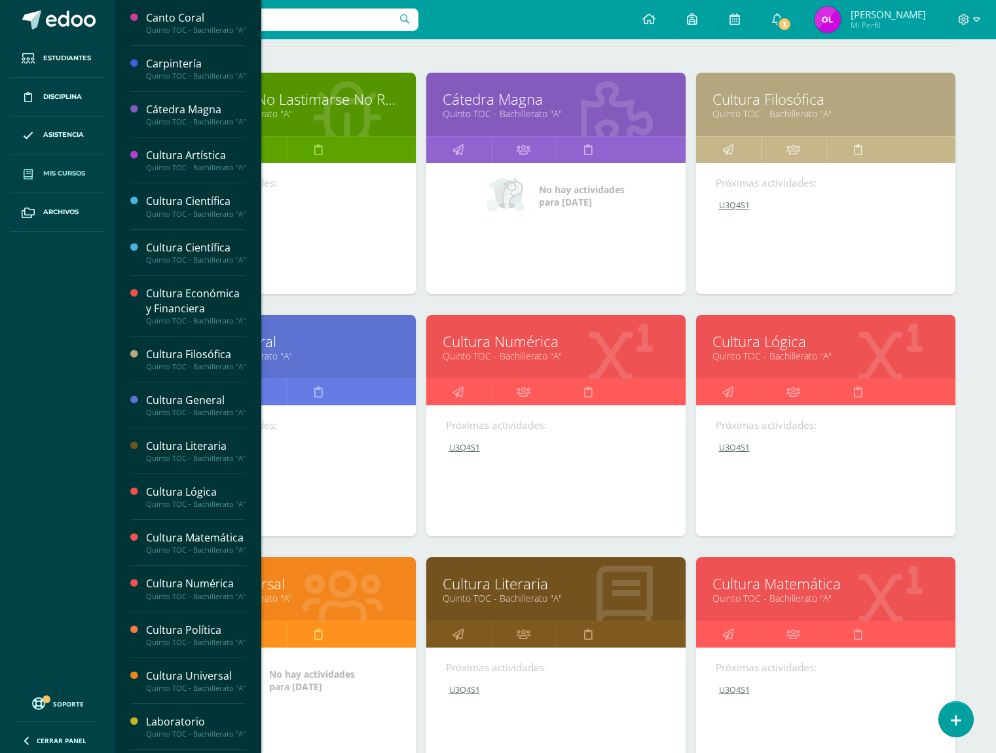
scroll to position [191, 0]
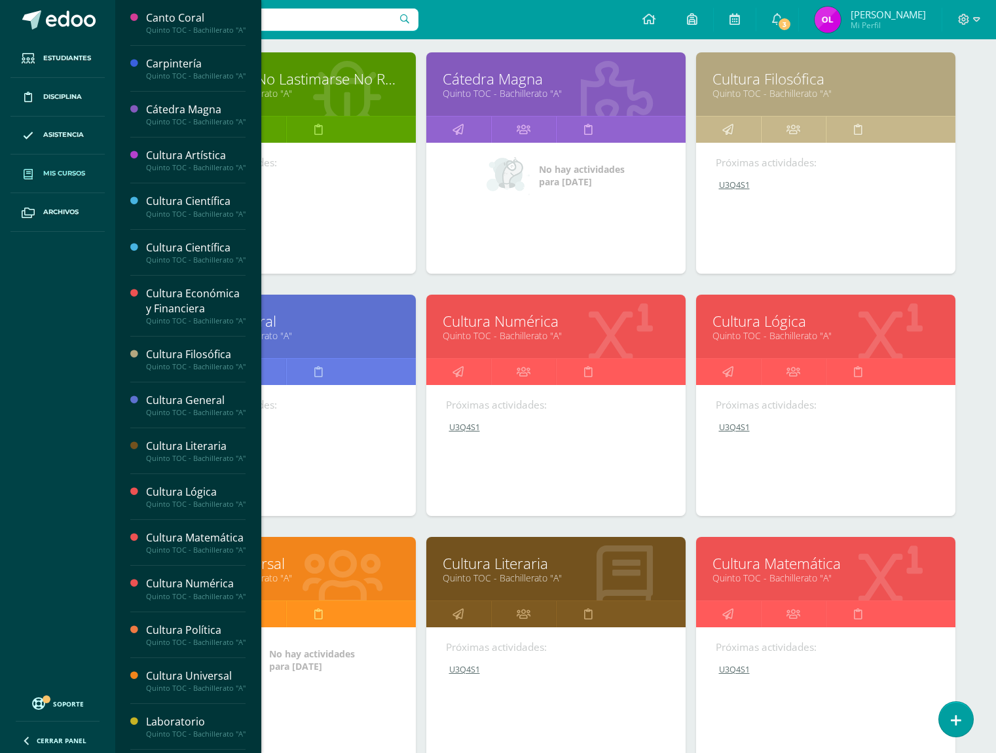
click at [805, 331] on link "Quinto TOC - Bachillerato "A"" at bounding box center [825, 335] width 226 height 12
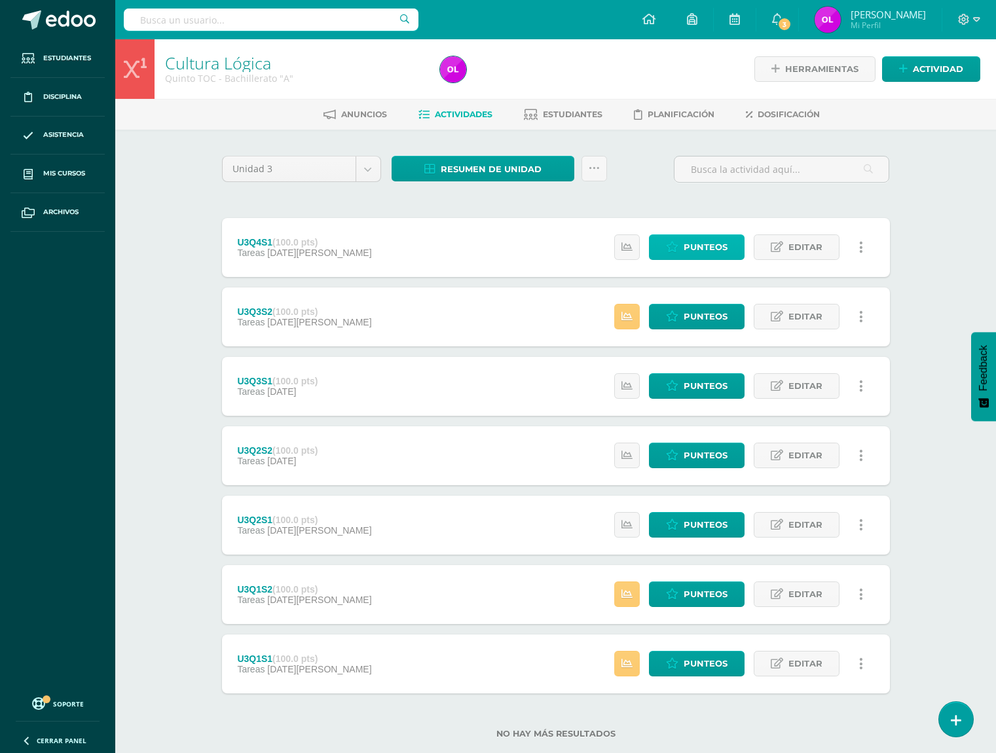
click at [708, 252] on span "Punteos" at bounding box center [705, 247] width 44 height 24
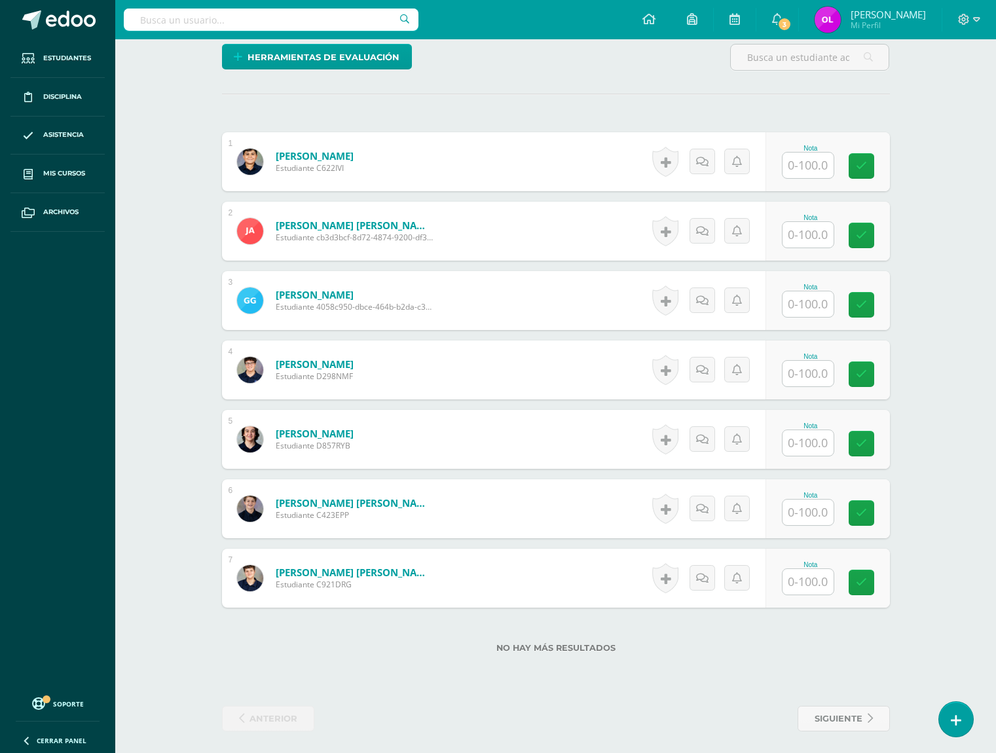
scroll to position [333, 0]
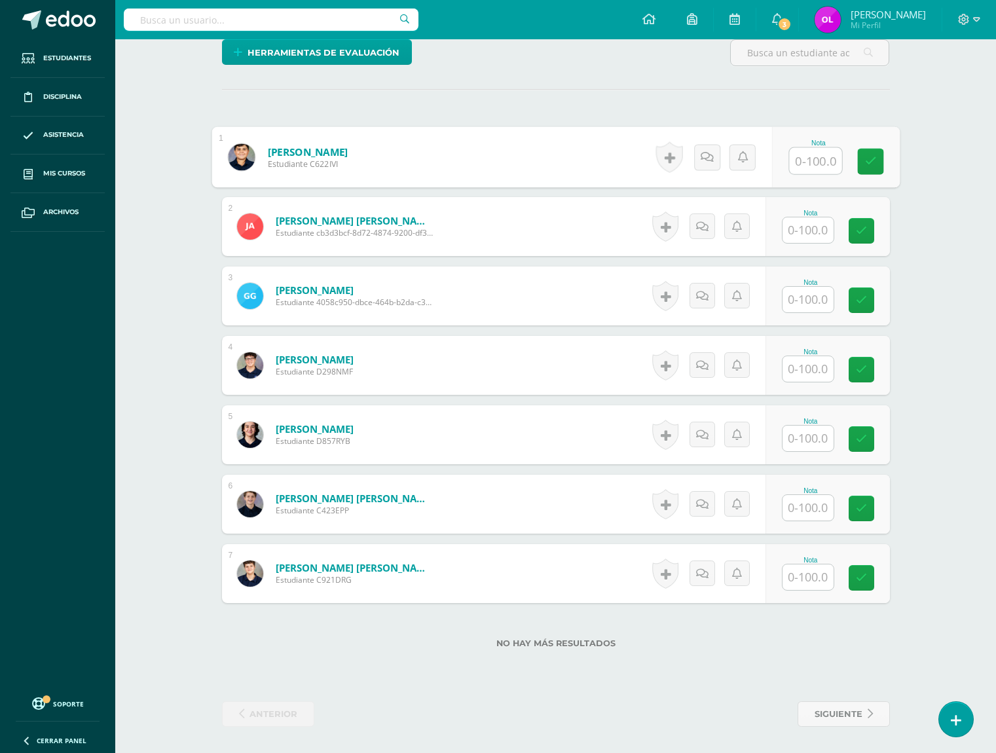
click at [809, 163] on input "text" at bounding box center [815, 161] width 52 height 26
type input "100"
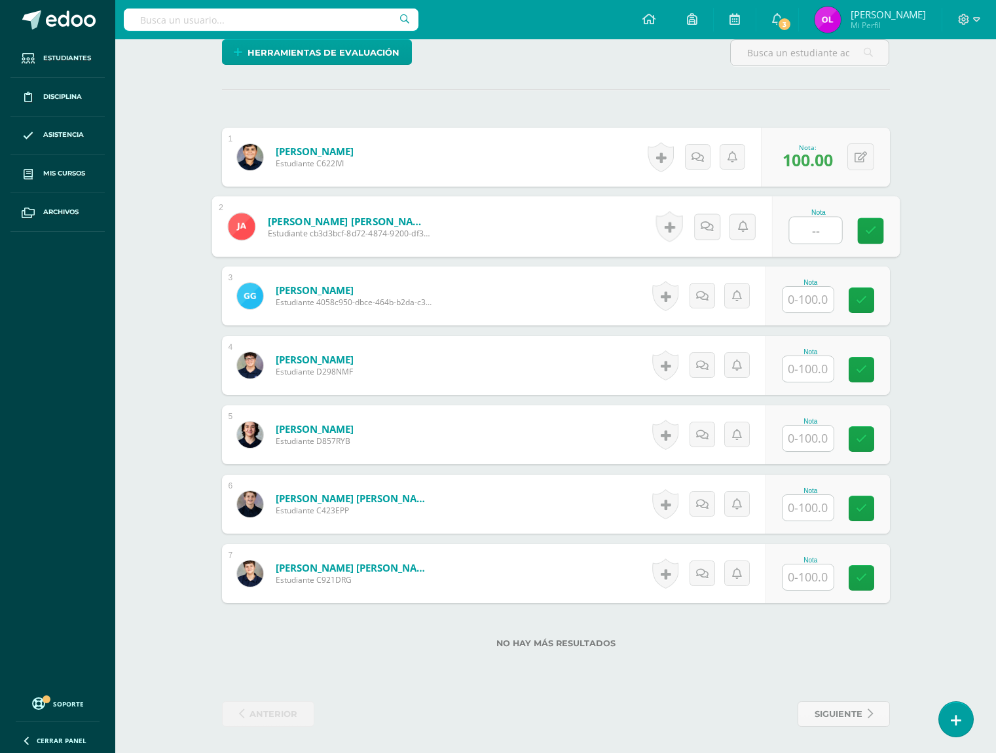
type input "--"
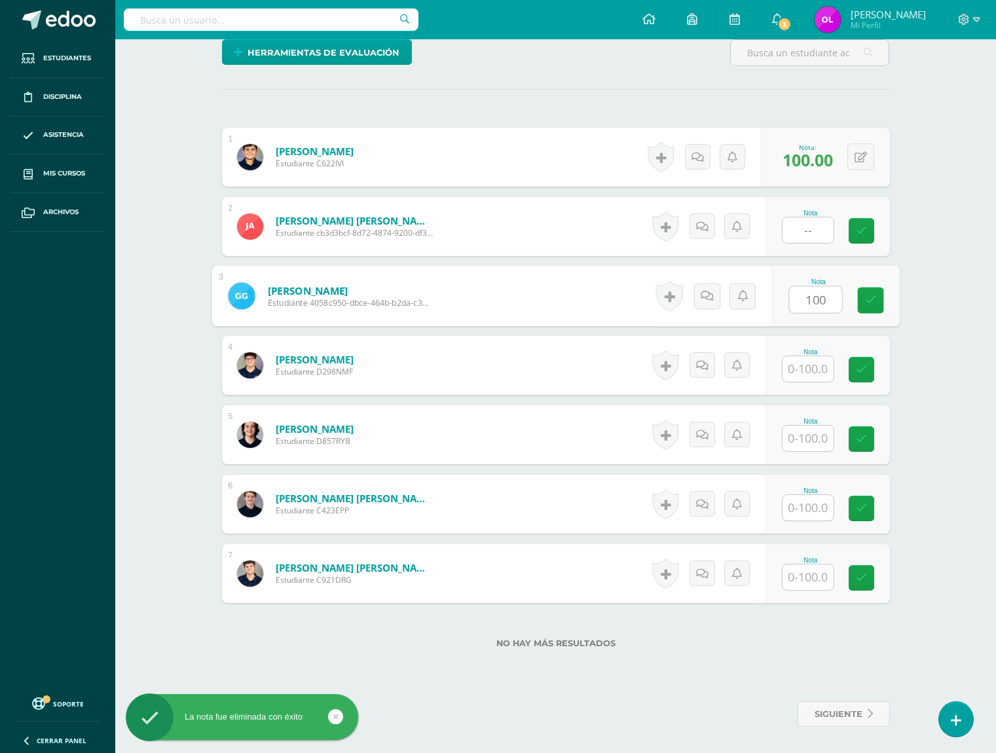
type input "100"
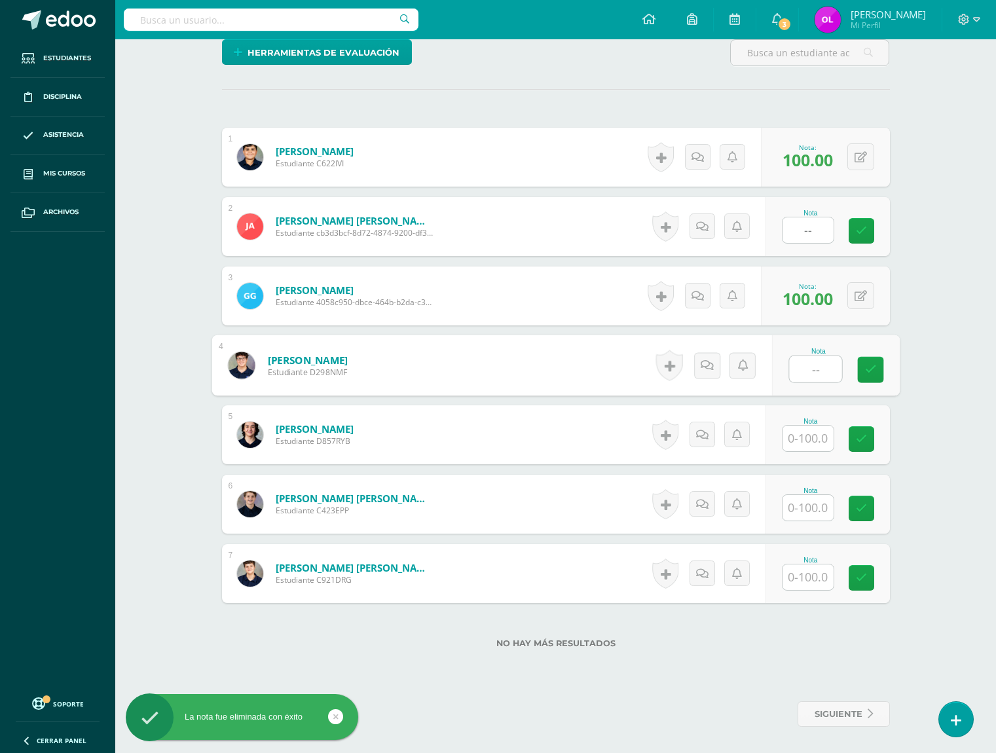
type input "--"
type input "100"
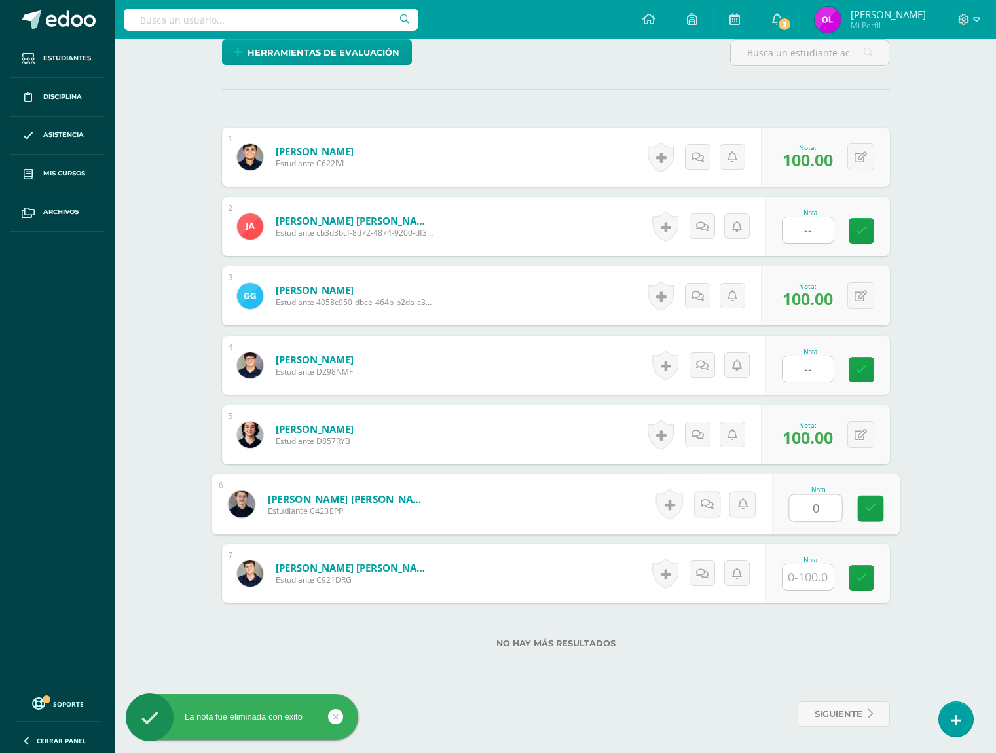
type input "0"
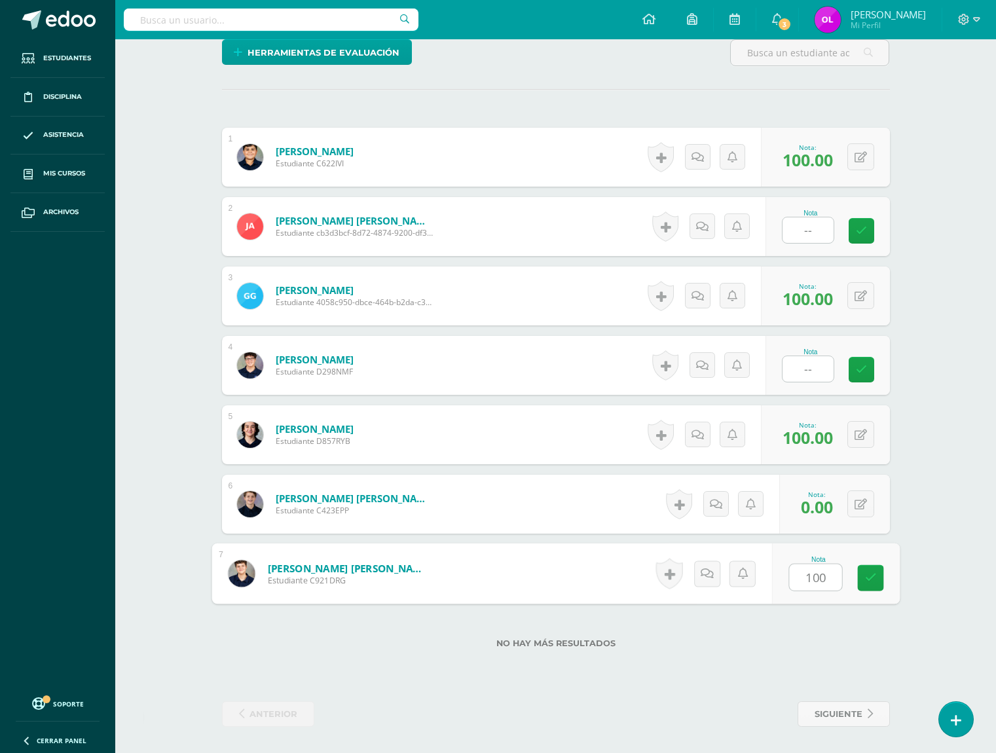
type input "100"
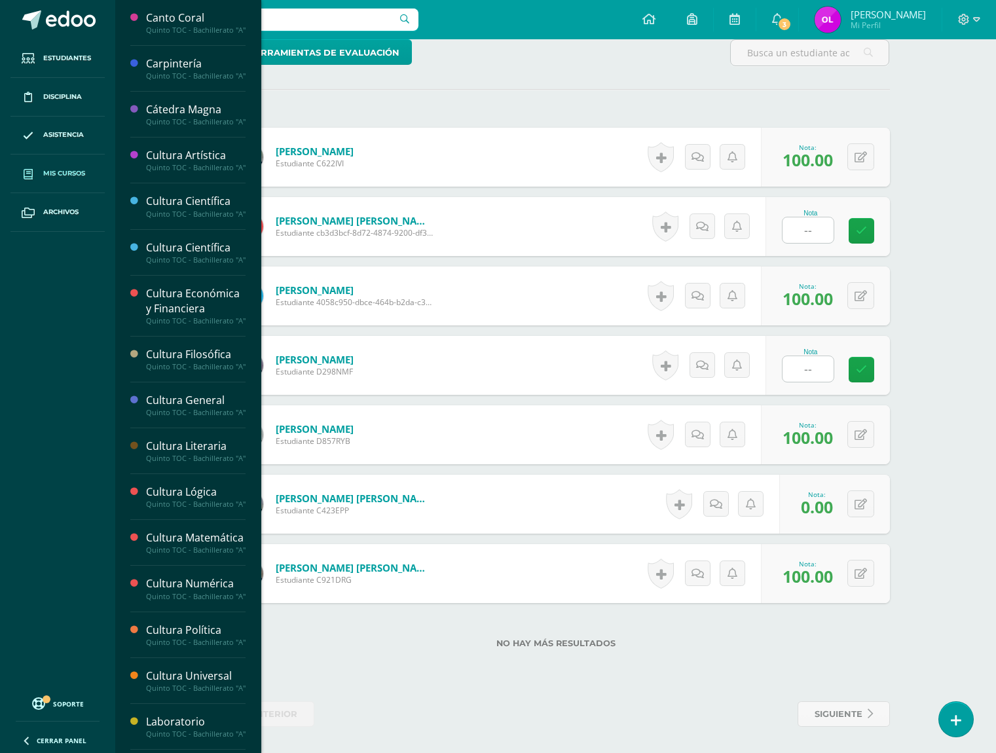
click at [77, 173] on span "Mis cursos" at bounding box center [64, 173] width 42 height 10
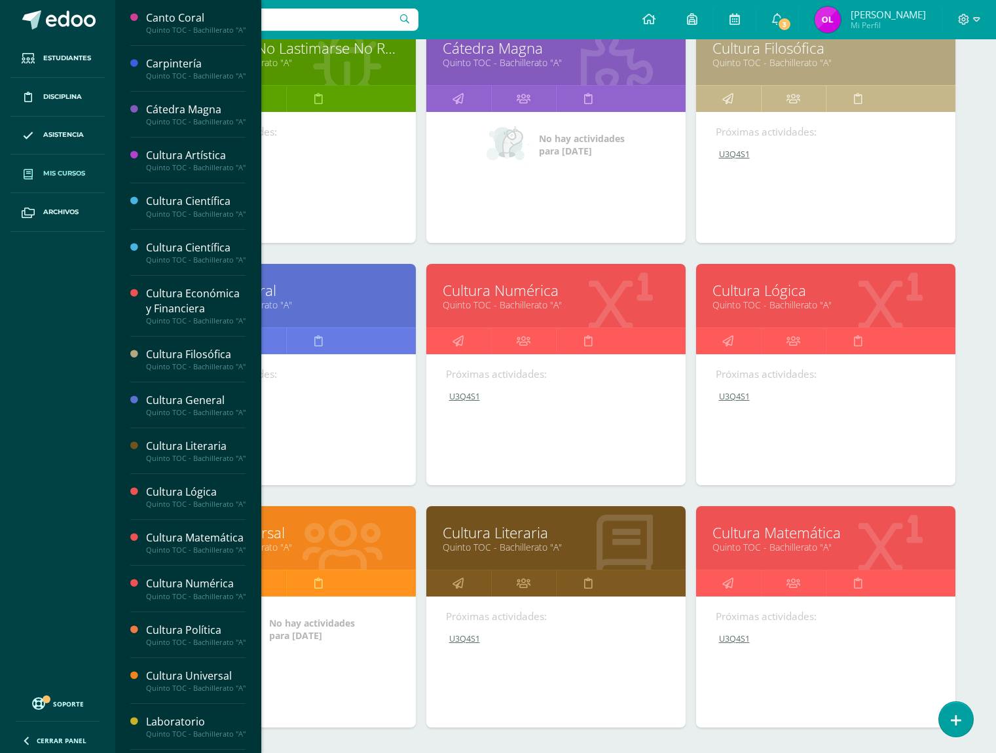
scroll to position [302, 0]
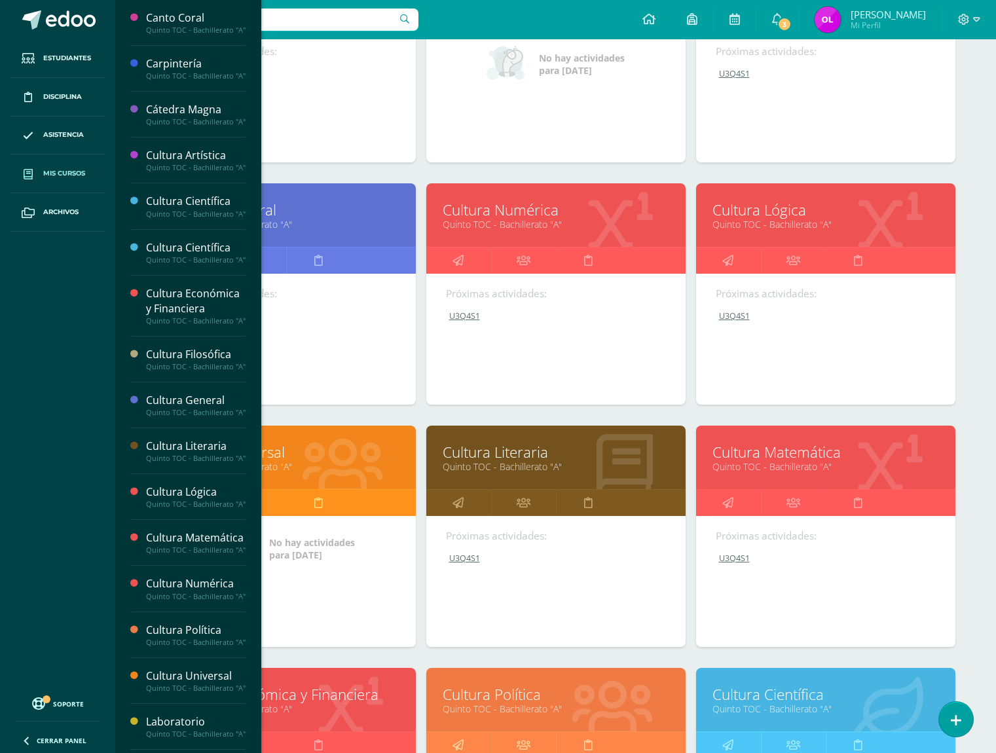
click at [528, 456] on link "Cultura Literaria" at bounding box center [556, 452] width 226 height 20
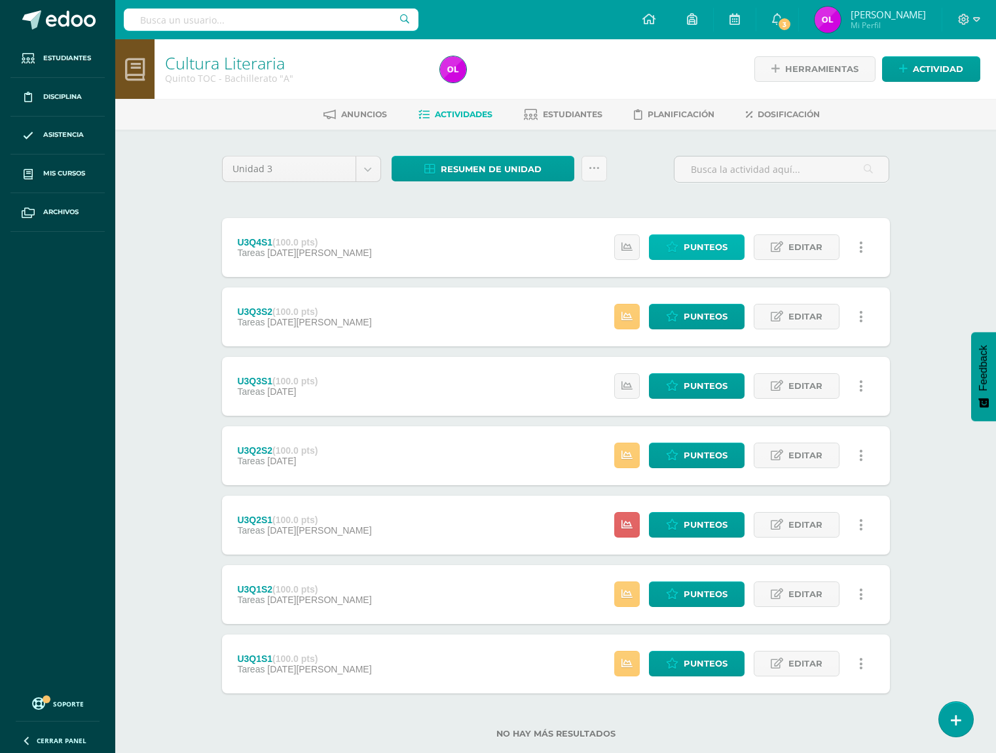
click at [703, 250] on span "Punteos" at bounding box center [705, 247] width 44 height 24
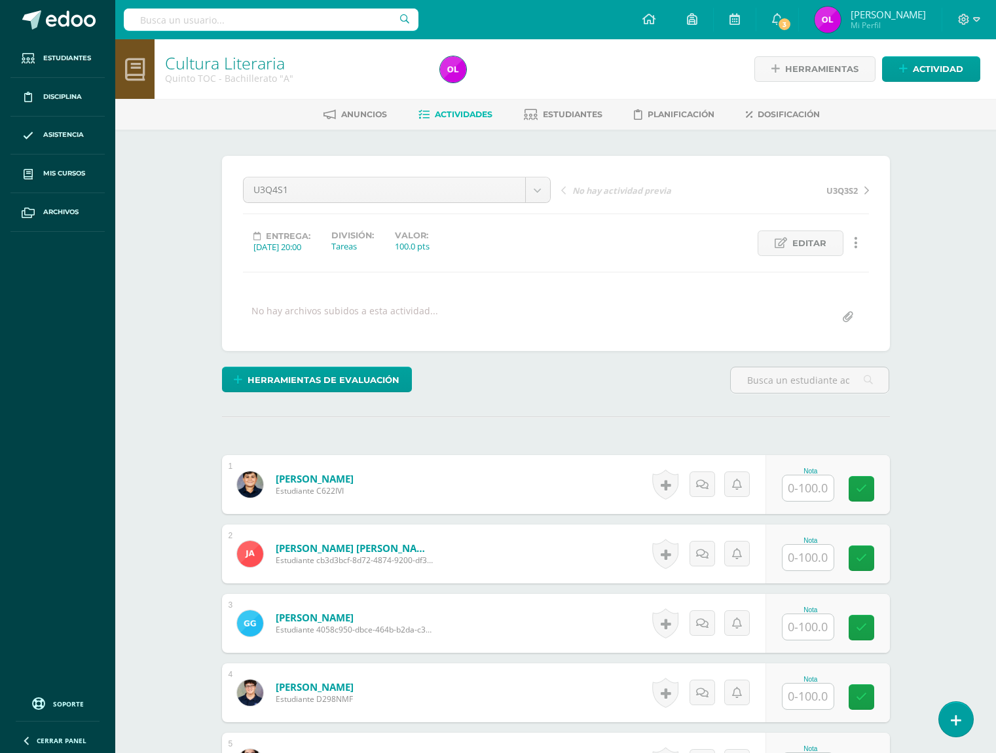
scroll to position [1, 0]
click at [415, 338] on div "U3Q4S1 U3Q4S1 U3Q3S2 U3Q3S1 U3Q2S2 U3Q2S1 U3Q1S2 U3Q1S1 No hay actividad previa…" at bounding box center [556, 252] width 668 height 195
click at [801, 489] on input "text" at bounding box center [807, 488] width 51 height 26
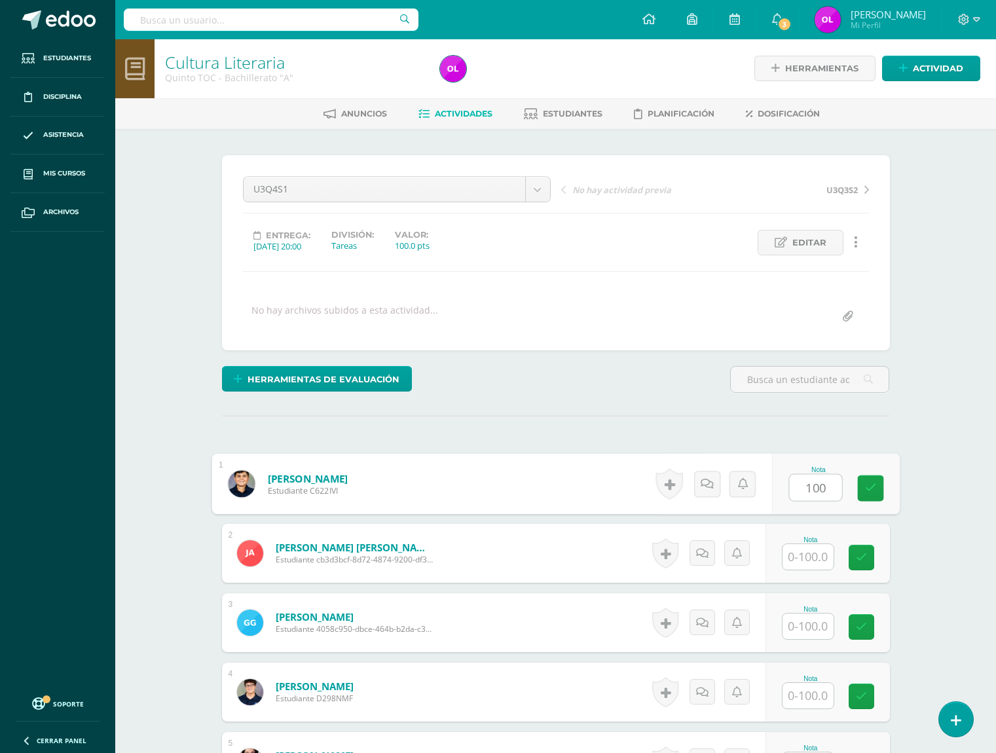
type input "100"
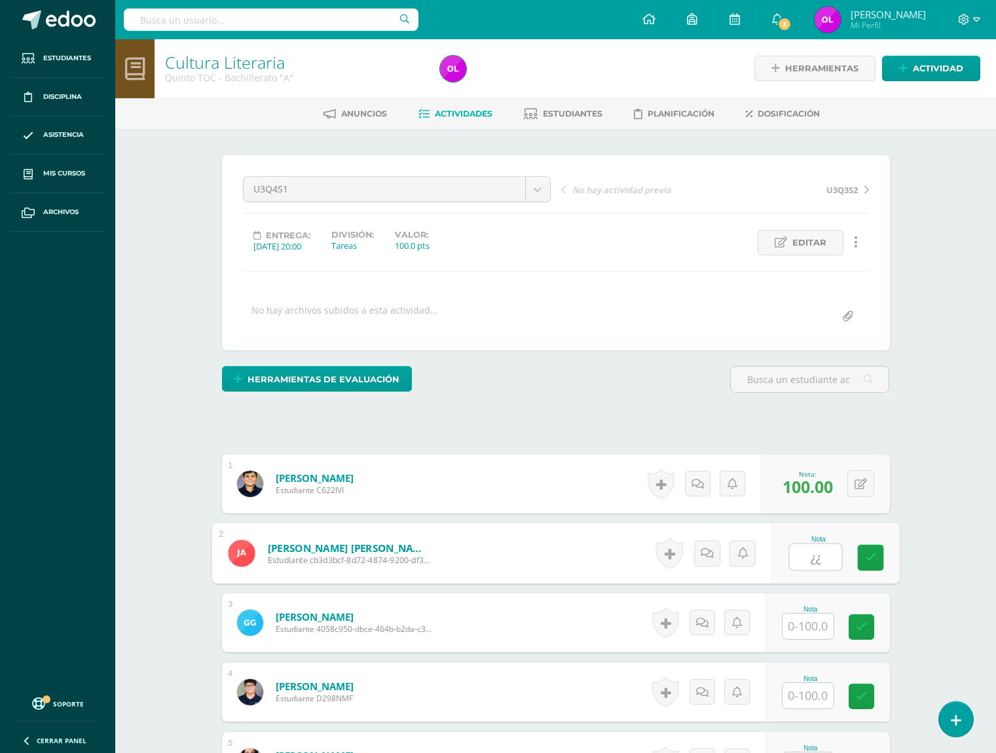
type input "¿"
type input "--"
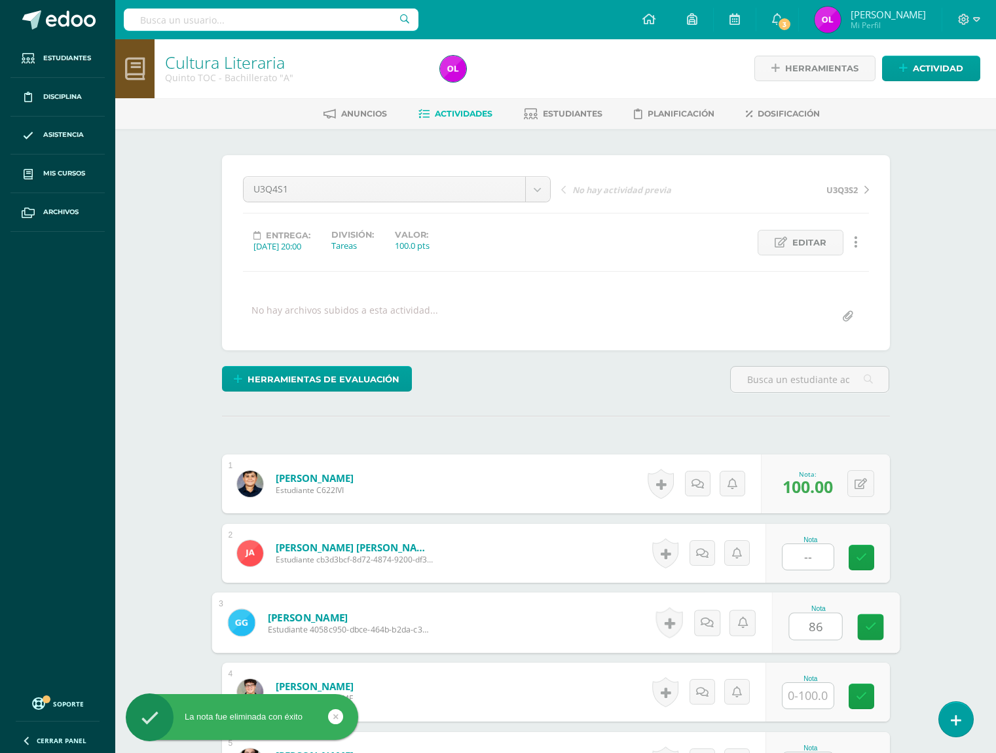
type input "86"
type input "87"
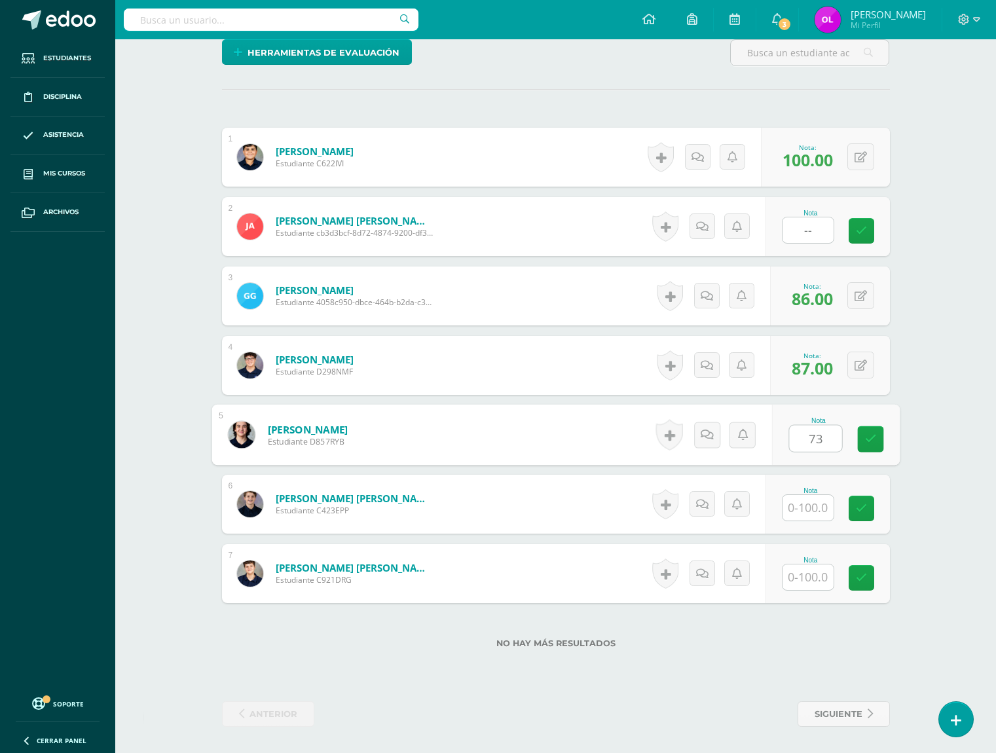
type input "73"
type input "98"
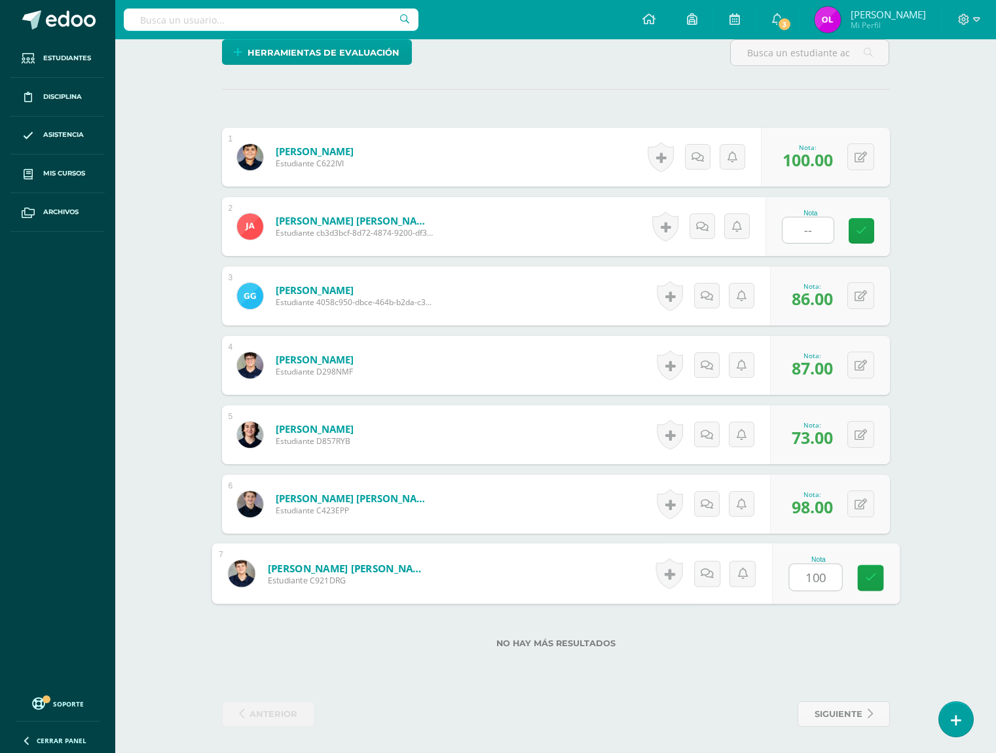
type input "100"
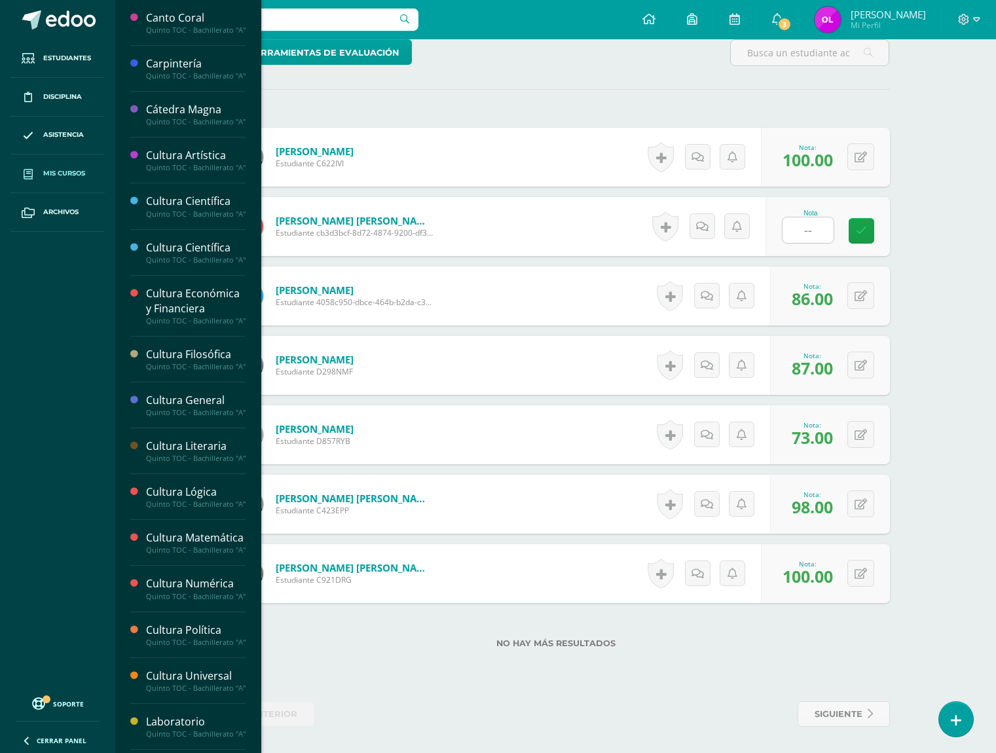
click at [46, 175] on span "Mis cursos" at bounding box center [64, 173] width 42 height 10
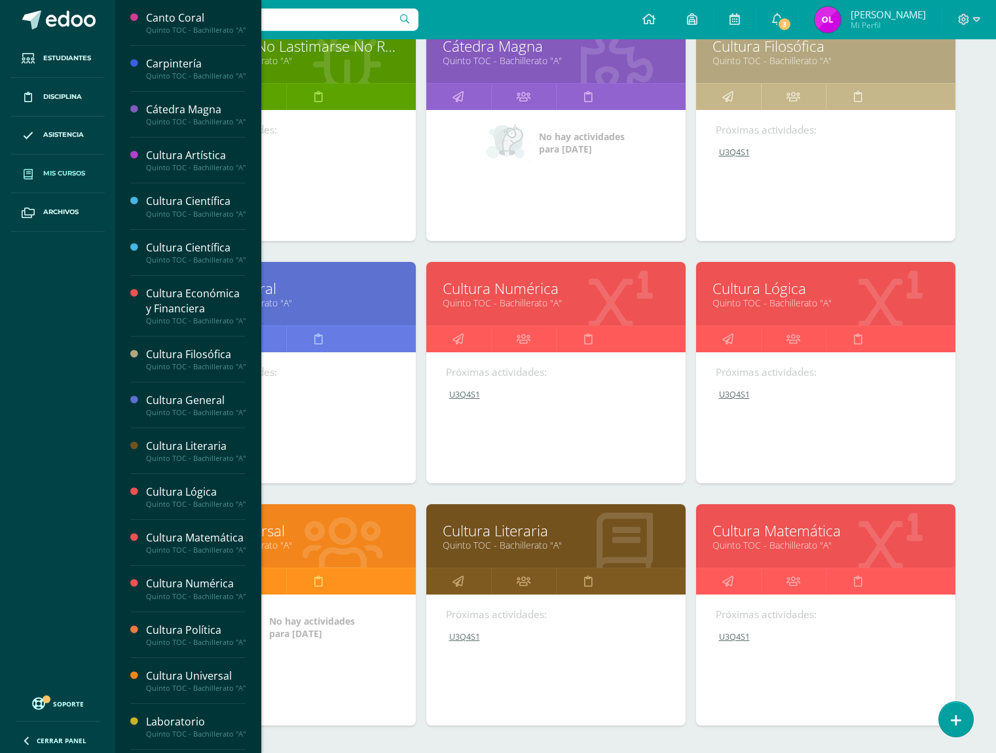
scroll to position [302, 0]
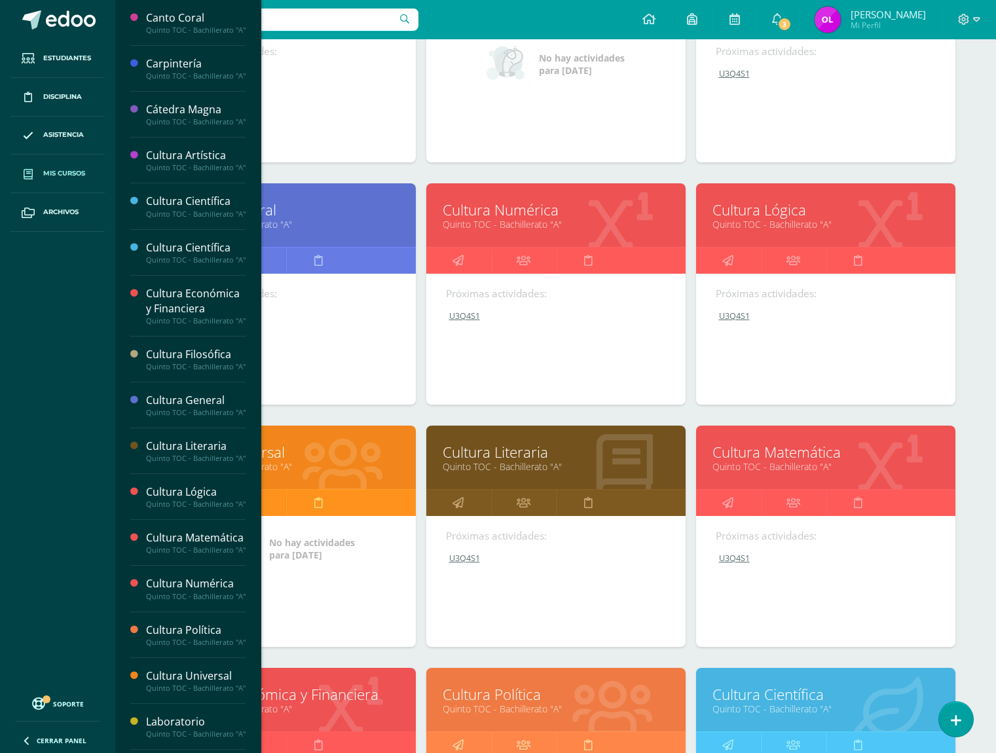
click at [760, 456] on link "Cultura Matemática" at bounding box center [825, 452] width 226 height 20
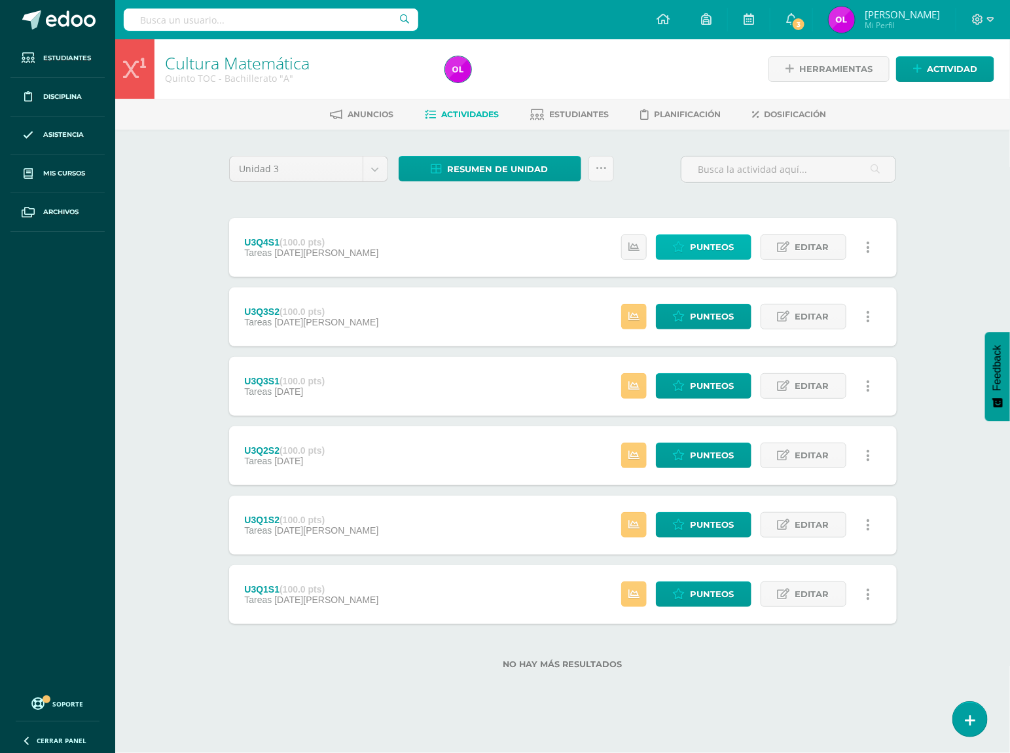
click at [713, 253] on span "Punteos" at bounding box center [713, 247] width 44 height 24
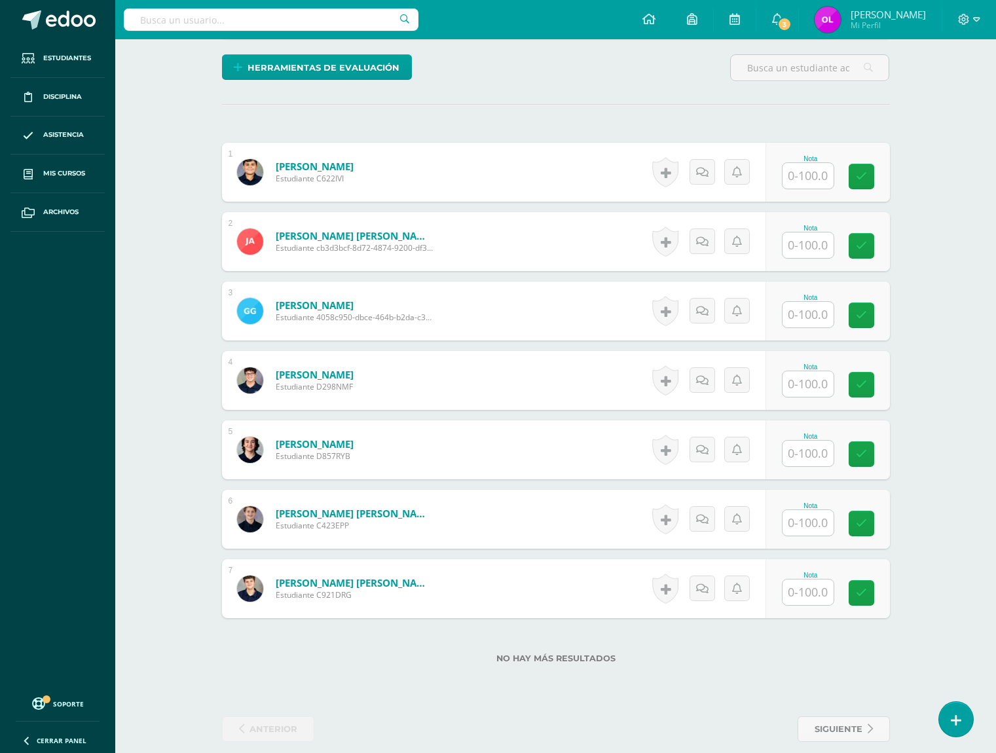
scroll to position [333, 0]
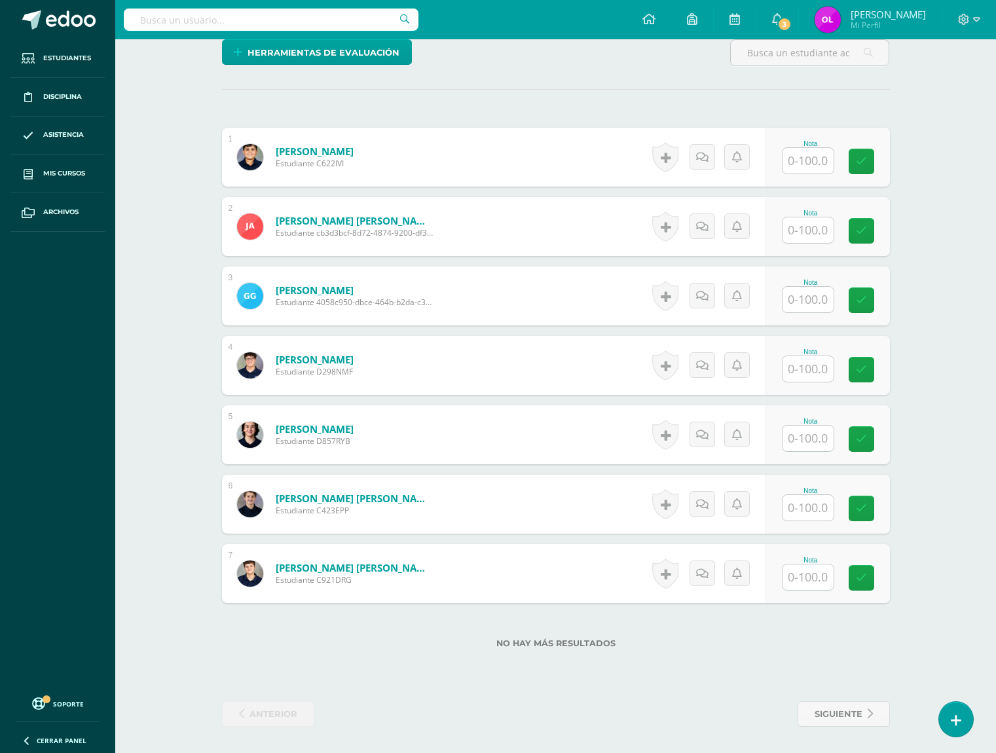
click at [805, 159] on input "text" at bounding box center [807, 161] width 51 height 26
type input "82"
type input "--"
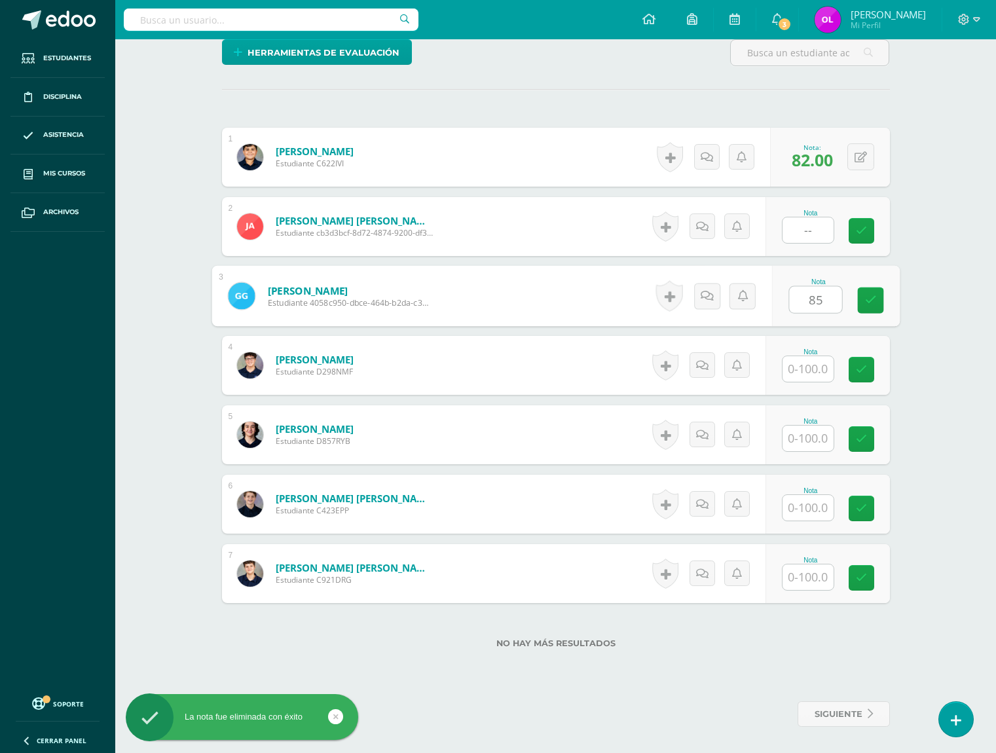
type input "85"
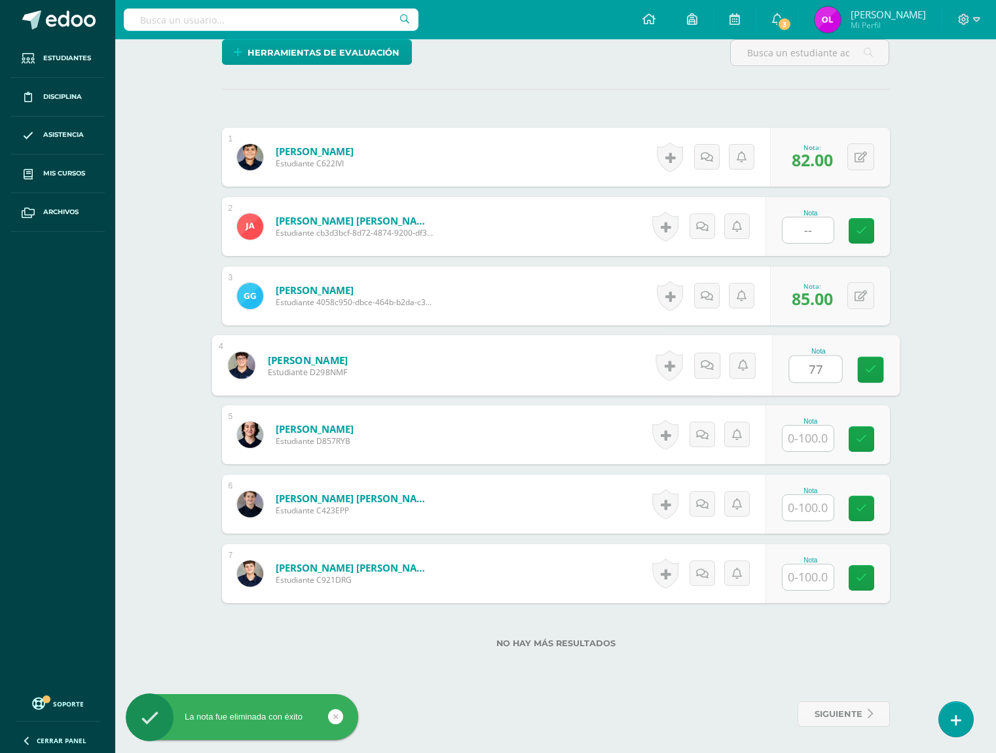
type input "77"
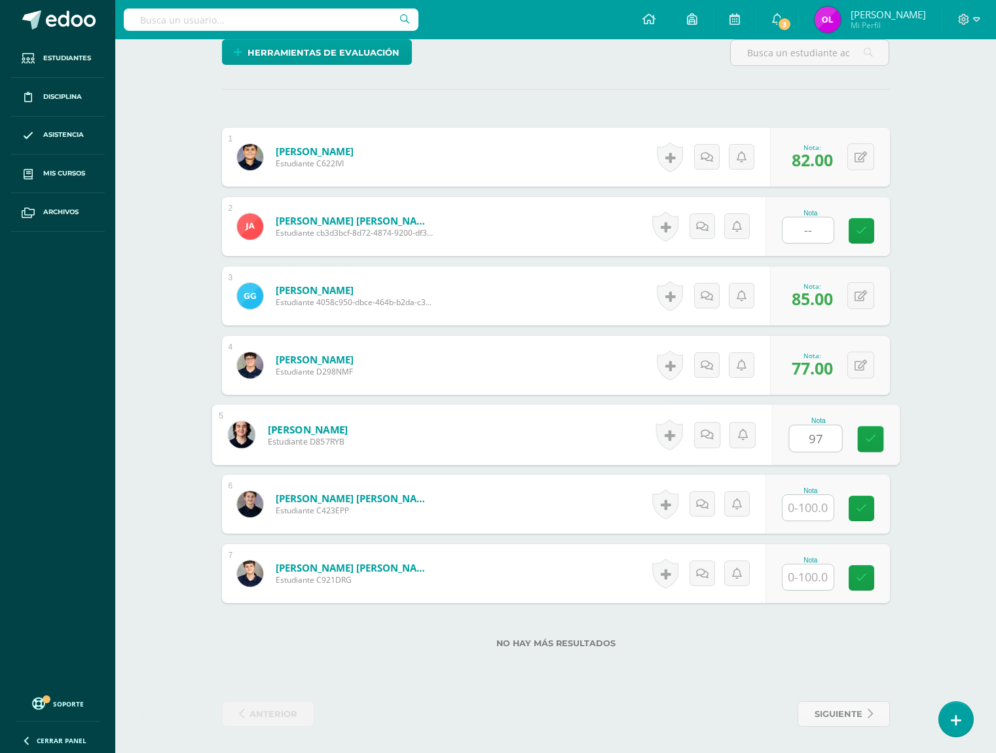
type input "97"
type input "83"
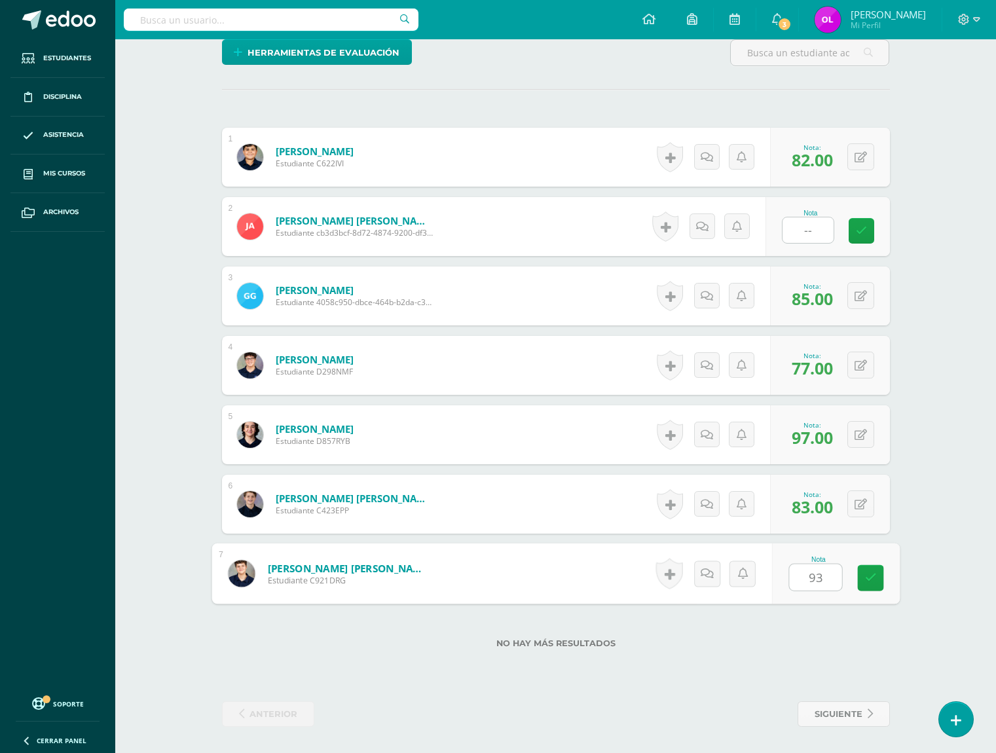
type input "93"
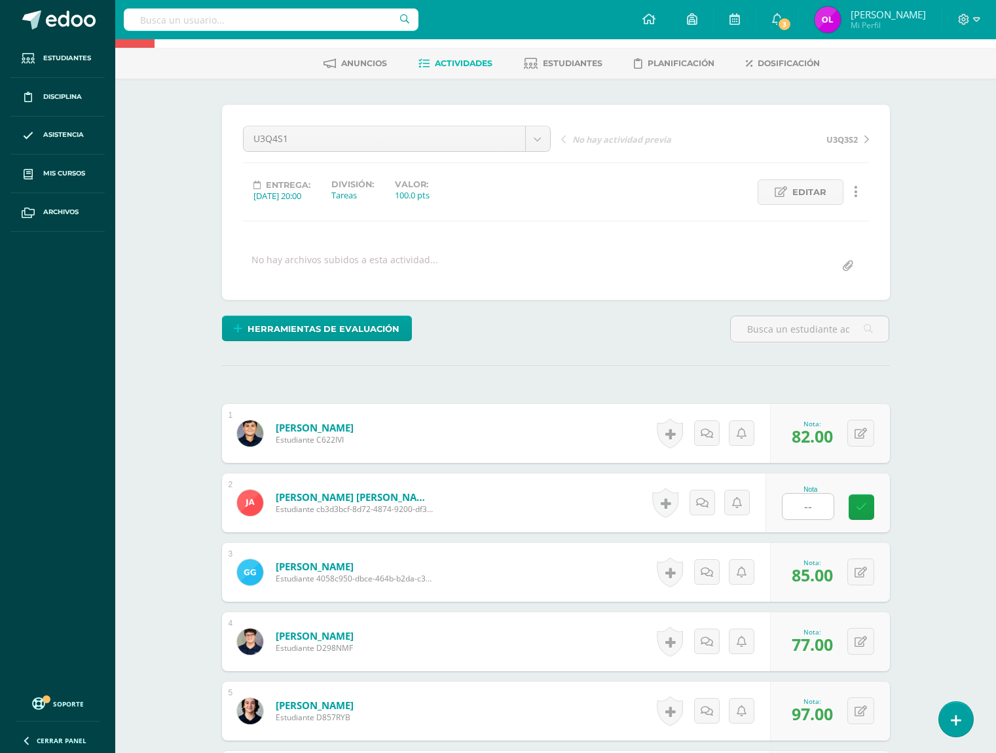
scroll to position [0, 0]
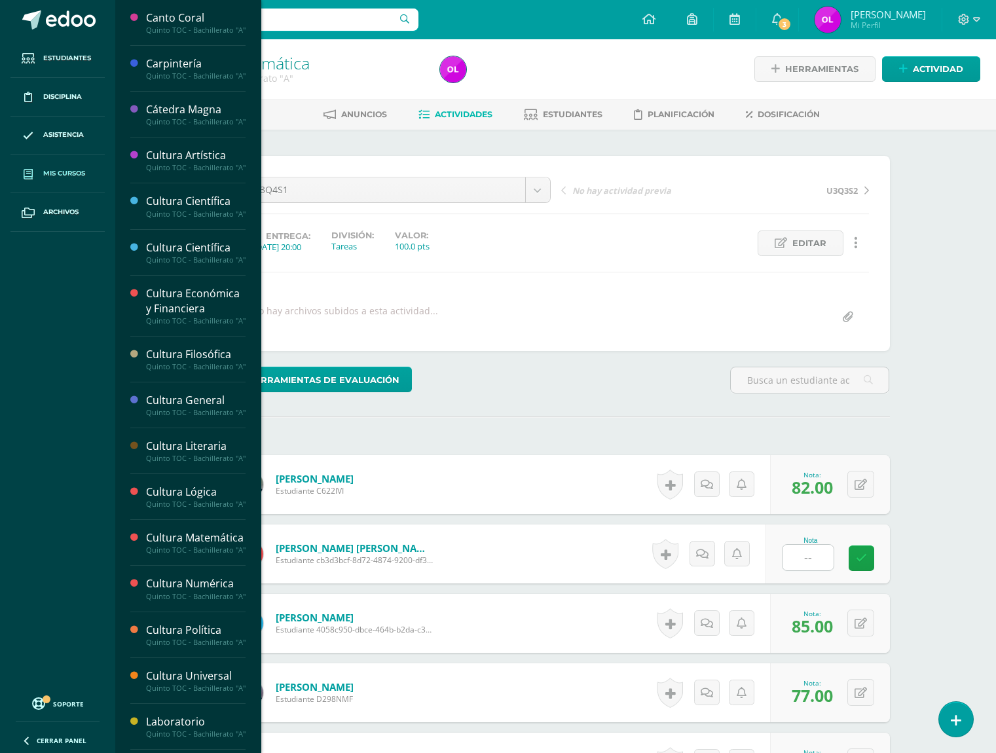
click at [54, 172] on span "Mis cursos" at bounding box center [64, 173] width 42 height 10
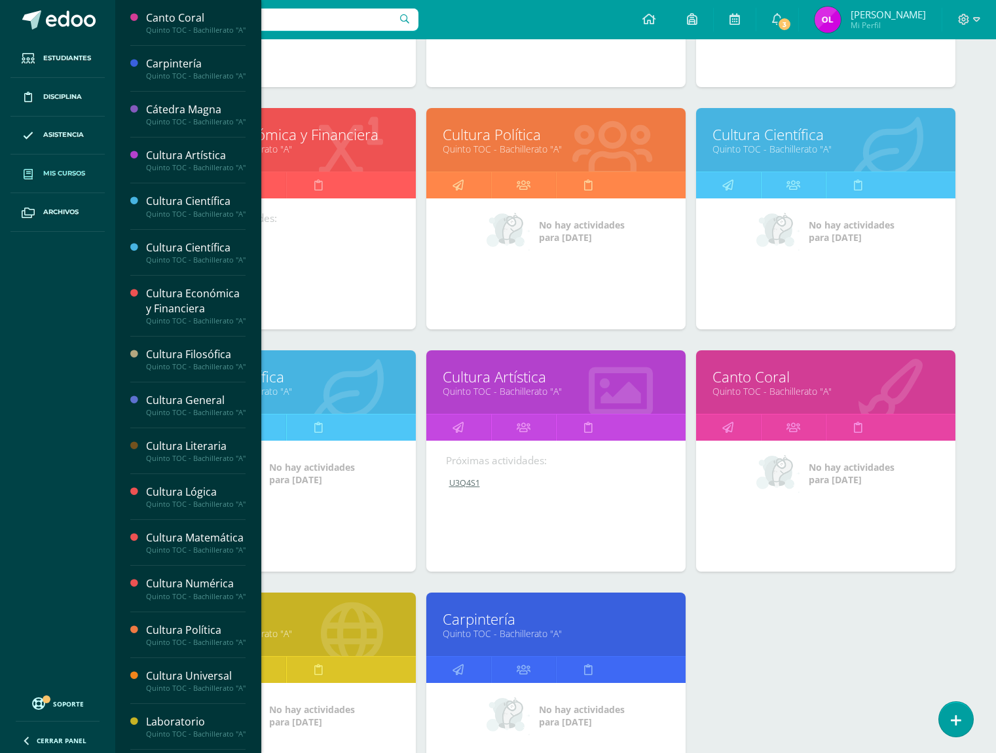
scroll to position [849, 0]
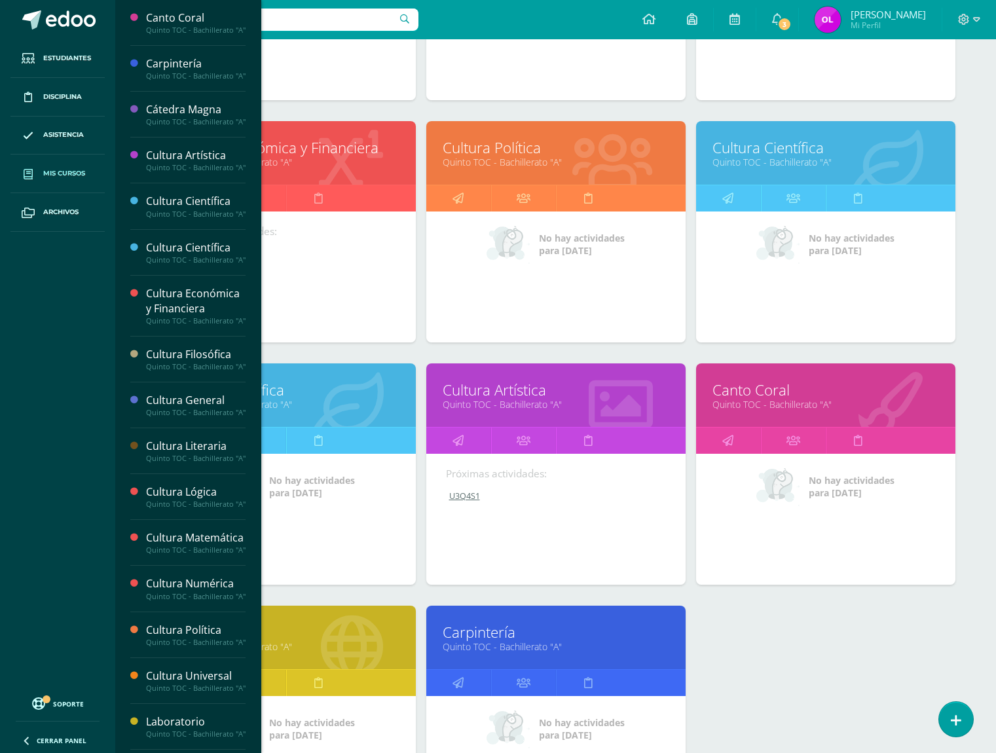
click at [353, 166] on link "Quinto TOC - Bachillerato "A"" at bounding box center [286, 162] width 226 height 12
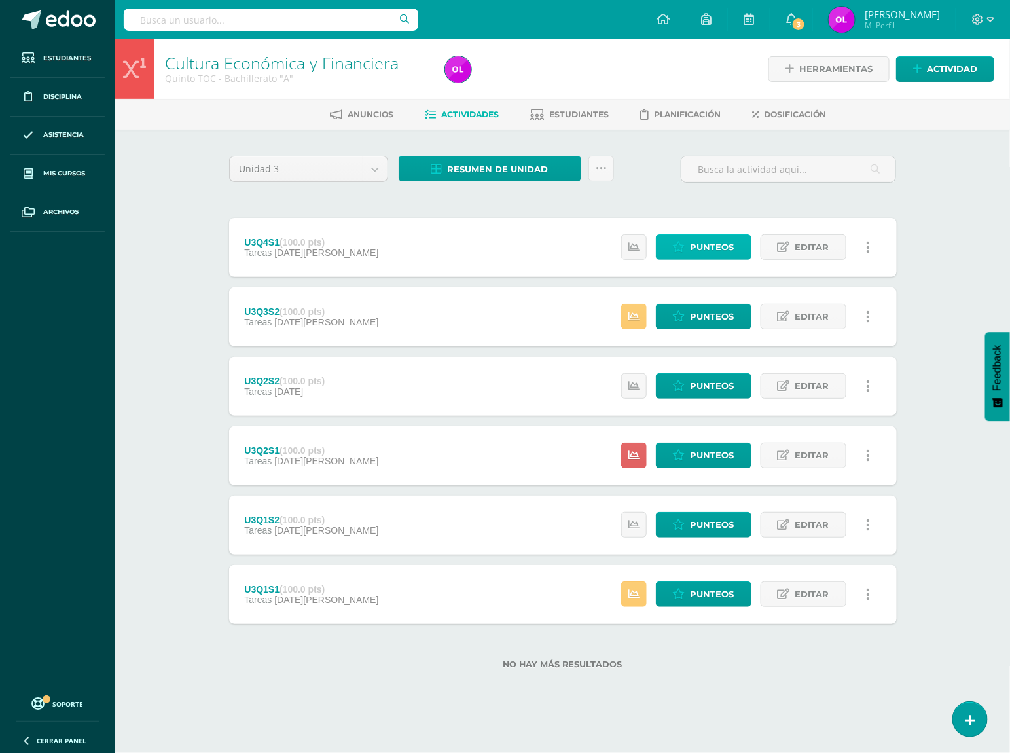
click at [684, 249] on icon at bounding box center [679, 247] width 12 height 11
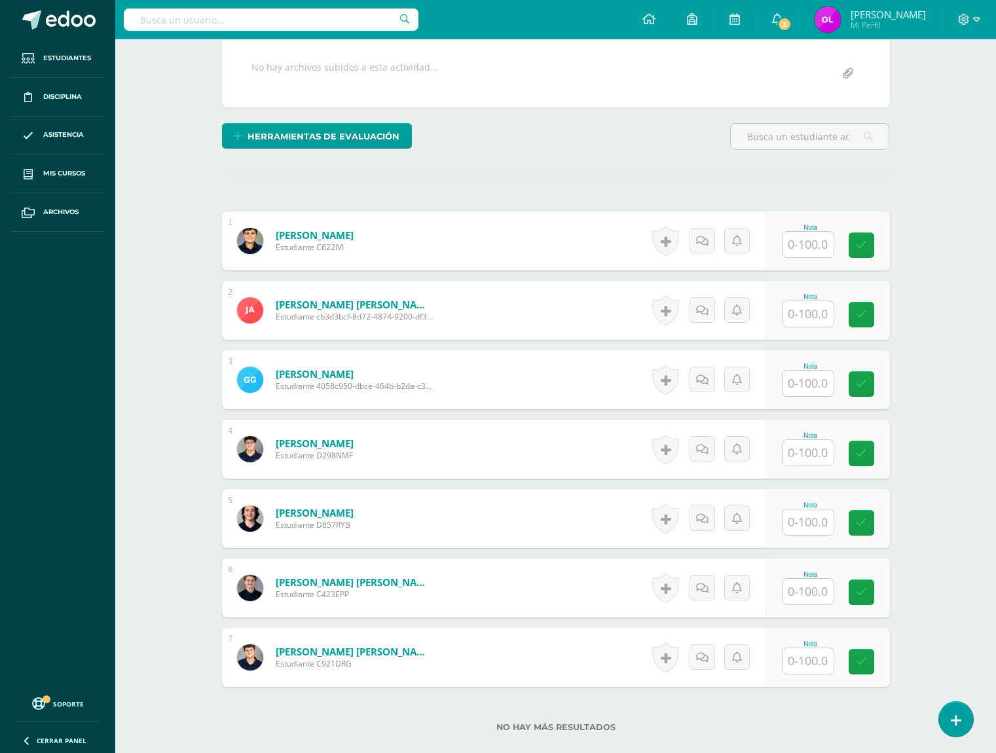
scroll to position [267, 0]
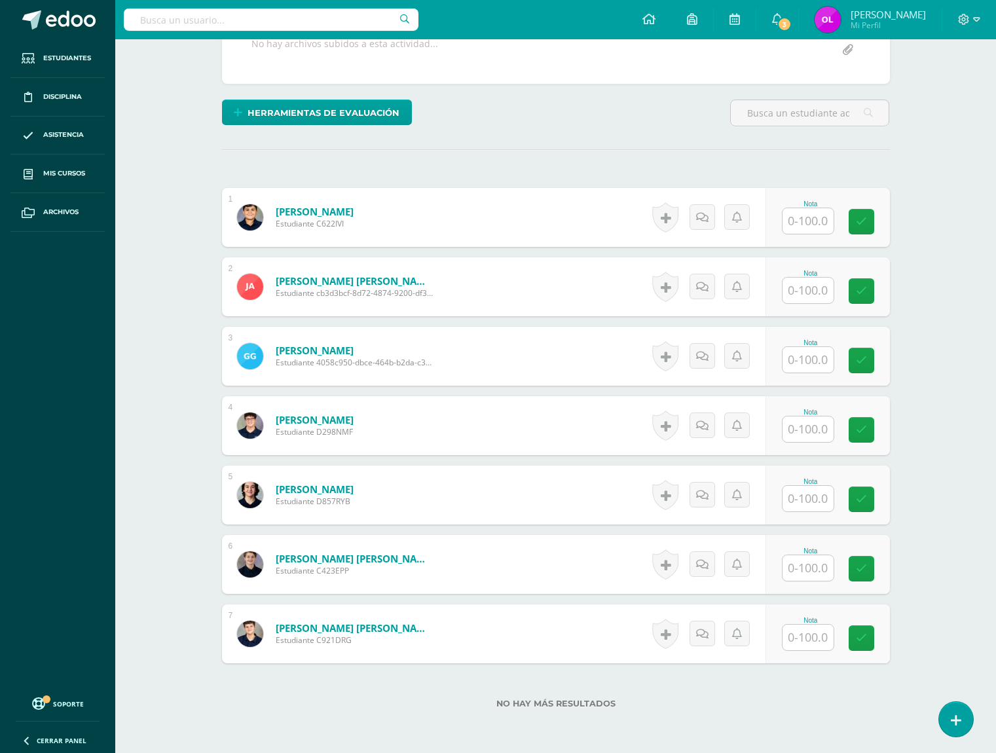
click at [805, 230] on input "text" at bounding box center [807, 221] width 51 height 26
type input "100"
type input "--"
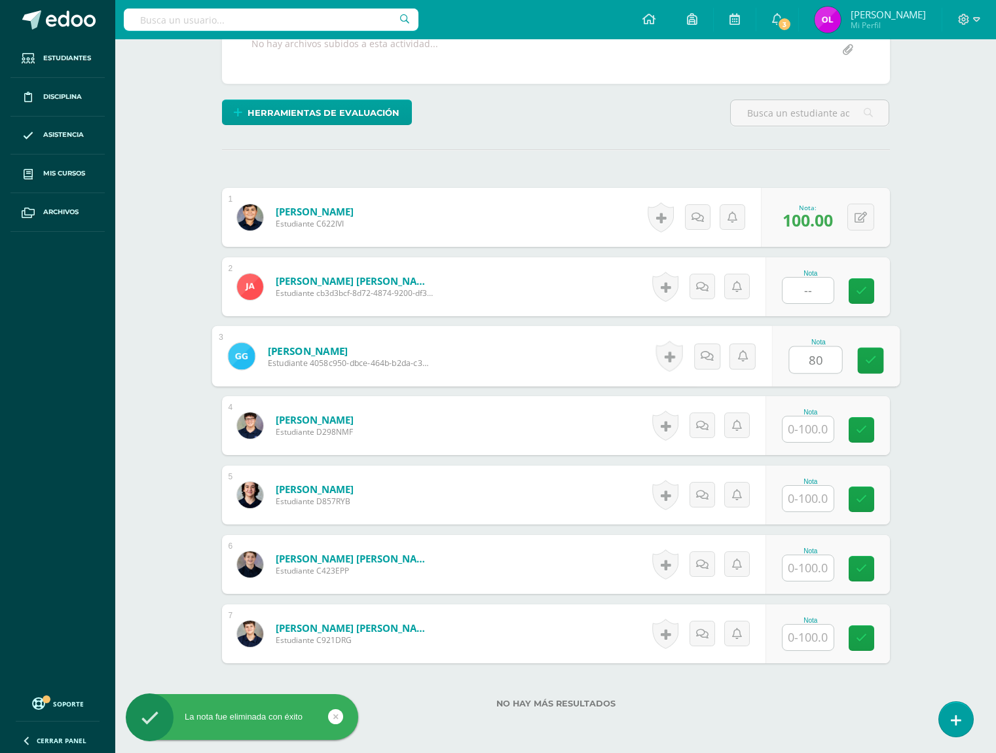
type input "80"
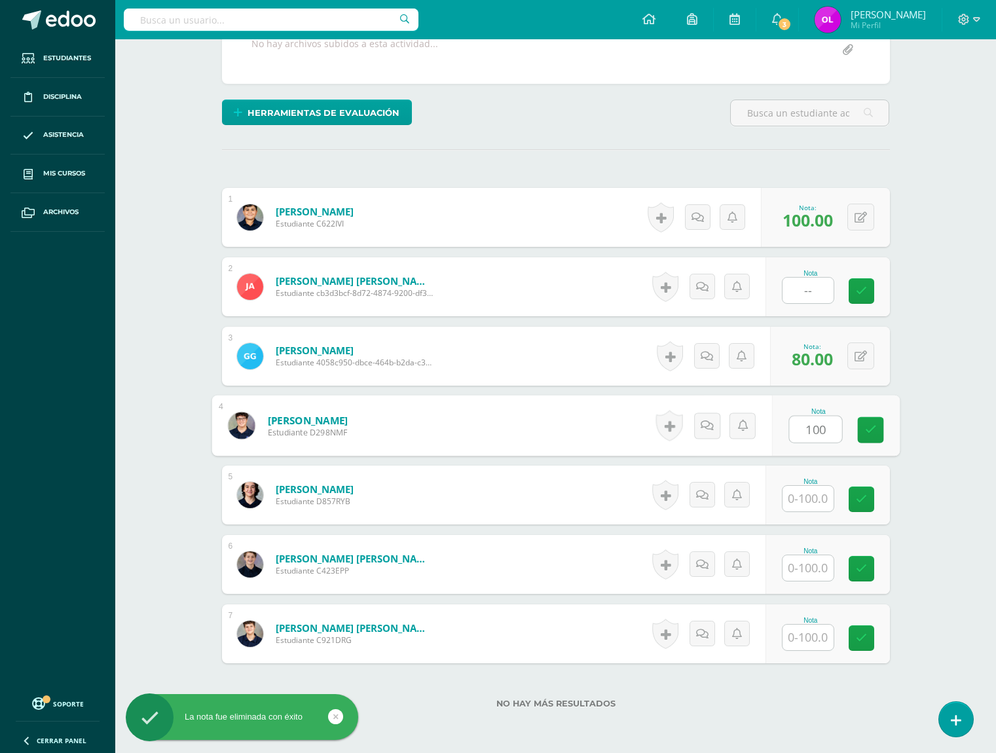
type input "100"
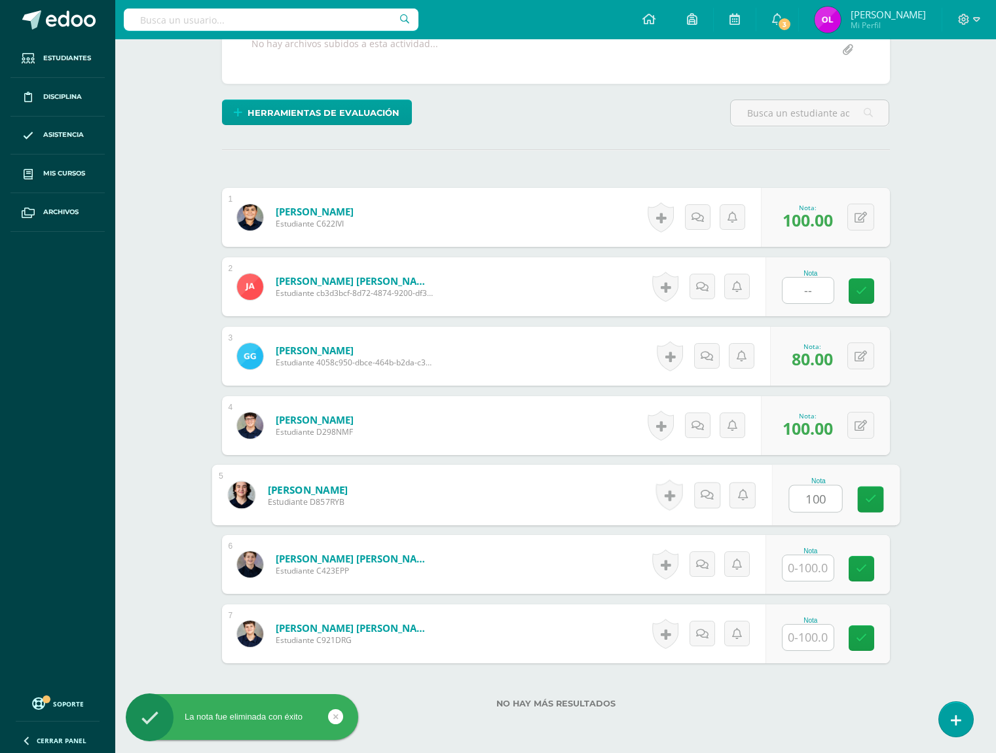
type input "100"
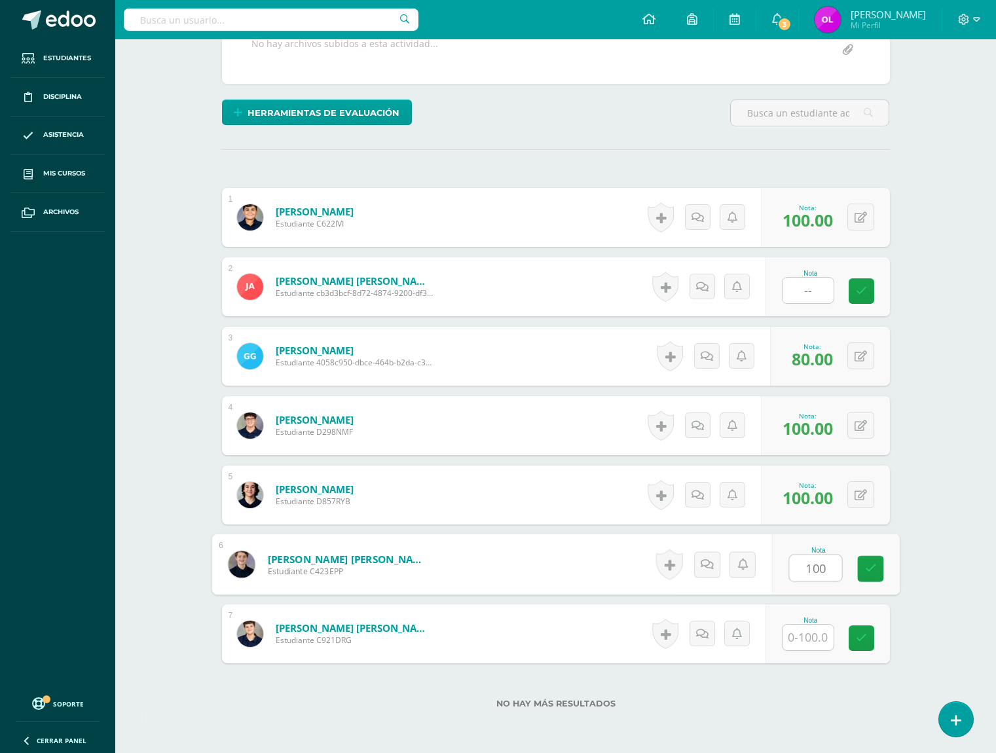
type input "100"
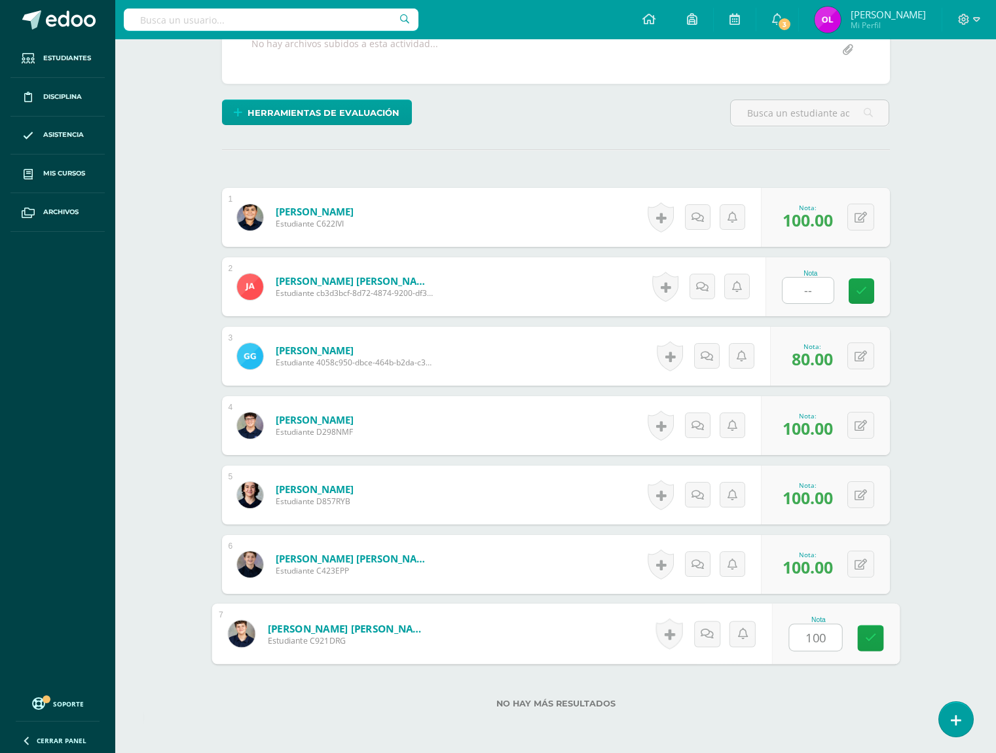
type input "100"
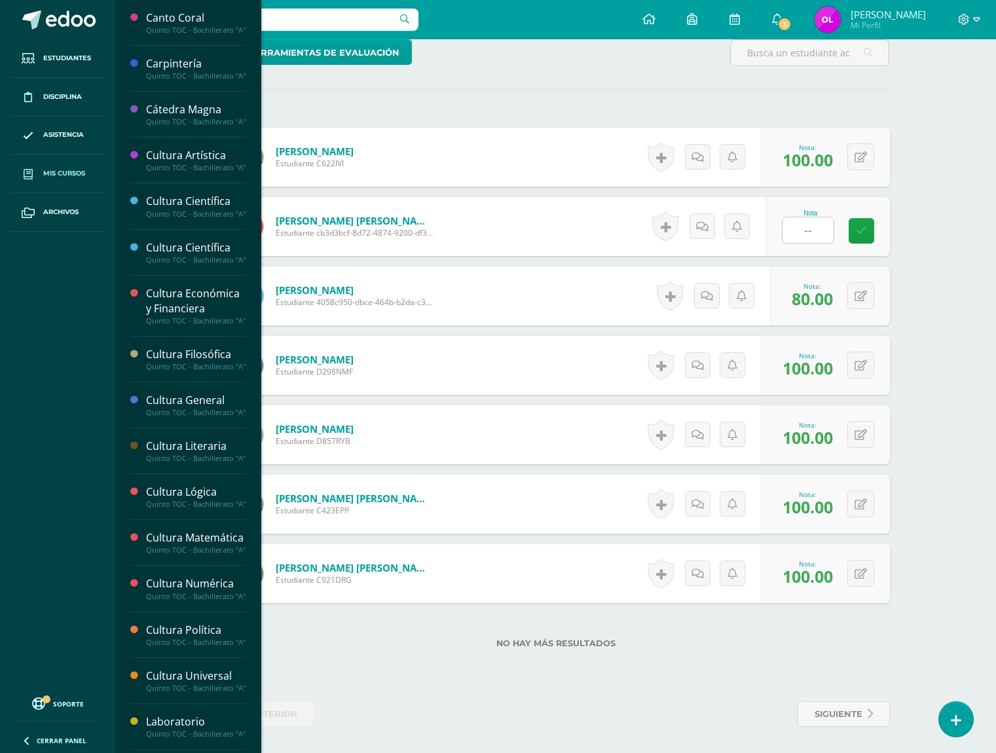
click at [57, 173] on span "Mis cursos" at bounding box center [64, 173] width 42 height 10
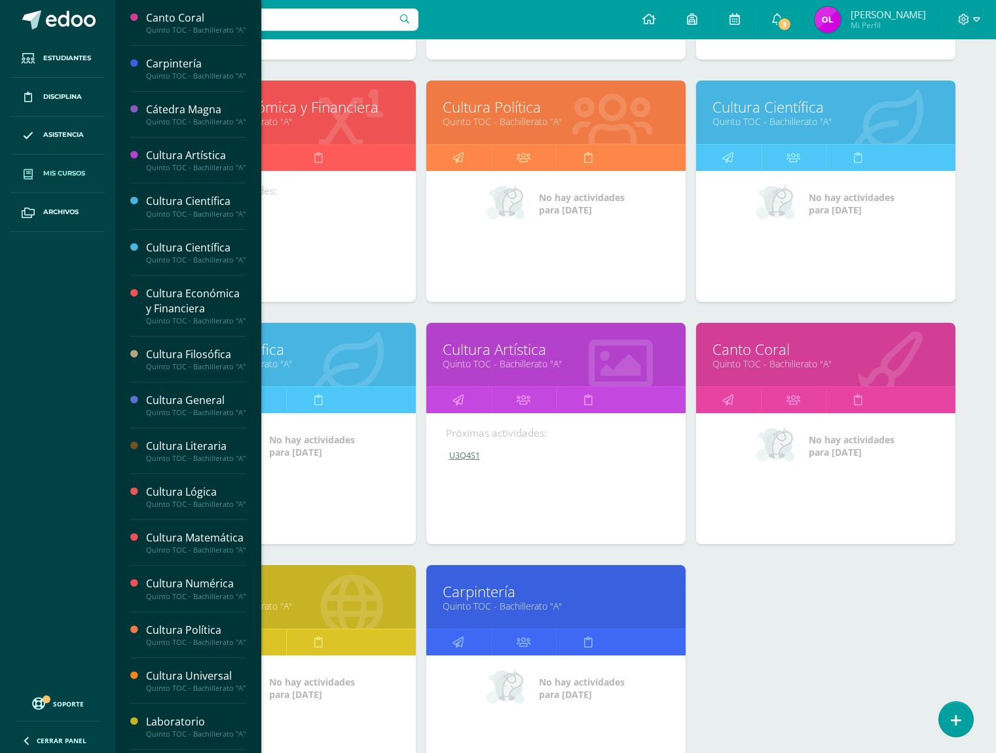
scroll to position [909, 0]
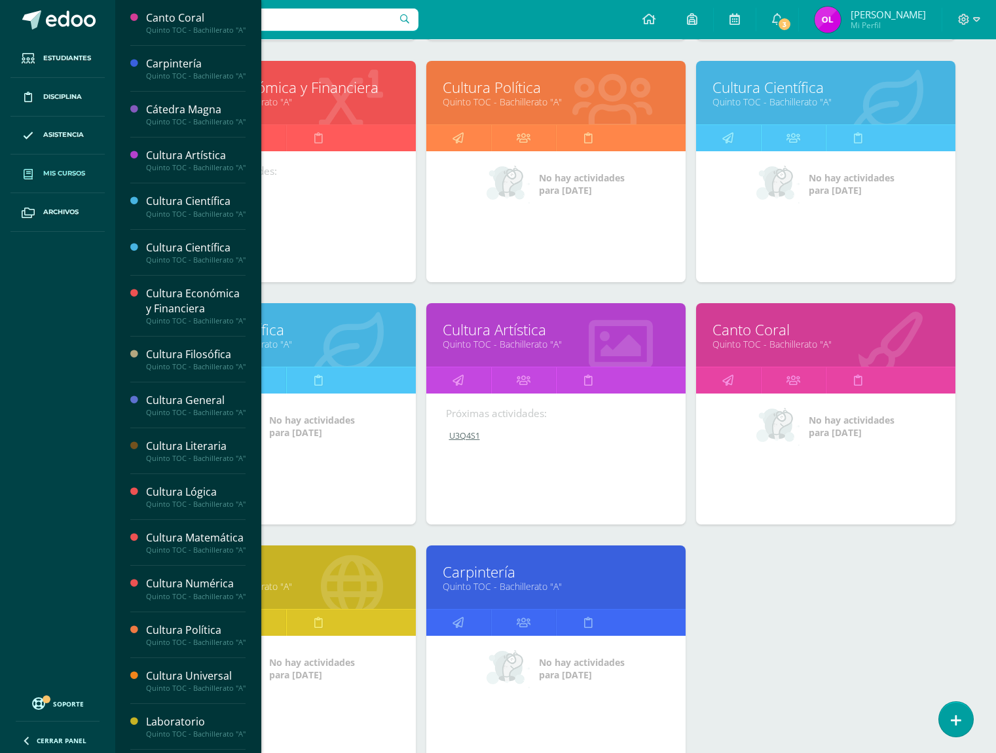
click at [591, 327] on link "Cultura Artística" at bounding box center [556, 329] width 226 height 20
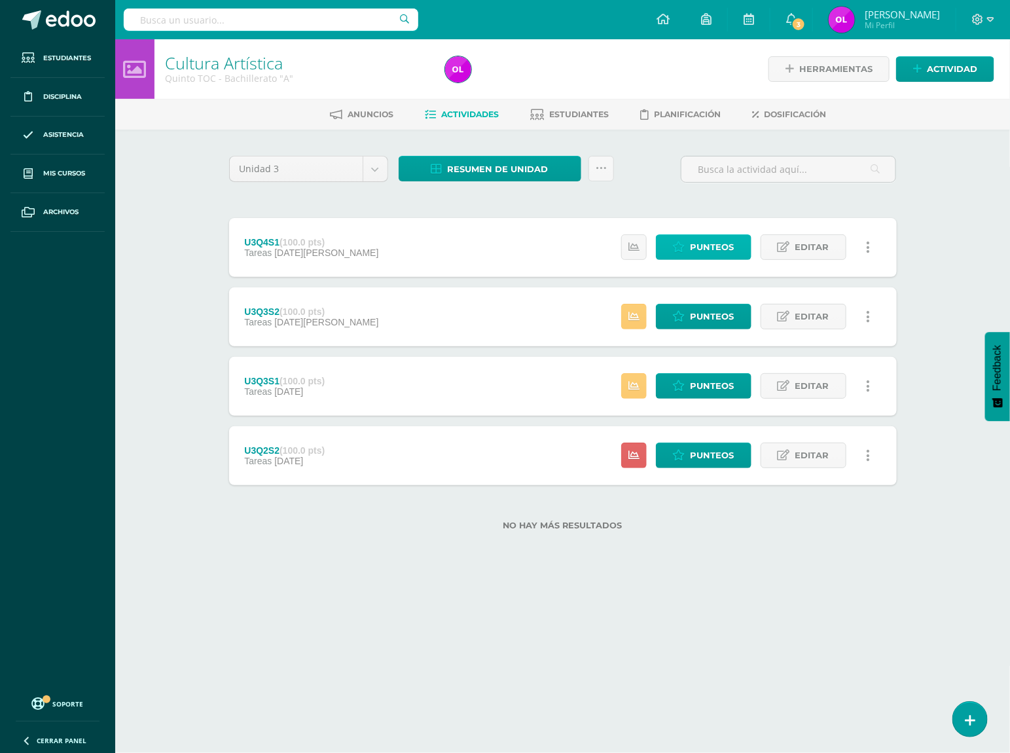
click at [725, 245] on span "Punteos" at bounding box center [713, 247] width 44 height 24
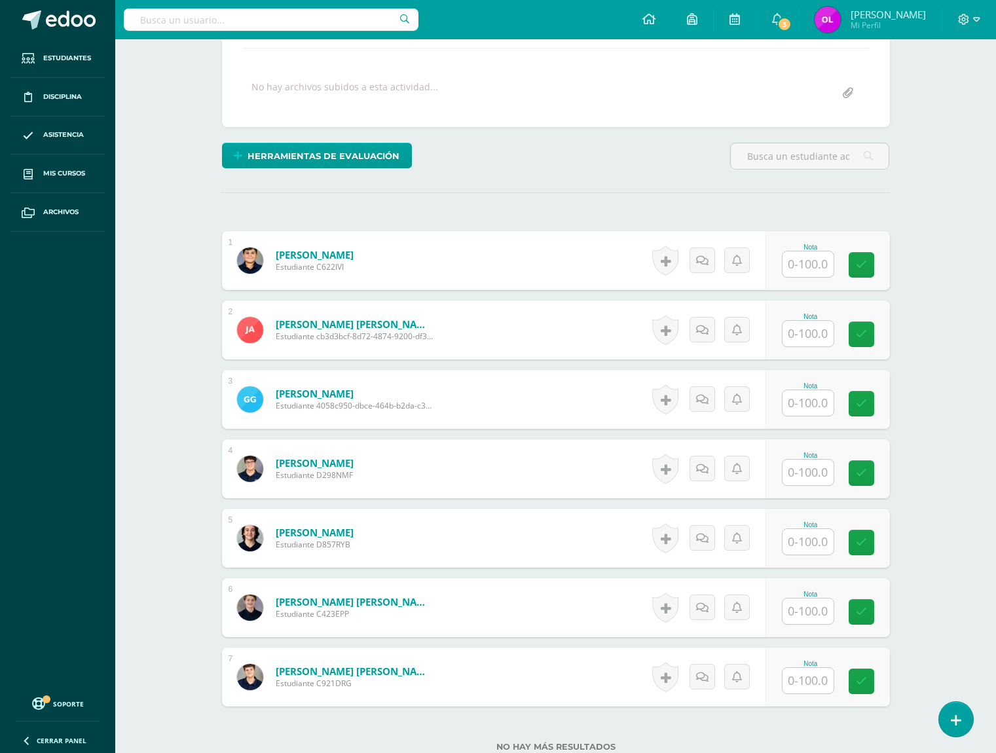
scroll to position [333, 0]
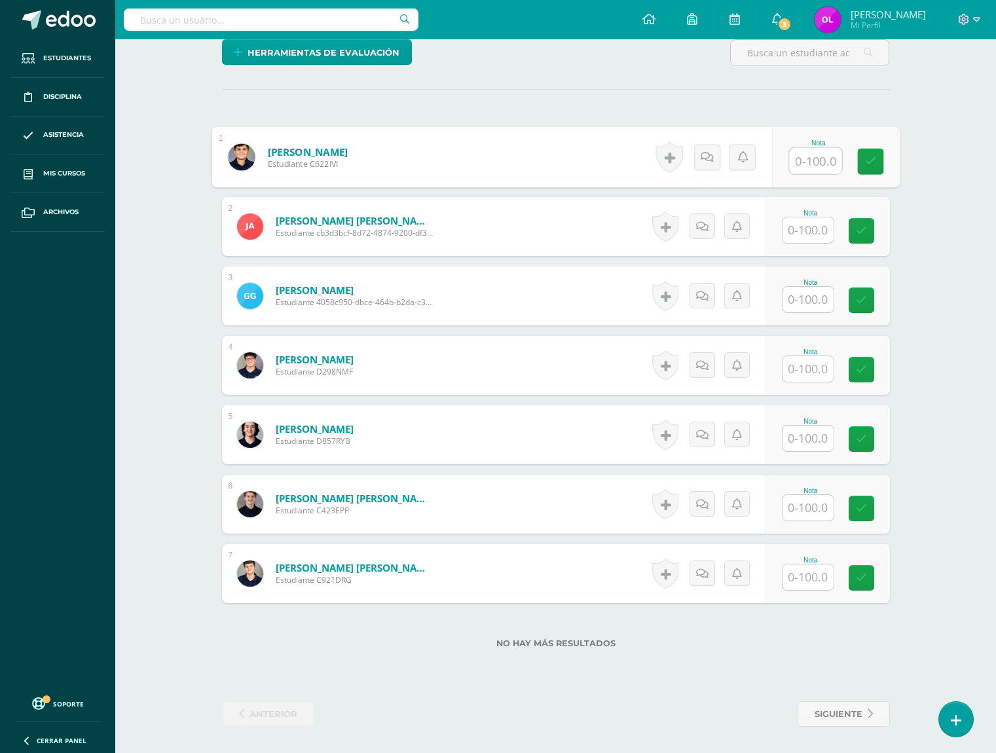
click at [799, 158] on input "text" at bounding box center [815, 161] width 52 height 26
type input "100"
click at [809, 230] on input "text" at bounding box center [807, 230] width 51 height 26
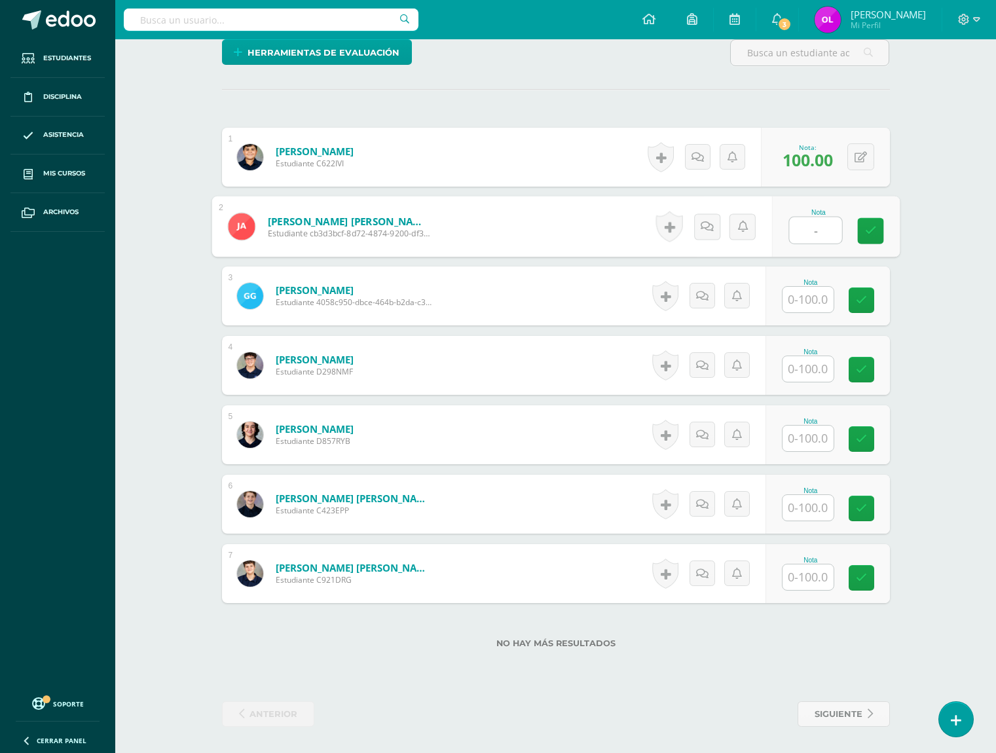
type input "--"
click at [869, 223] on icon at bounding box center [869, 226] width 13 height 11
type input "--"
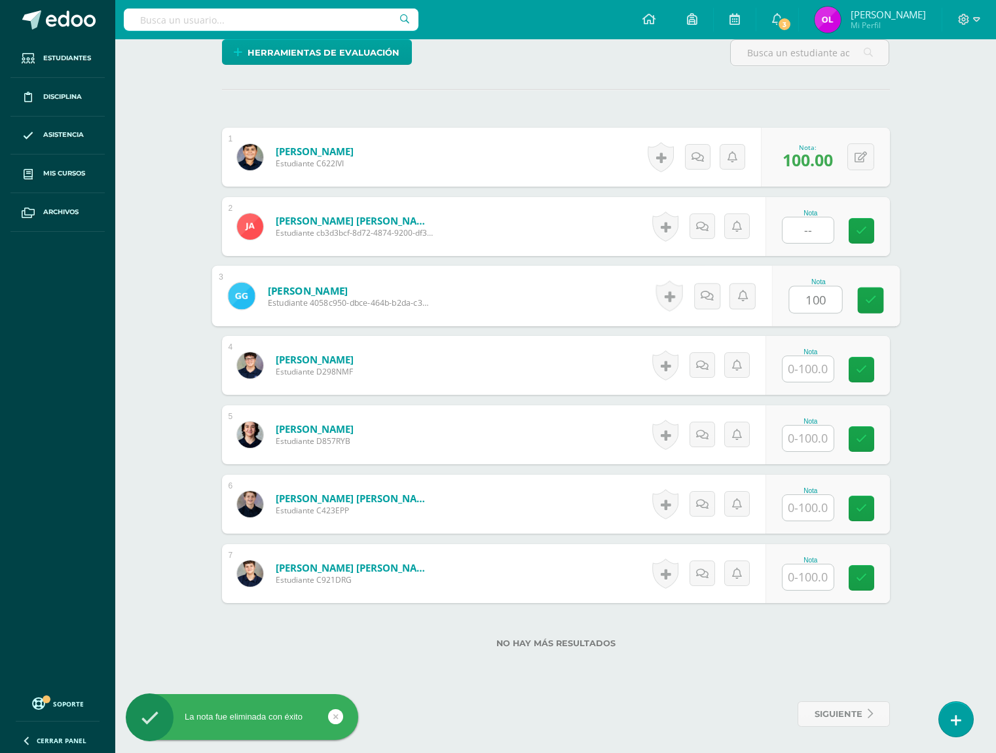
type input "100"
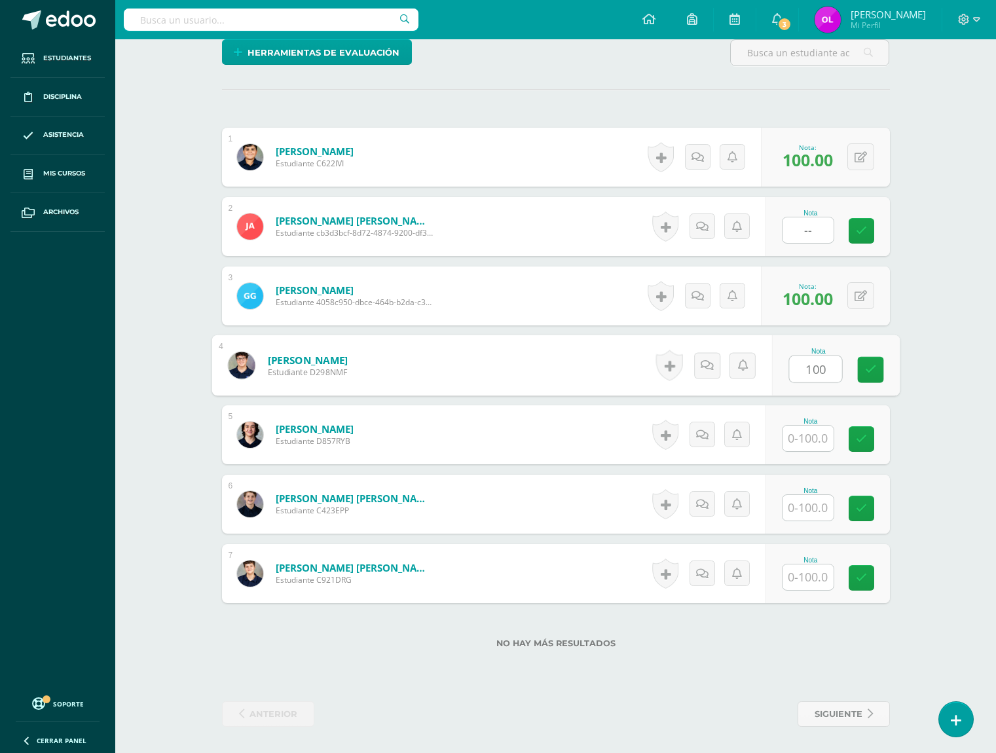
type input "100"
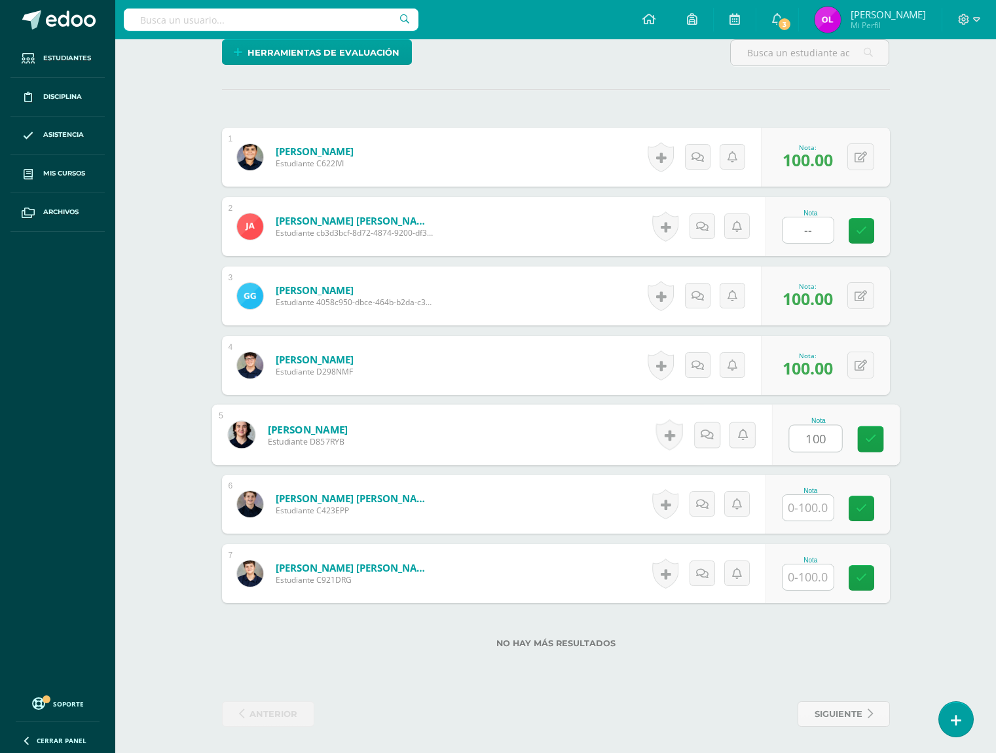
type input "100"
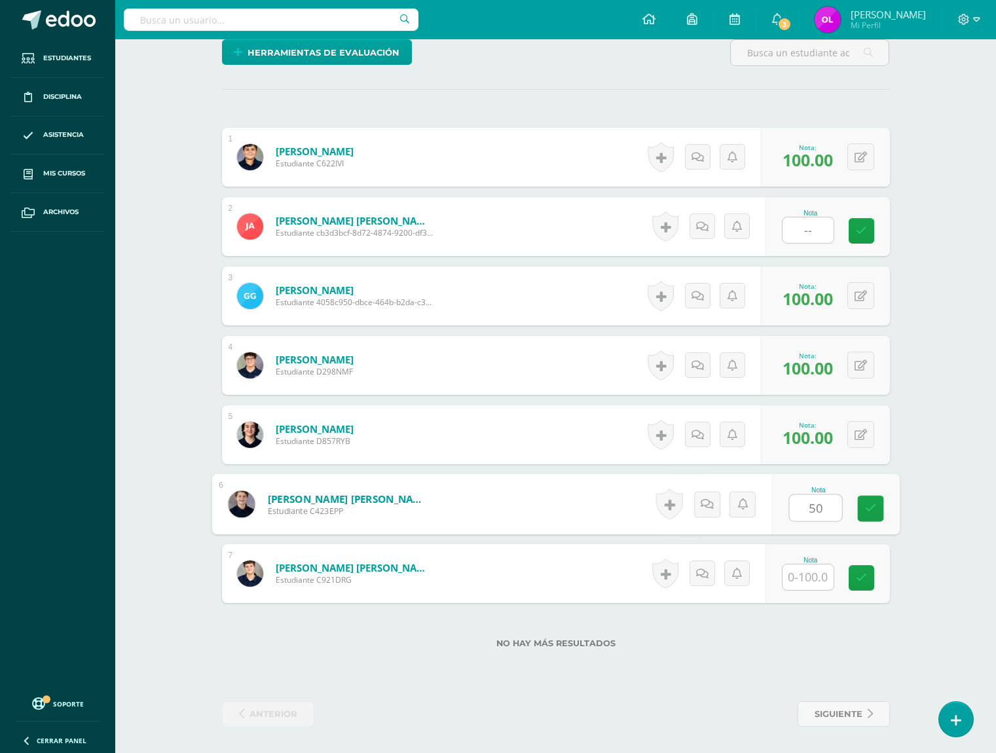
type input "50"
type input "100"
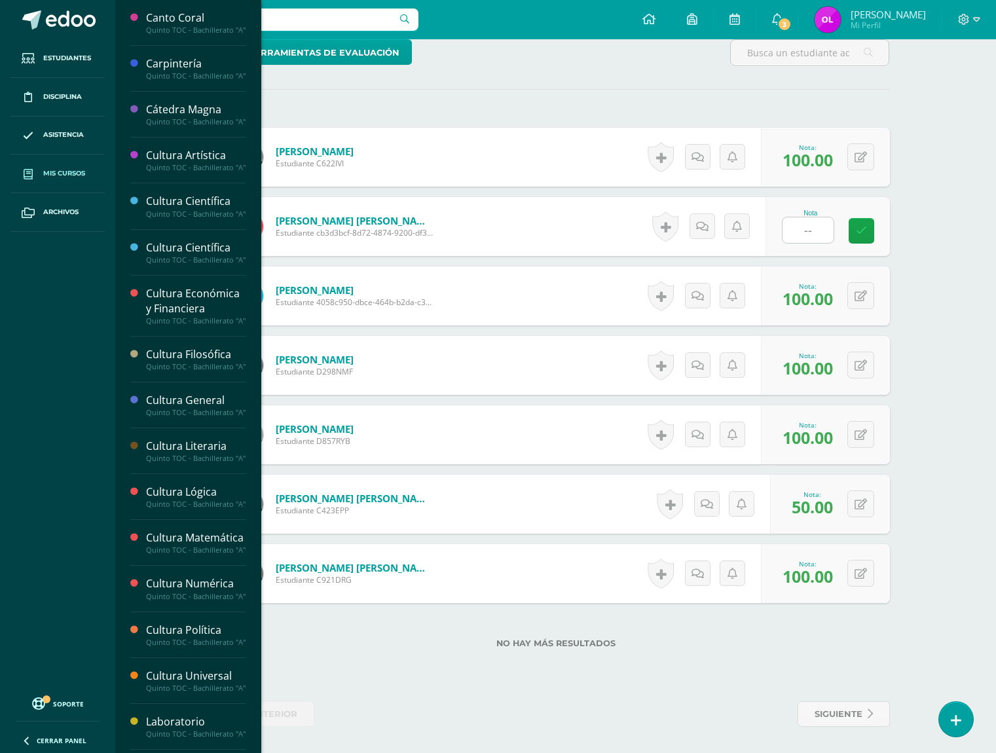
click at [65, 171] on span "Mis cursos" at bounding box center [64, 173] width 42 height 10
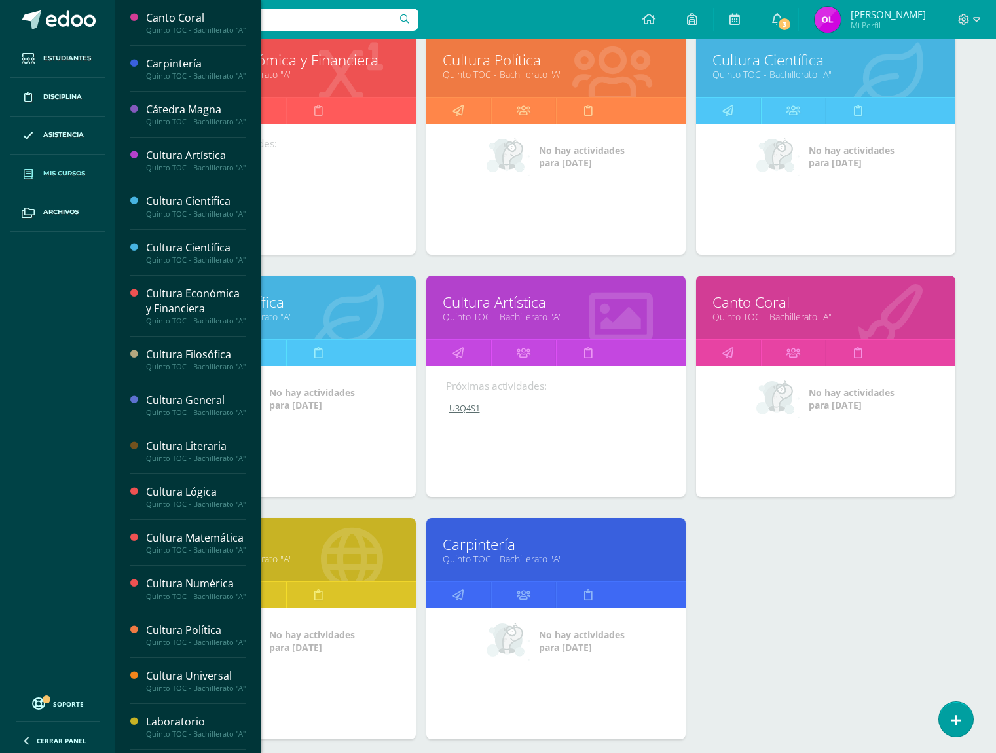
scroll to position [1033, 0]
